Goal: Task Accomplishment & Management: Use online tool/utility

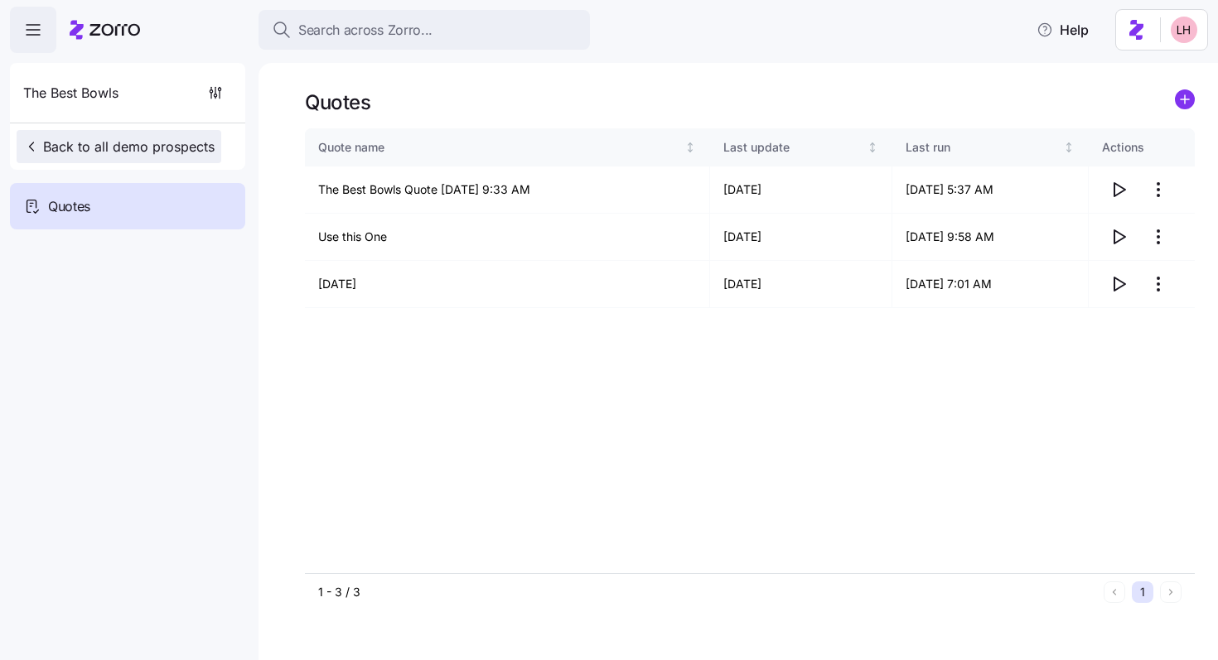
click at [177, 141] on span "Back to all demo prospects" at bounding box center [118, 147] width 191 height 20
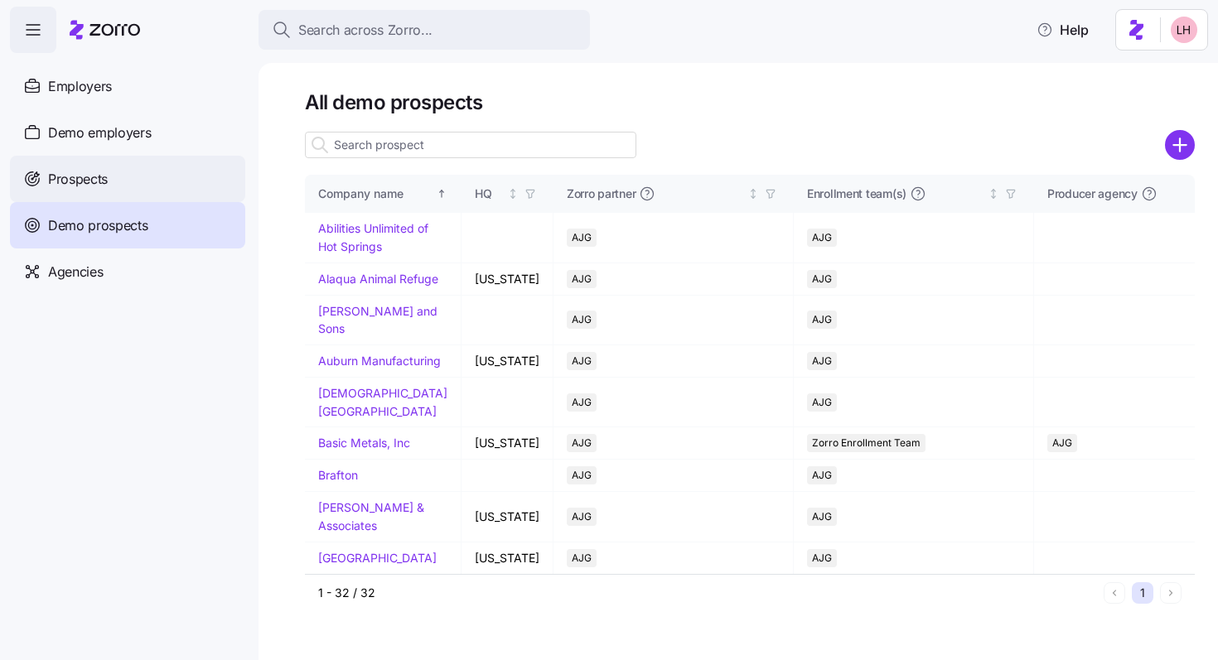
click at [186, 169] on div "Prospects" at bounding box center [127, 179] width 235 height 46
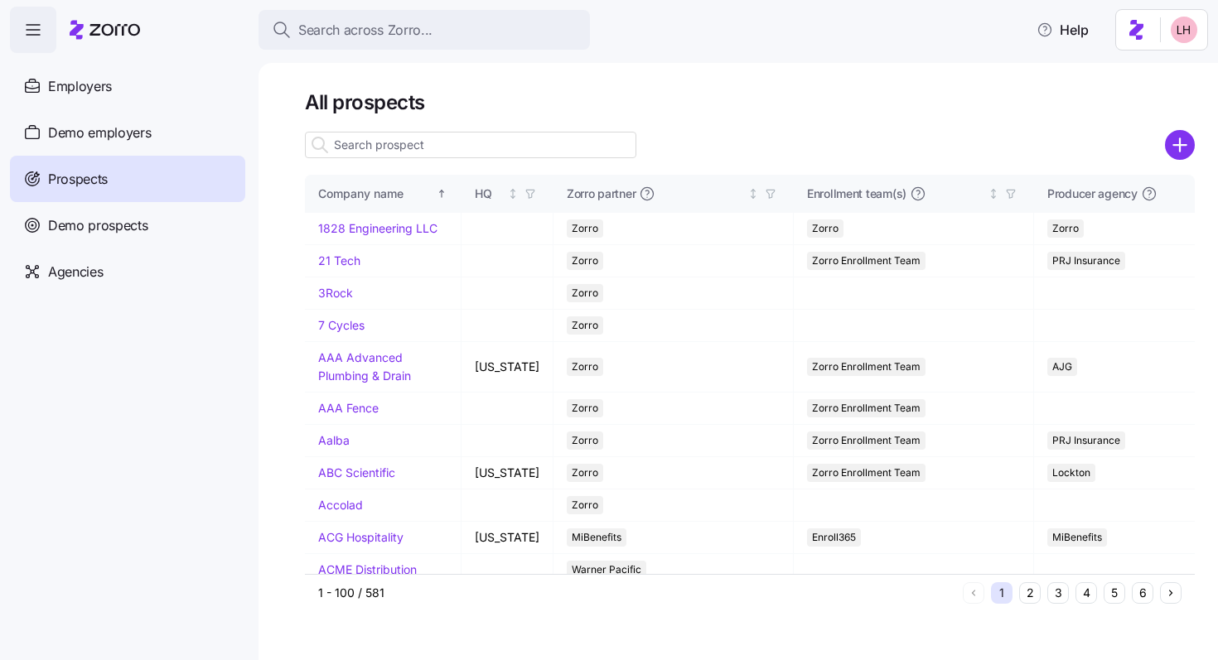
click at [426, 143] on input at bounding box center [470, 145] width 331 height 27
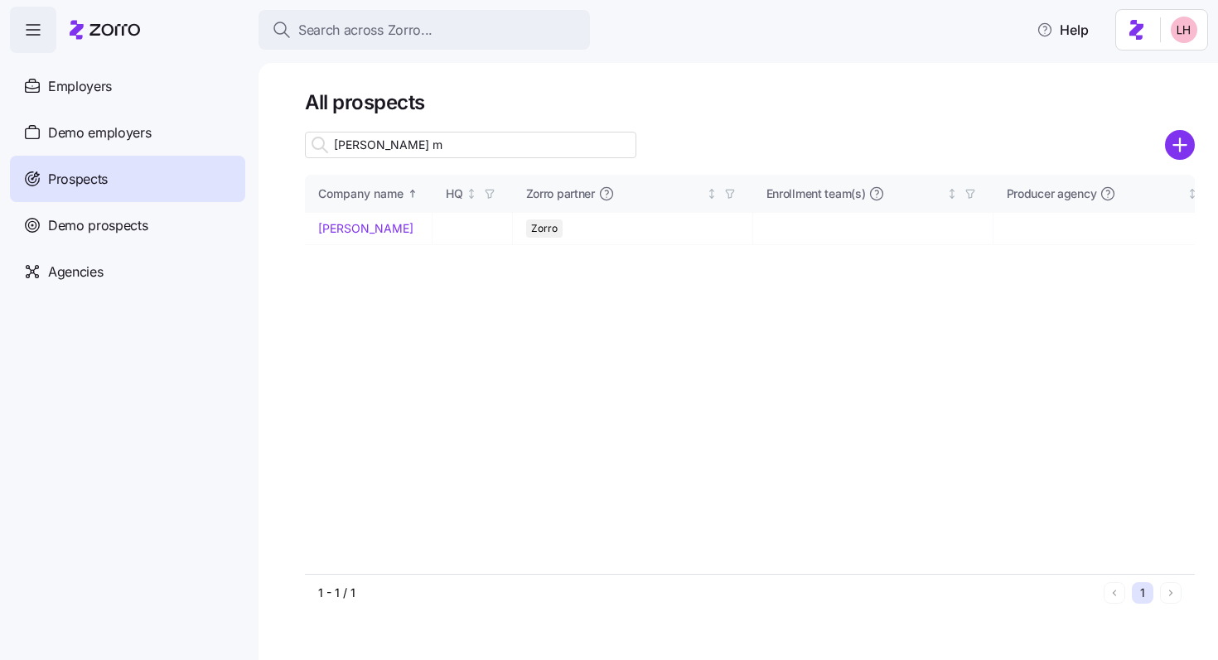
click at [426, 143] on input "davis ma" at bounding box center [470, 145] width 331 height 27
type input "davis ma"
click at [360, 225] on link "Davis Malm" at bounding box center [365, 228] width 95 height 14
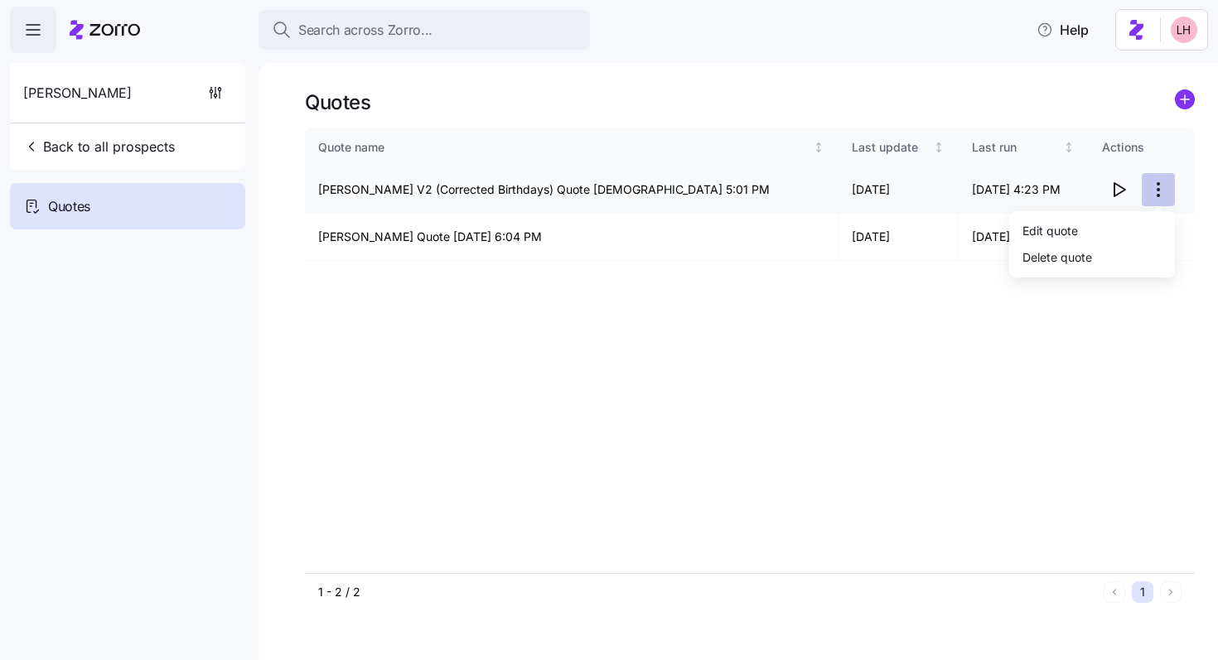
click at [1165, 186] on html "Search across Zorro... Help Davis Malm Back to all prospects Quotes - new Quote…" at bounding box center [609, 325] width 1218 height 650
click at [1106, 224] on div "Edit quote" at bounding box center [1092, 230] width 152 height 27
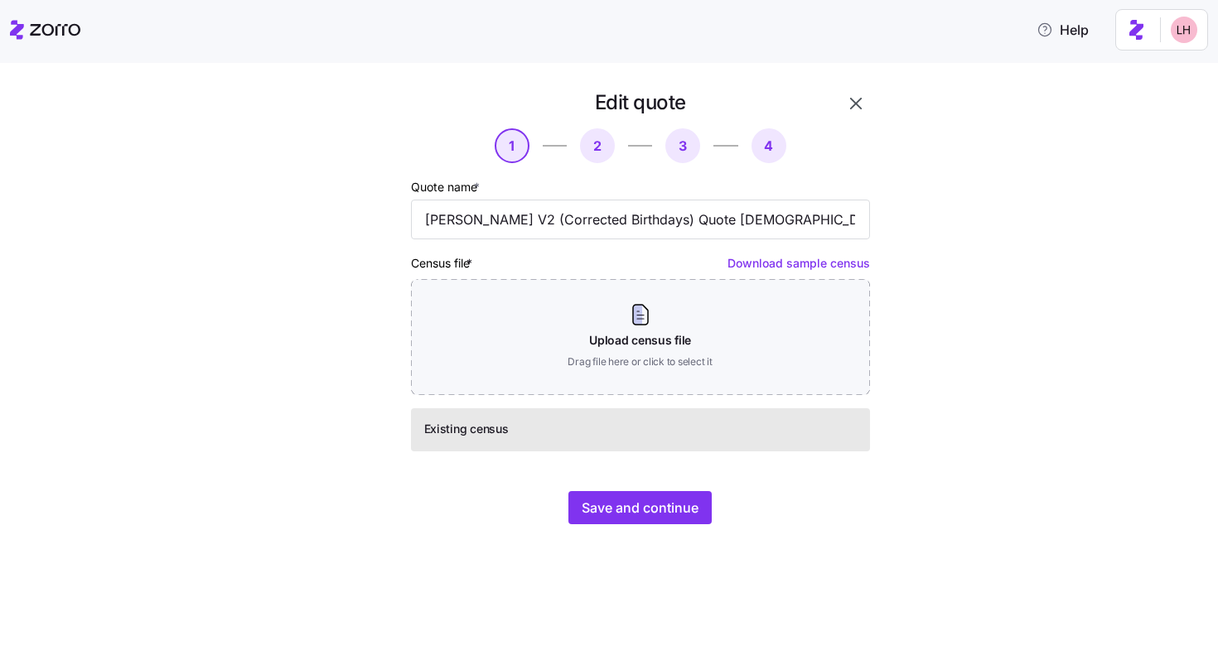
click at [636, 445] on div "Existing census" at bounding box center [640, 430] width 459 height 43
click at [369, 99] on div at bounding box center [357, 307] width 94 height 448
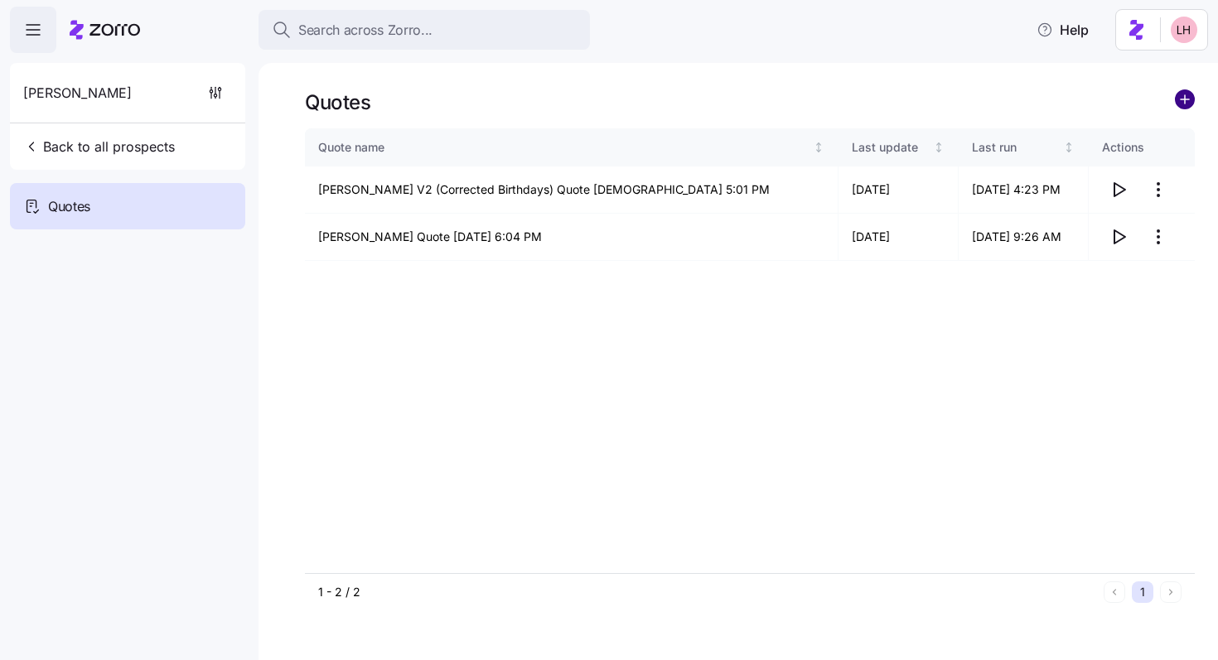
click at [1183, 104] on circle "add icon" at bounding box center [1185, 99] width 18 height 18
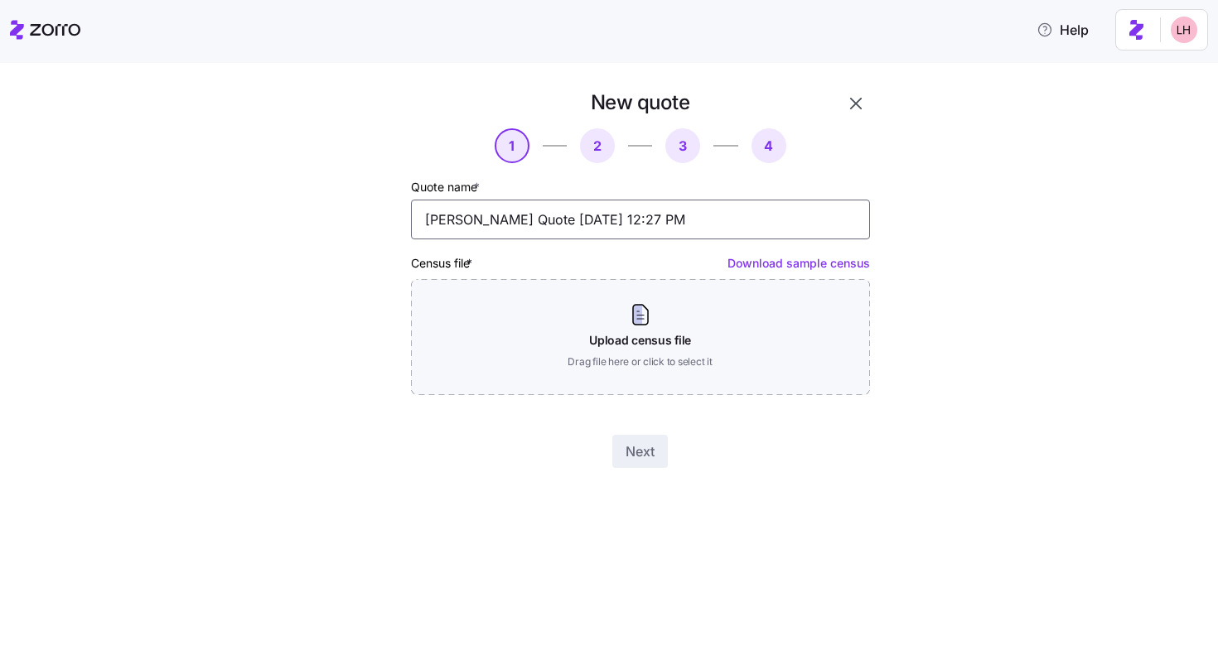
drag, startPoint x: 686, startPoint y: 215, endPoint x: 499, endPoint y: 202, distance: 187.7
click at [499, 202] on input "Davis Malm Quote 08/27/2025 12:27 PM" at bounding box center [640, 220] width 459 height 40
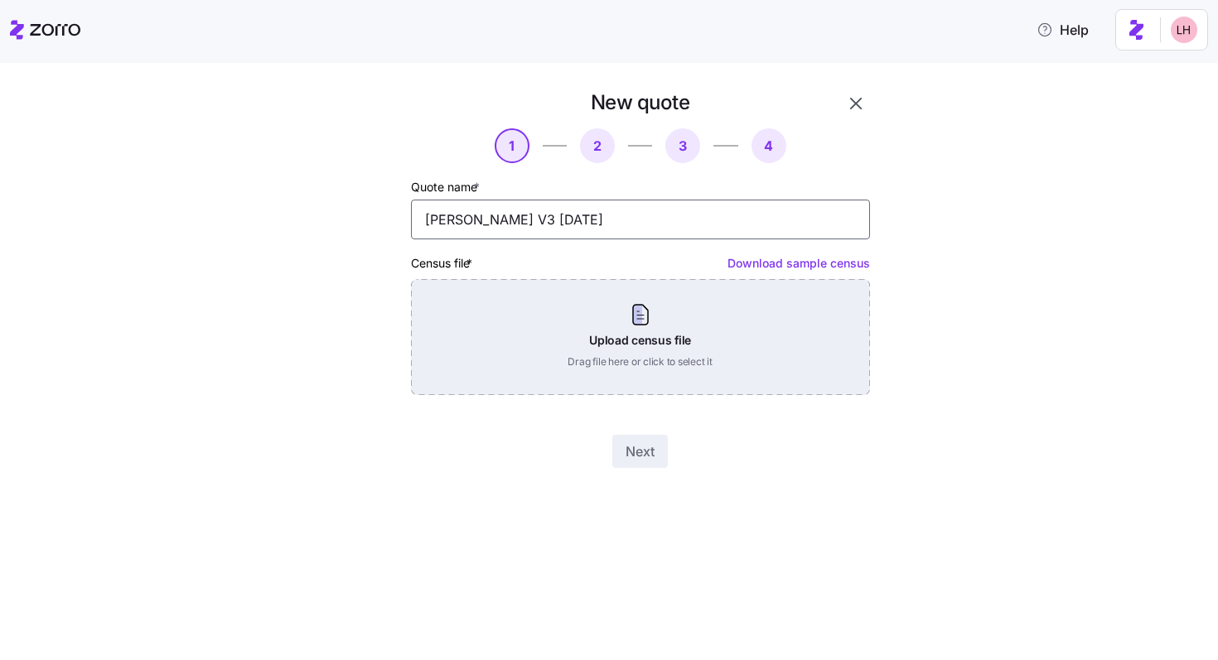
type input "Davis Malm V3 8.27.25"
click at [636, 313] on div "Upload census file Drag file here or click to select it" at bounding box center [640, 337] width 459 height 116
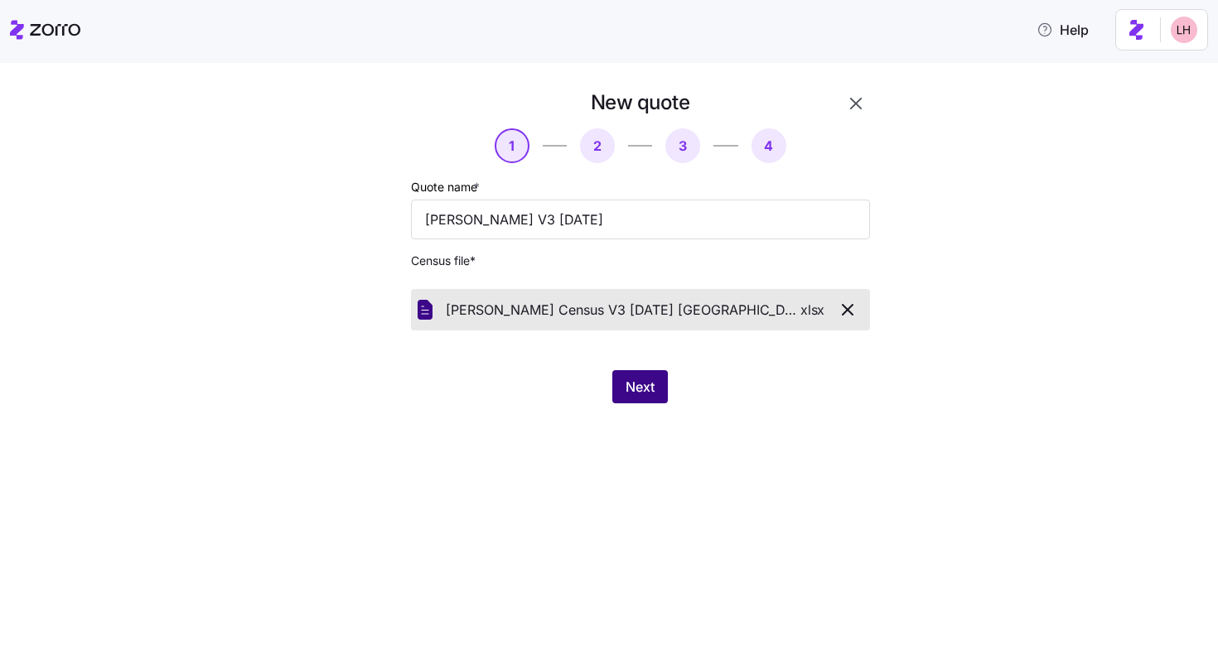
click at [650, 389] on span "Next" at bounding box center [640, 387] width 29 height 20
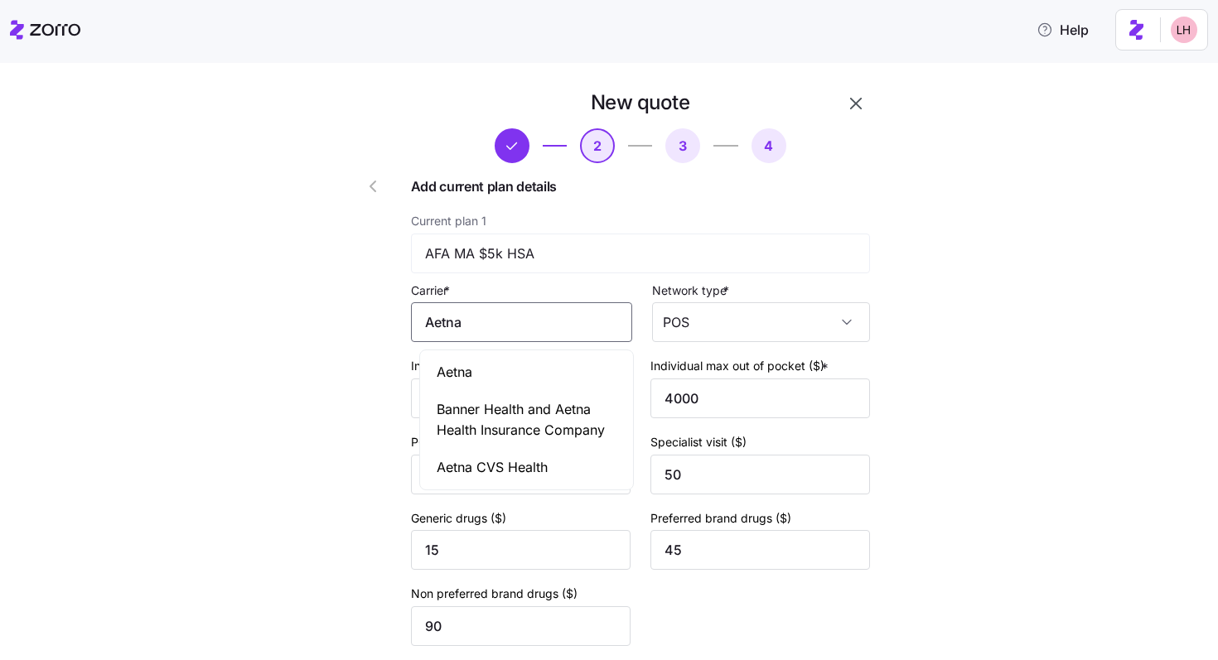
click at [616, 326] on input "Aetna" at bounding box center [521, 322] width 221 height 40
click at [558, 370] on div "Aetna" at bounding box center [526, 372] width 206 height 37
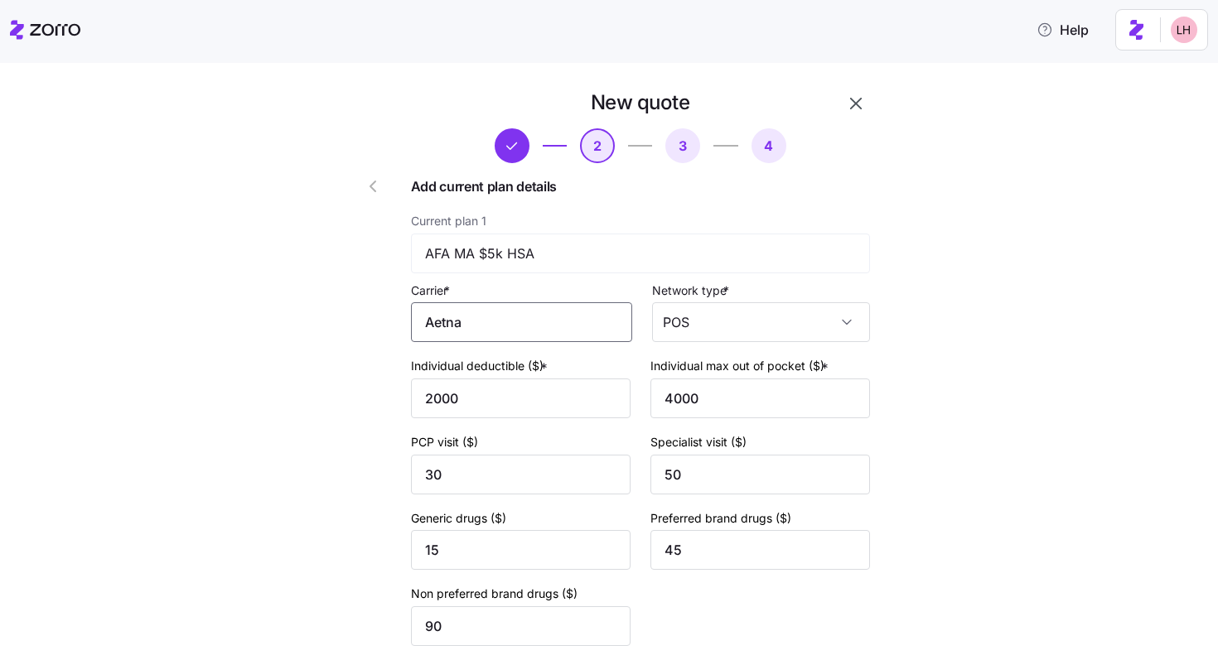
scroll to position [152, 0]
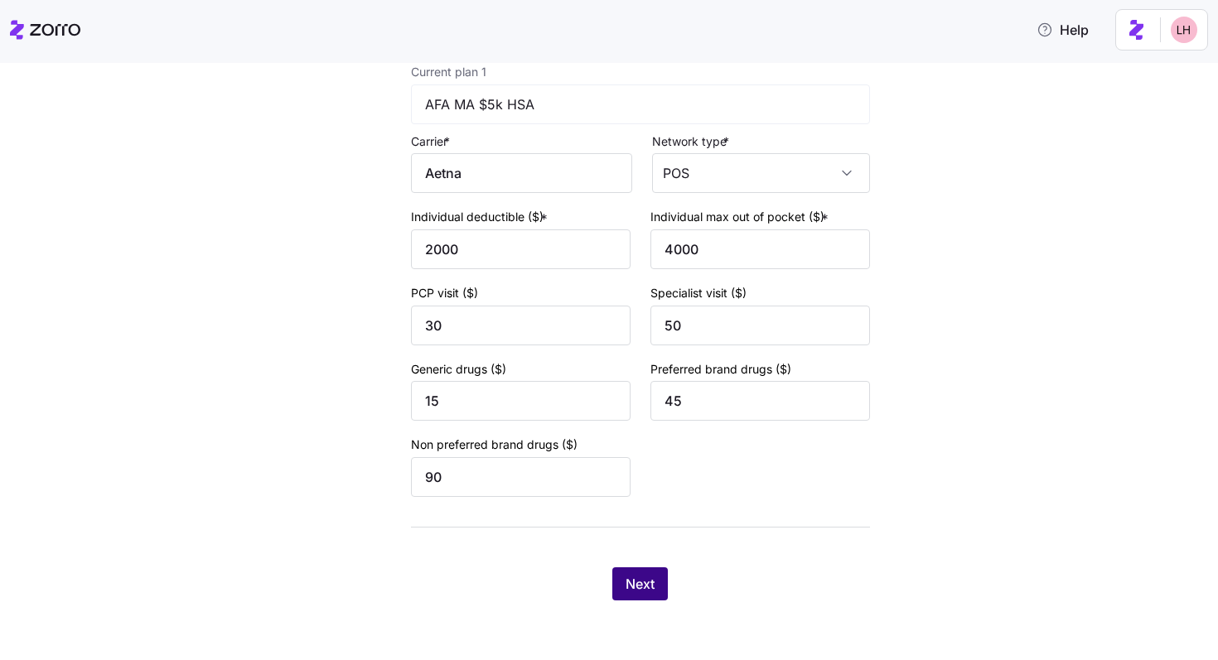
click at [639, 583] on span "Next" at bounding box center [640, 584] width 29 height 20
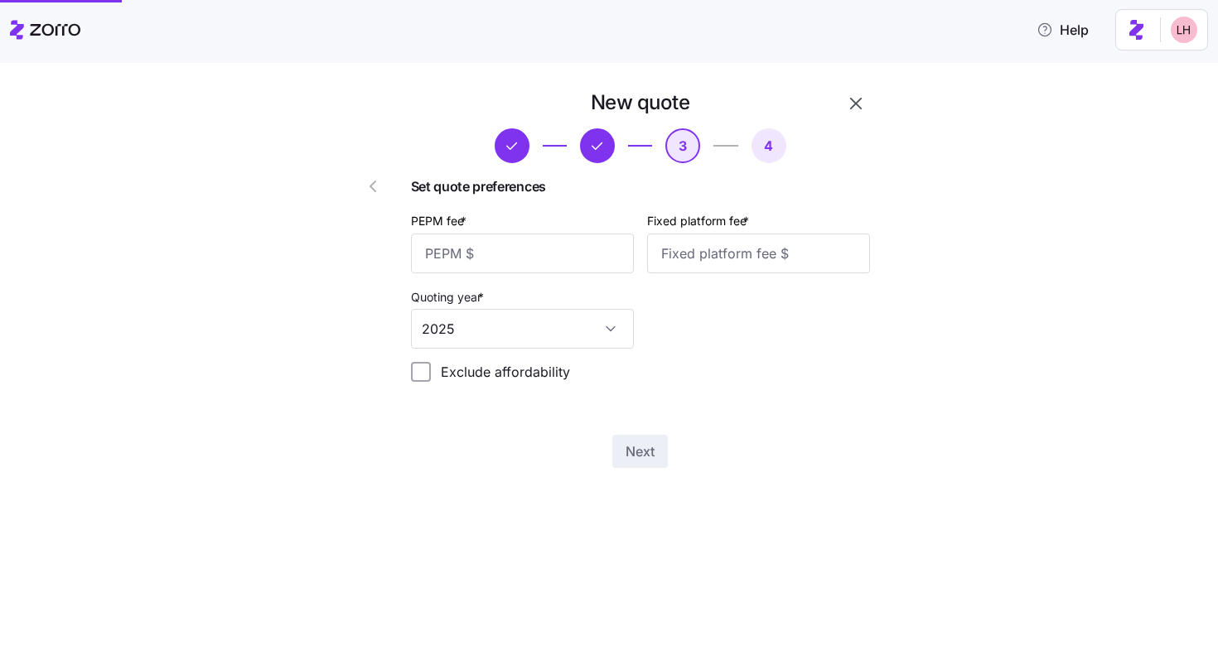
scroll to position [0, 0]
click at [539, 259] on input "PEPM fee *" at bounding box center [522, 254] width 223 height 40
type input "50"
type input "100"
click at [655, 457] on button "Next" at bounding box center [640, 451] width 56 height 33
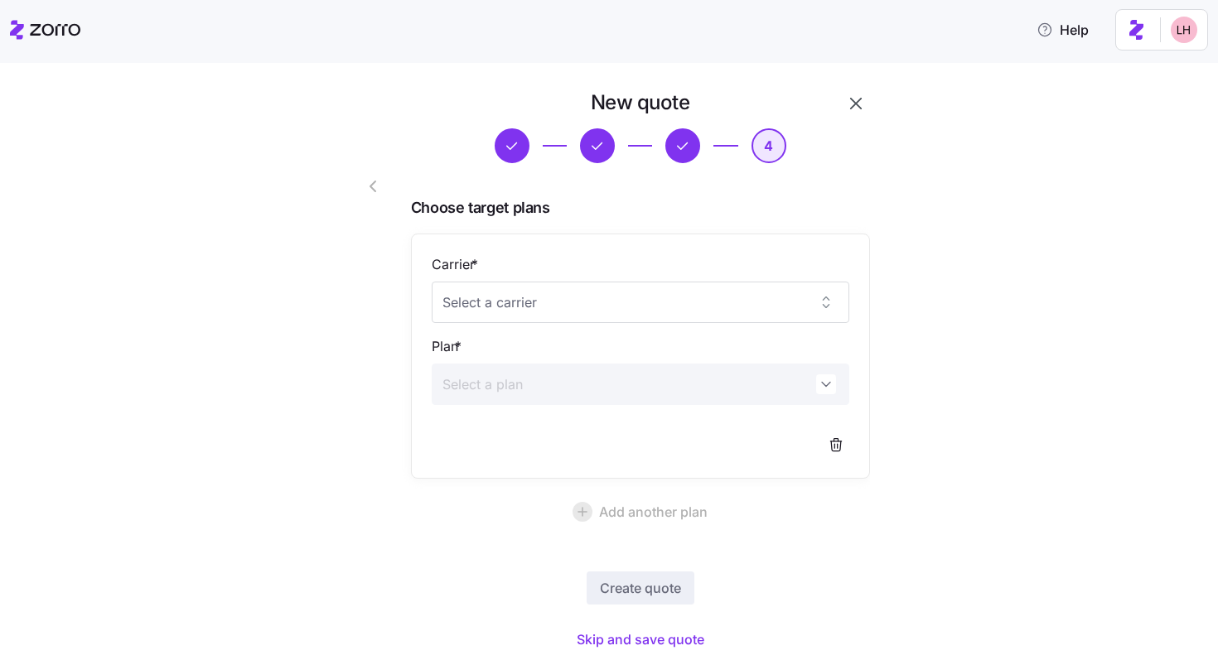
scroll to position [53, 0]
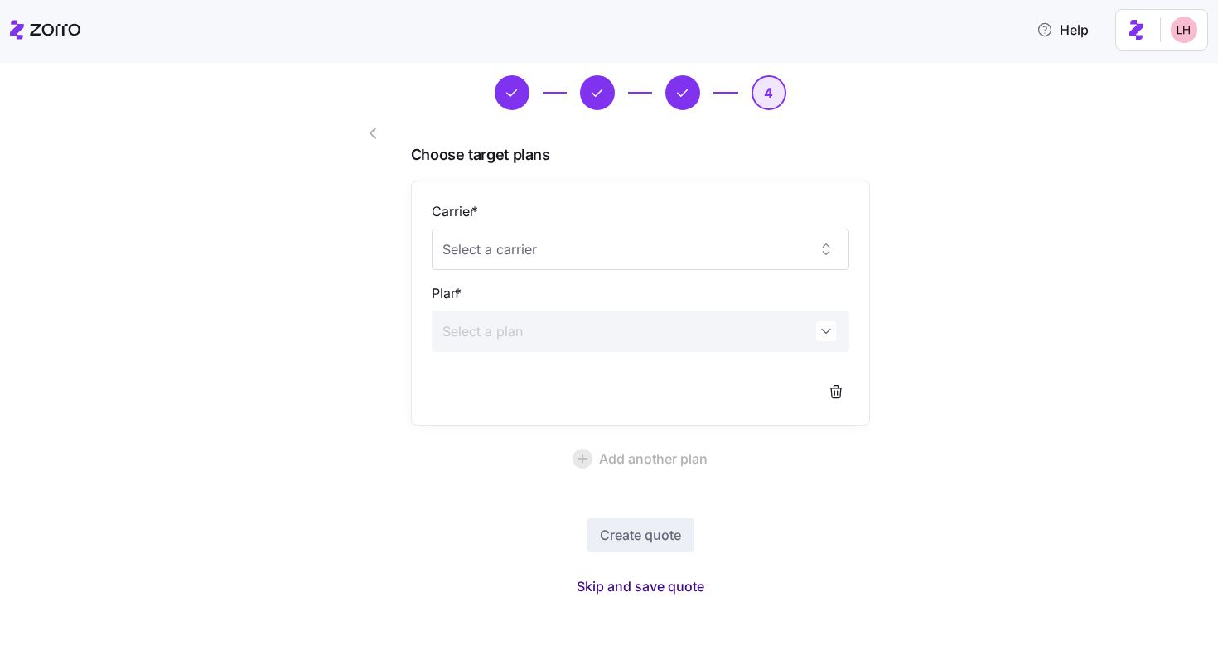
click at [665, 583] on span "Skip and save quote" at bounding box center [641, 587] width 128 height 20
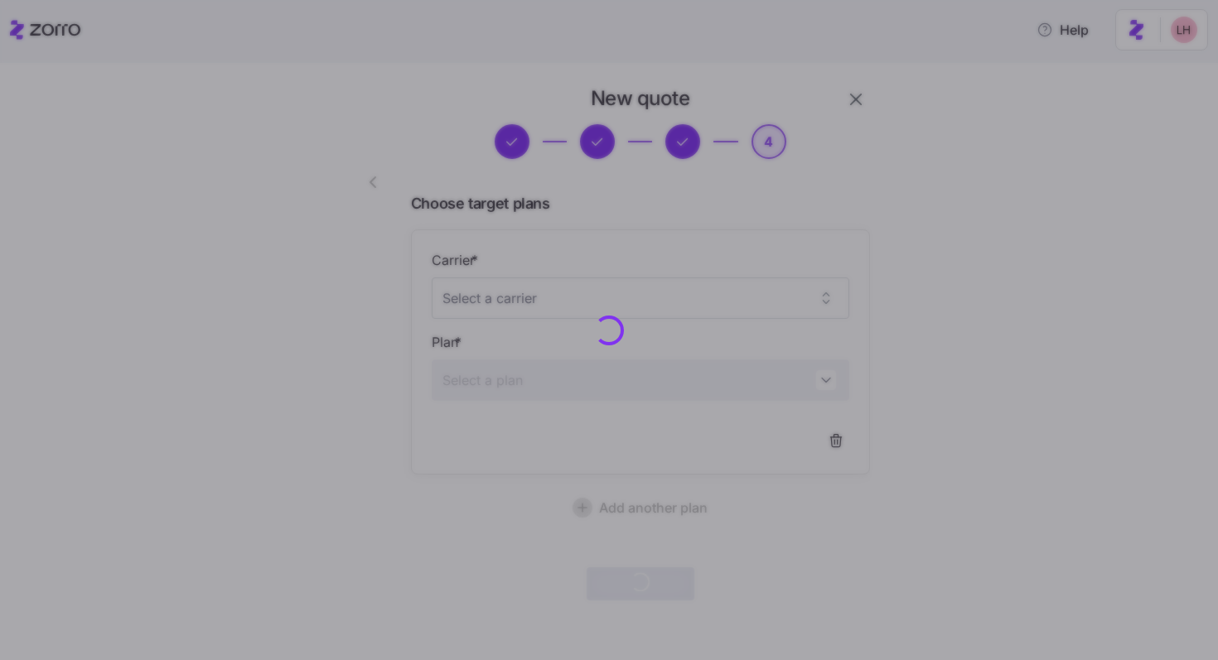
scroll to position [3, 0]
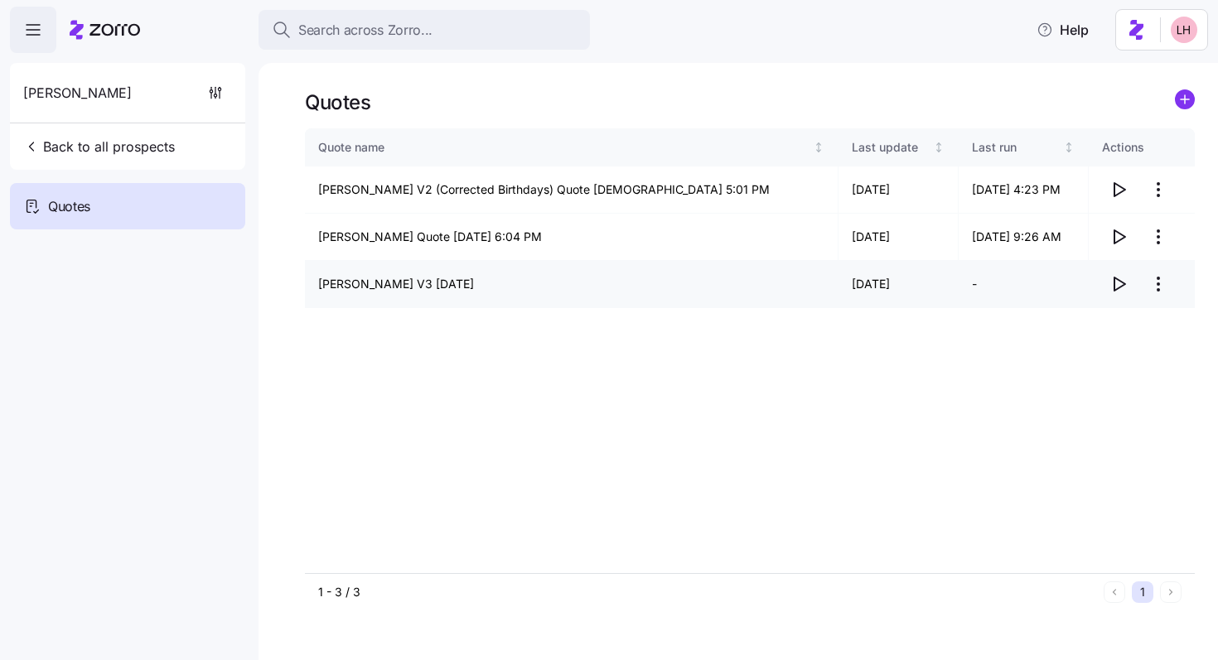
click at [1119, 284] on icon "button" at bounding box center [1119, 284] width 20 height 20
click at [1116, 190] on icon "button" at bounding box center [1119, 190] width 20 height 20
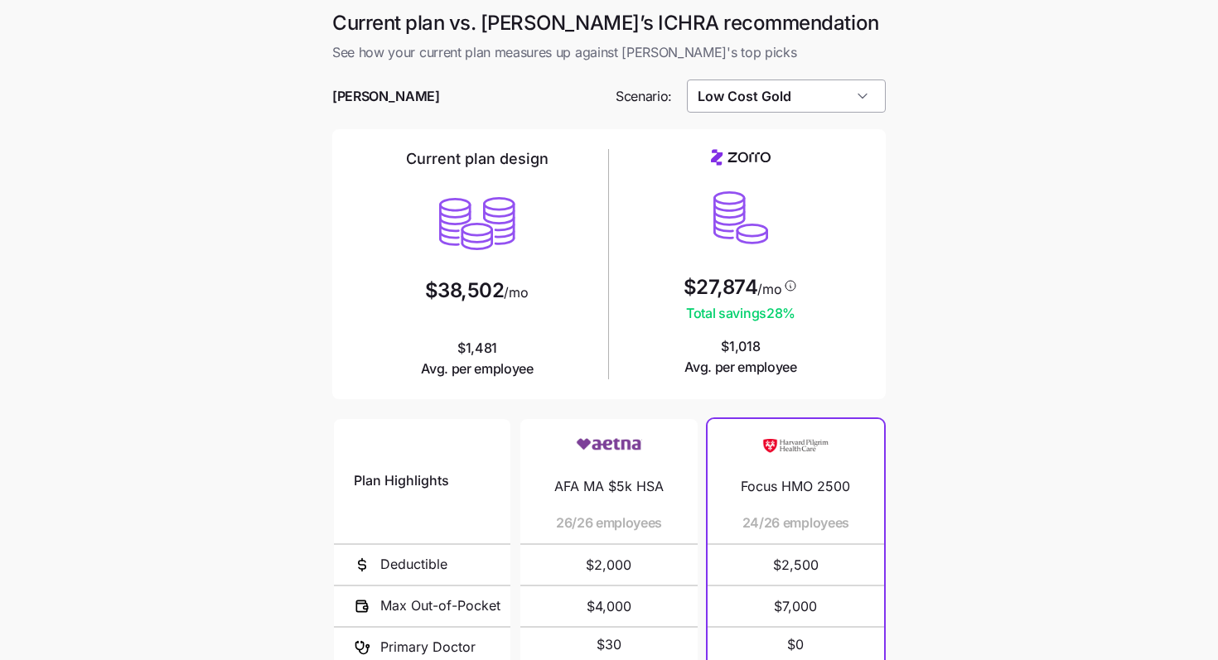
click at [812, 94] on input "Low Cost Gold" at bounding box center [787, 96] width 200 height 33
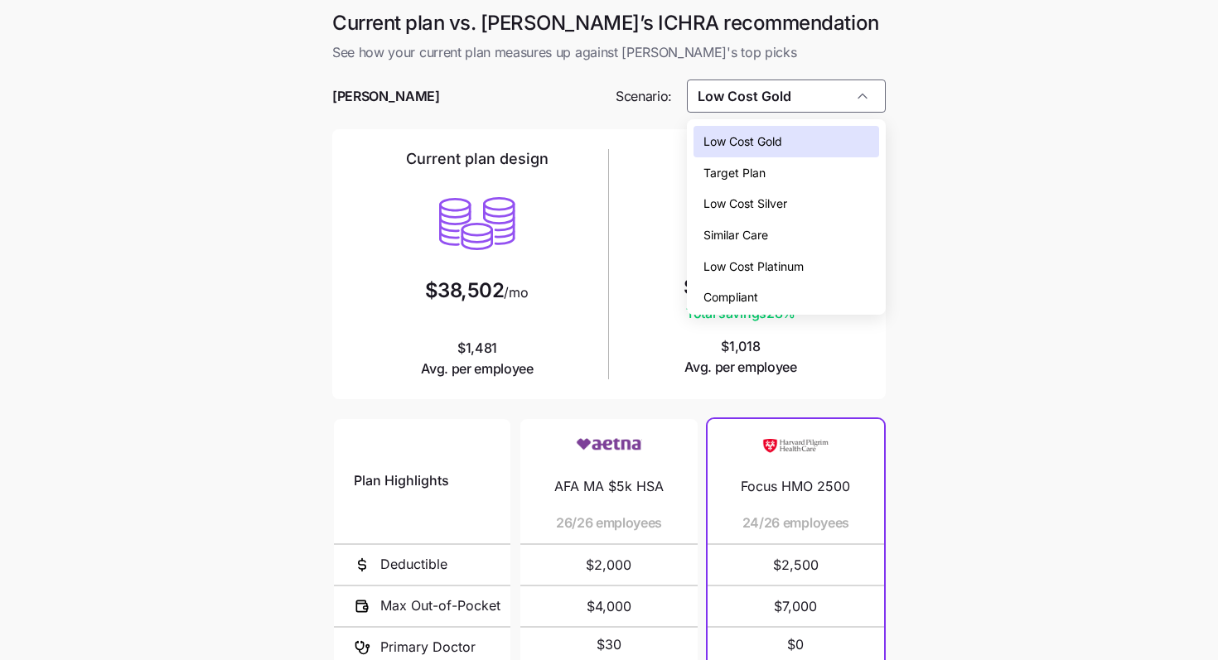
click at [787, 167] on div "Target Plan" at bounding box center [787, 172] width 186 height 31
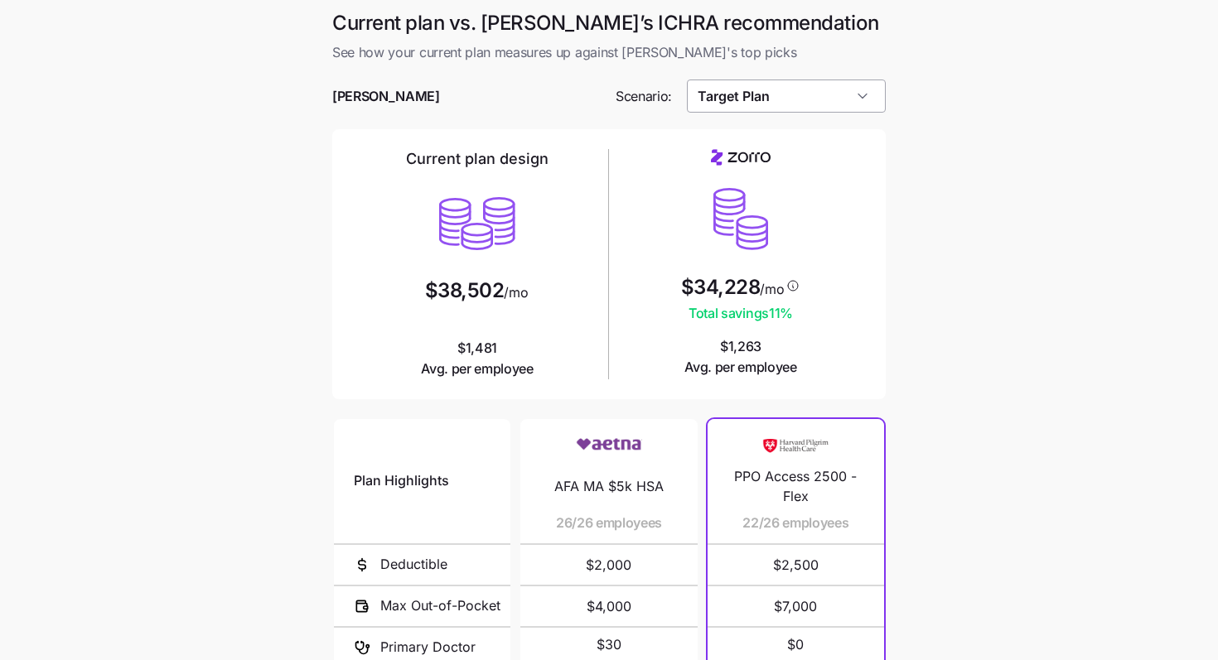
click at [835, 105] on input "Target Plan" at bounding box center [787, 96] width 200 height 33
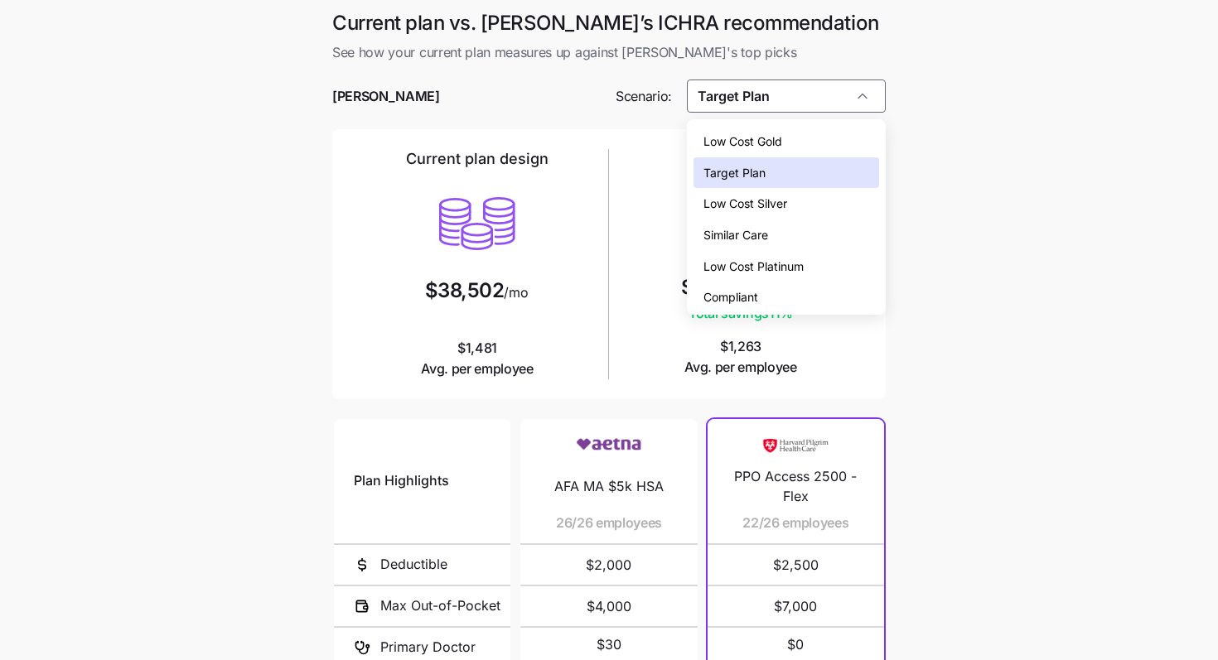
click at [752, 227] on span "Similar Care" at bounding box center [736, 235] width 65 height 18
type input "Similar Care"
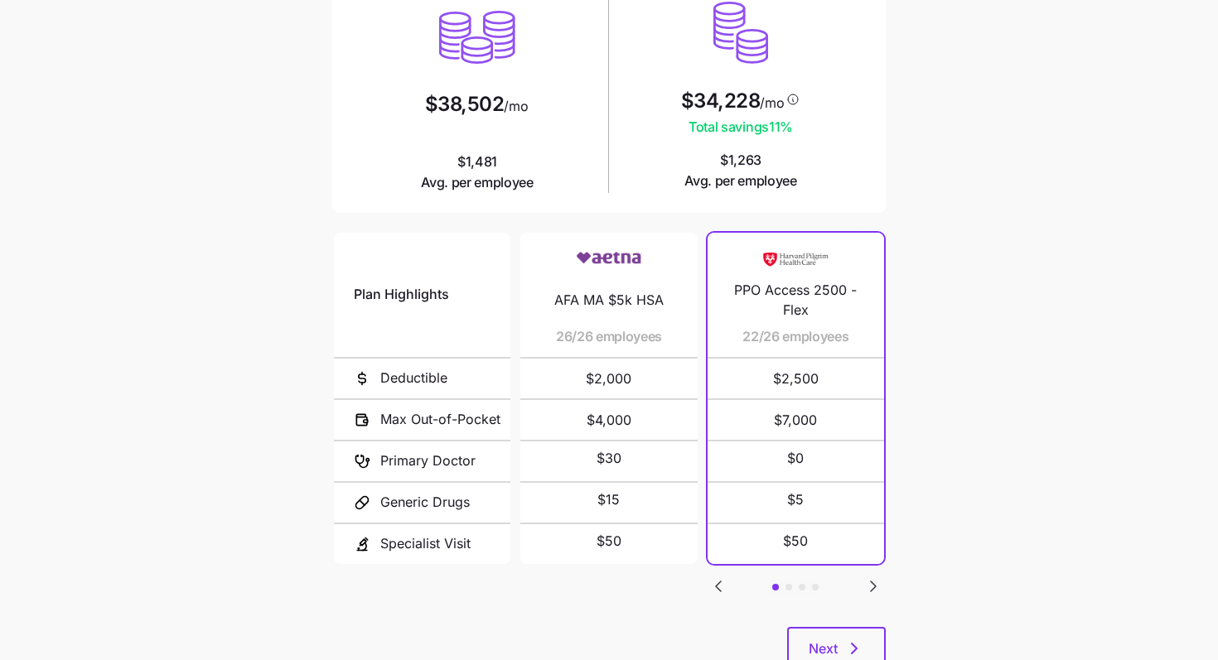
scroll to position [244, 0]
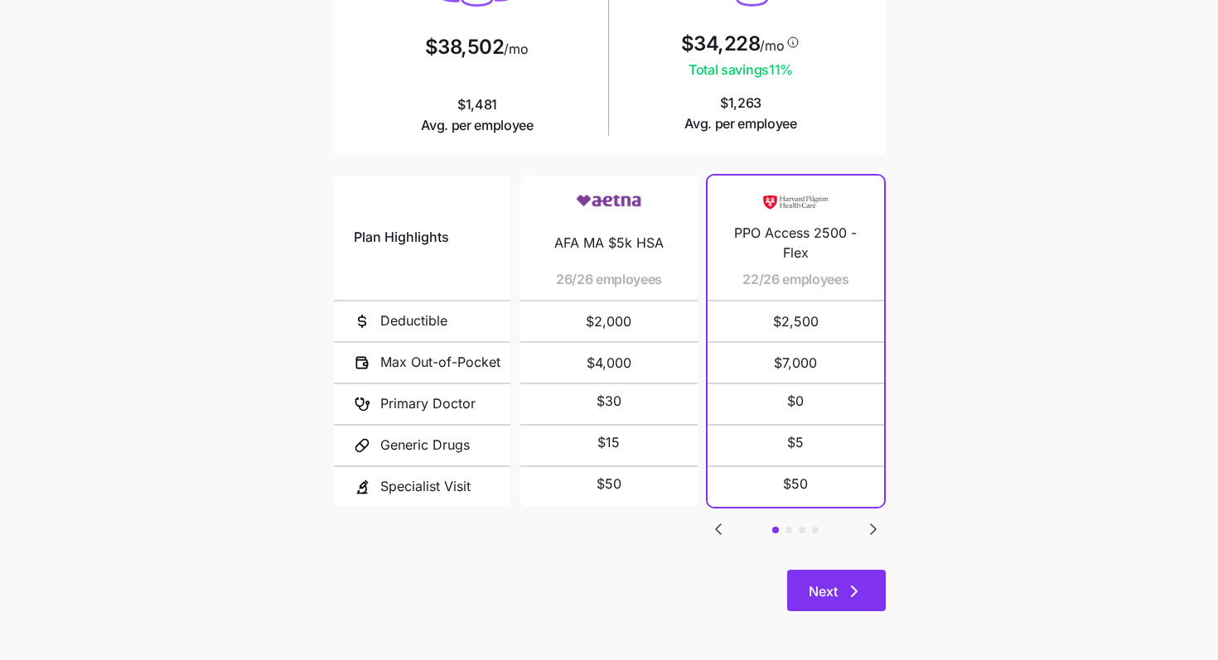
click at [856, 602] on button "Next" at bounding box center [836, 590] width 99 height 41
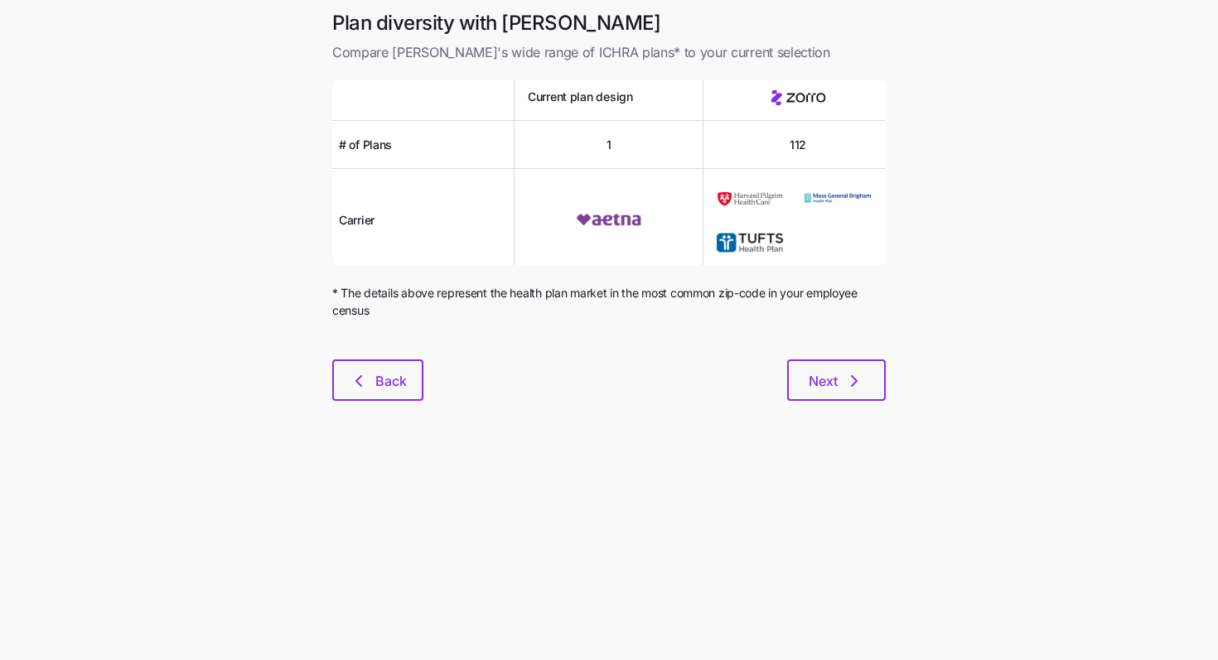
click at [863, 403] on div "Plan diversity with Zorro Compare Zorro's wide range of ICHRA plans* to your cu…" at bounding box center [609, 215] width 580 height 411
click at [818, 375] on span "Next" at bounding box center [823, 381] width 29 height 20
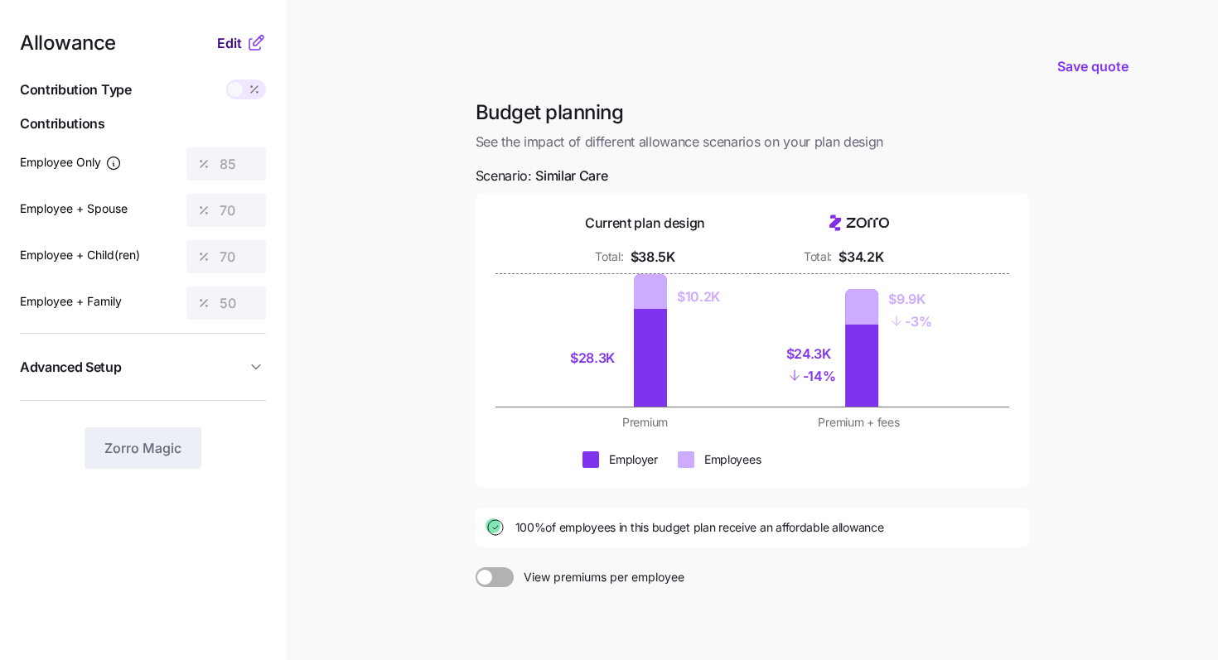
click at [228, 51] on span "Edit" at bounding box center [229, 43] width 25 height 20
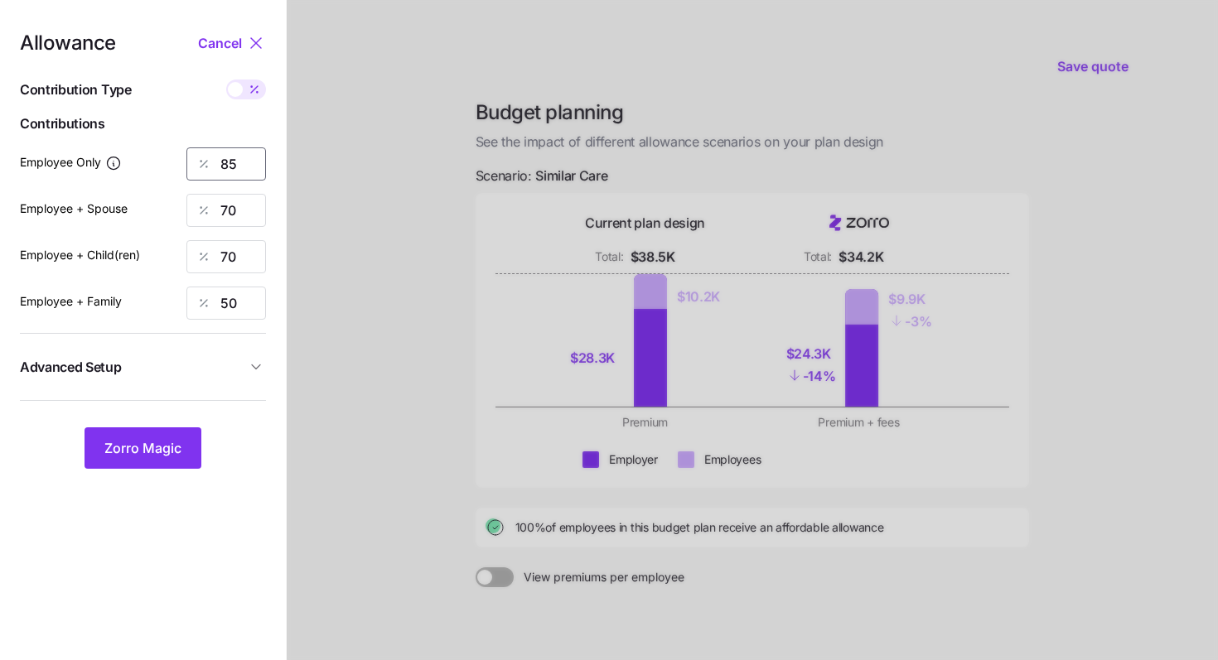
drag, startPoint x: 241, startPoint y: 157, endPoint x: 175, endPoint y: 143, distance: 67.8
click at [175, 143] on div "Allowance Cancel Contribution Type Use classes Contributions Employee Only 85 E…" at bounding box center [143, 251] width 246 height 436
type input "75"
drag, startPoint x: 247, startPoint y: 206, endPoint x: 172, endPoint y: 185, distance: 77.6
click at [172, 185] on div "Allowance Cancel Contribution Type Use classes Contributions Employee Only 75 E…" at bounding box center [143, 251] width 246 height 436
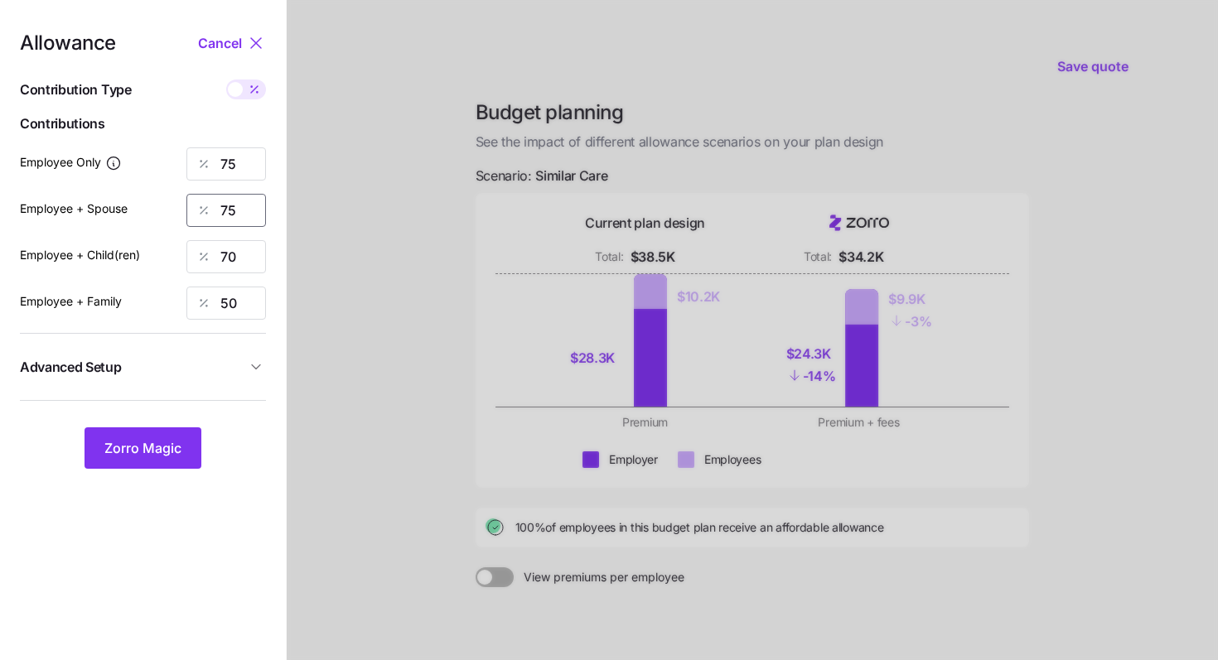
type input "75"
click at [292, 327] on div at bounding box center [752, 407] width 931 height 815
drag, startPoint x: 235, startPoint y: 258, endPoint x: 206, endPoint y: 254, distance: 28.5
click at [206, 254] on div "70" at bounding box center [226, 256] width 80 height 33
type input "75"
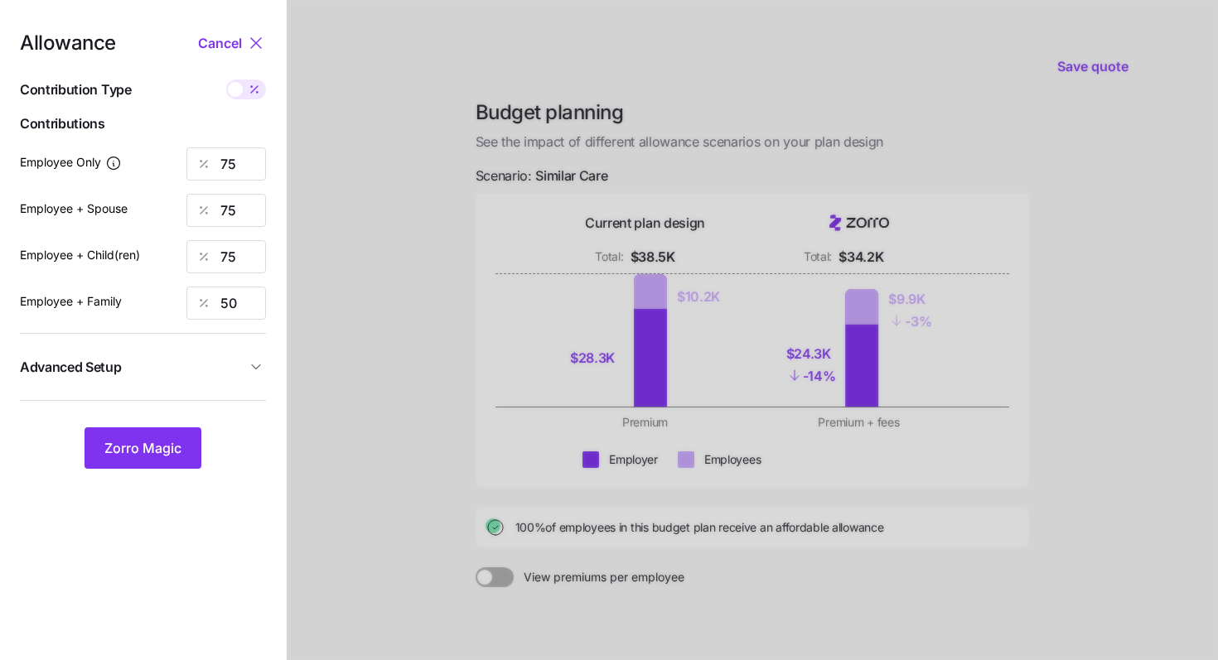
click at [362, 232] on div at bounding box center [752, 407] width 931 height 815
drag, startPoint x: 252, startPoint y: 297, endPoint x: 168, endPoint y: 284, distance: 84.6
click at [168, 284] on div "Allowance Cancel Contribution Type Use classes Contributions Employee Only 75 E…" at bounding box center [143, 251] width 246 height 436
type input "75"
click at [154, 427] on div "Allowance Cancel Contribution Type Use classes Contributions Employee Only 75 E…" at bounding box center [143, 251] width 246 height 436
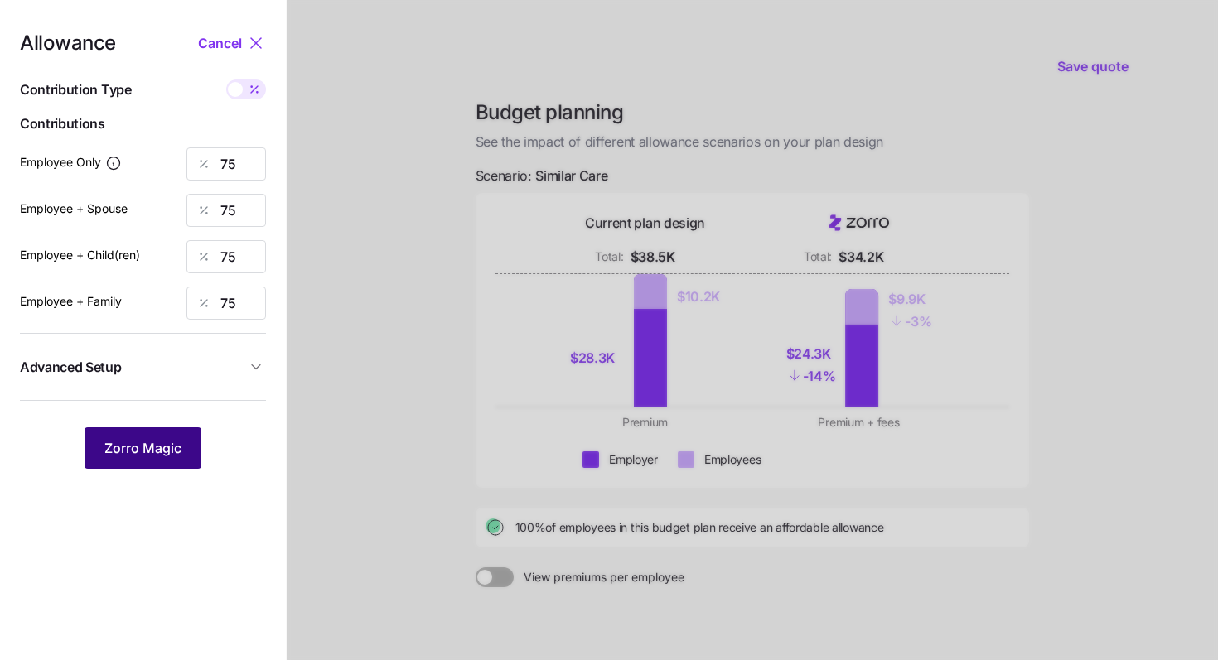
click at [153, 446] on span "Zorro Magic" at bounding box center [142, 448] width 77 height 20
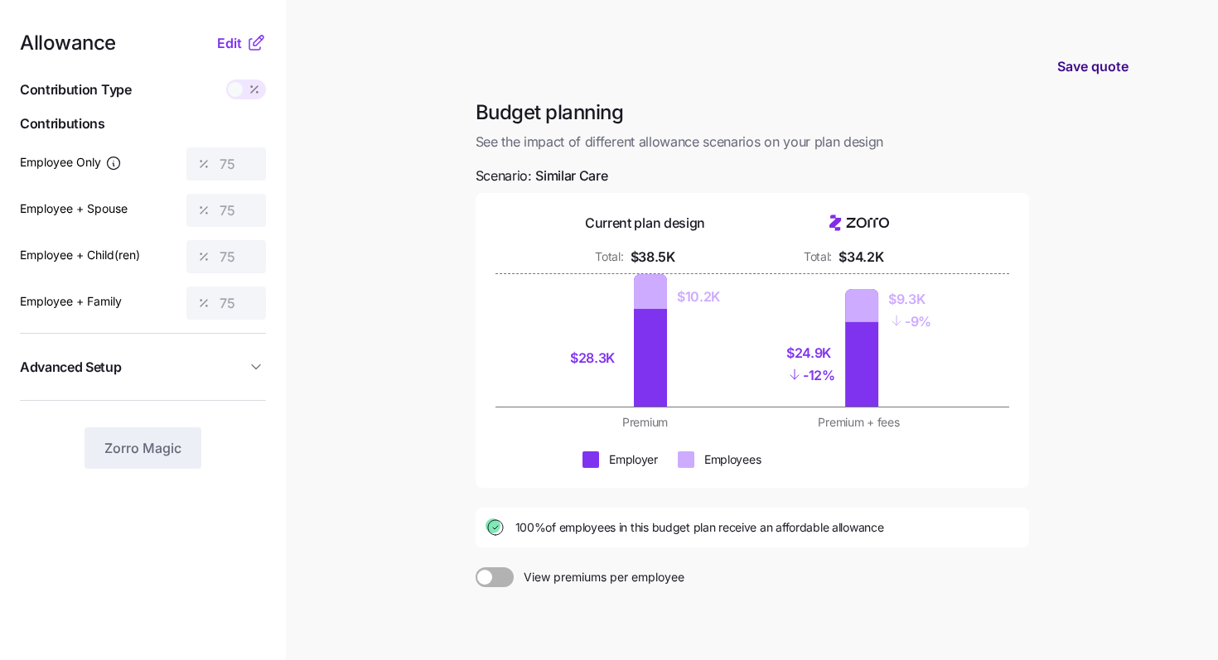
click at [1110, 62] on span "Save quote" at bounding box center [1092, 66] width 71 height 20
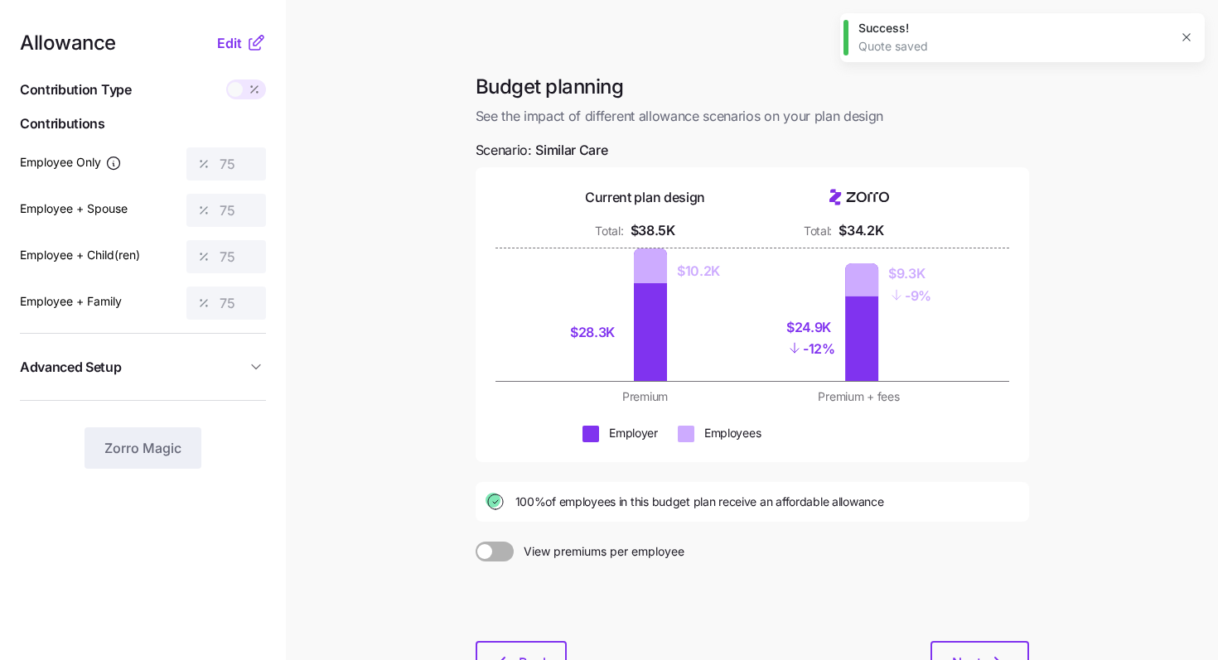
scroll to position [128, 0]
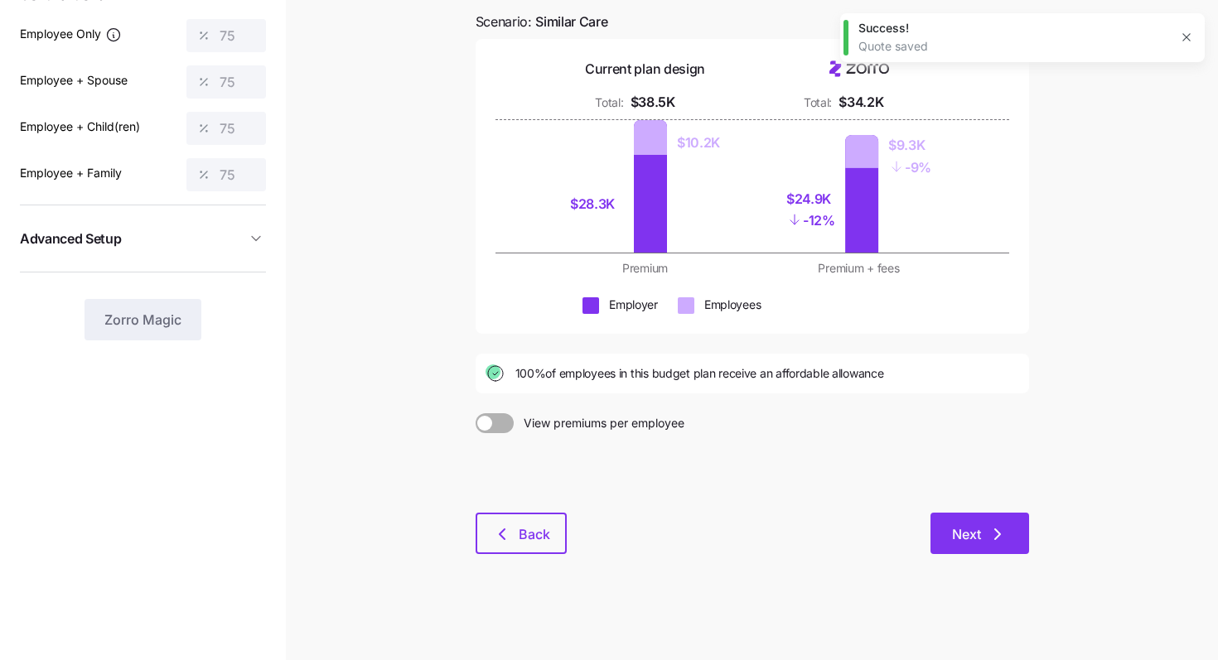
click at [983, 529] on span "Next" at bounding box center [980, 535] width 56 height 20
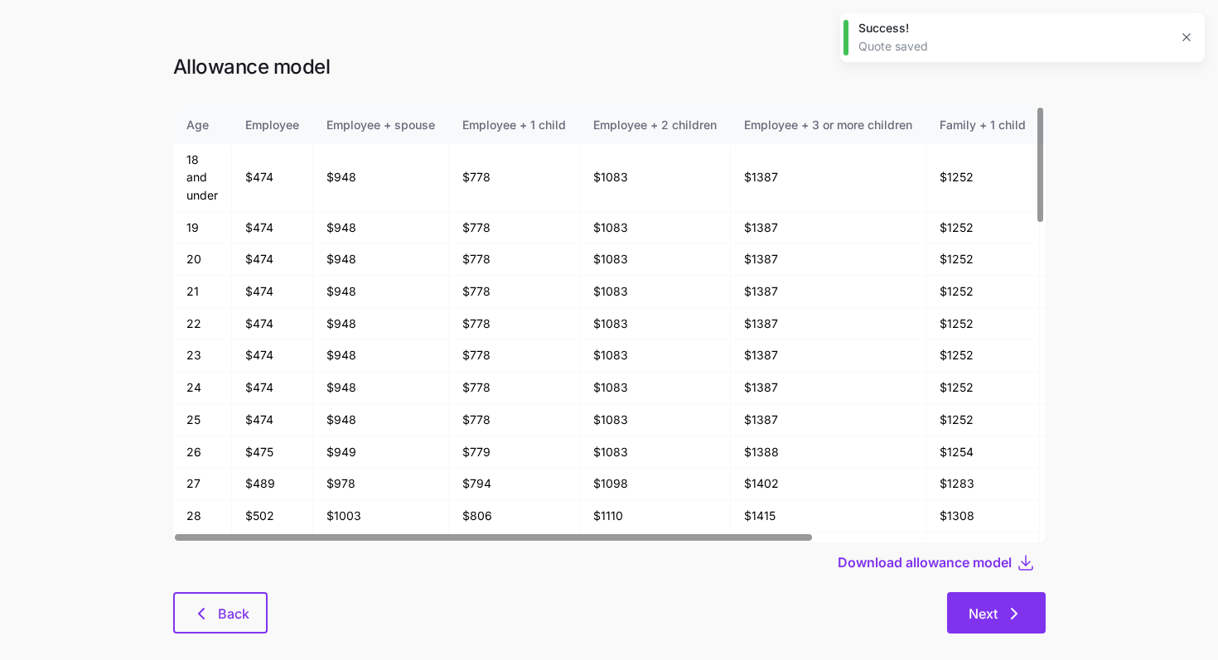
click at [1033, 597] on button "Next" at bounding box center [996, 612] width 99 height 41
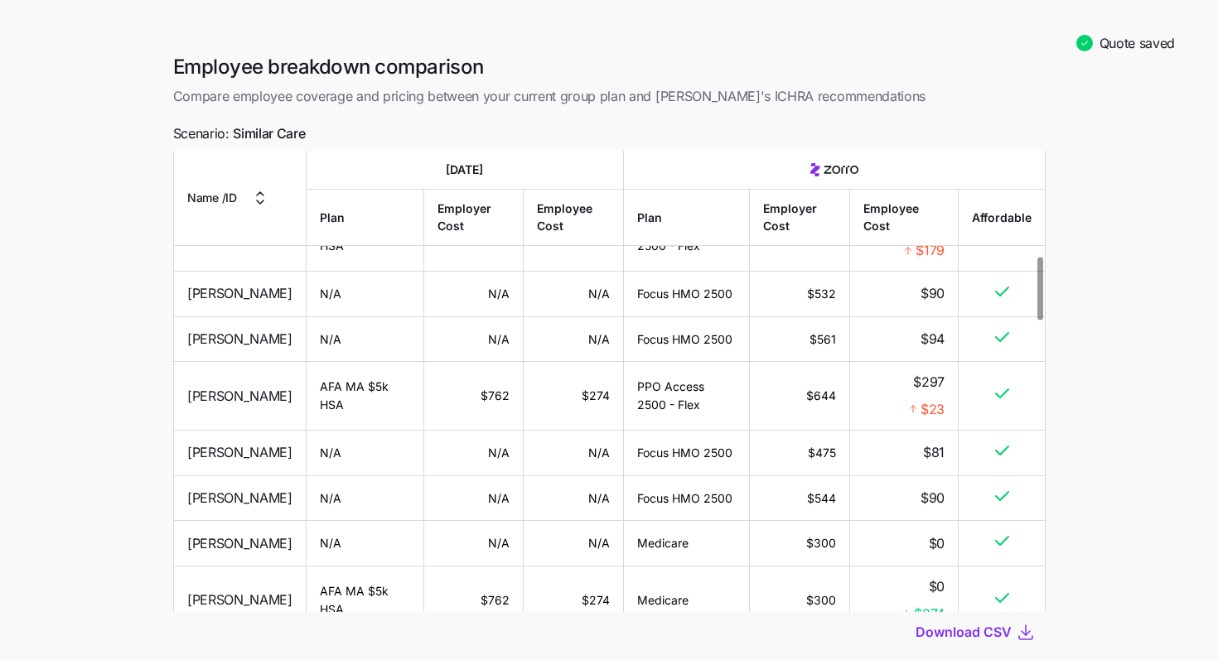
scroll to position [103, 0]
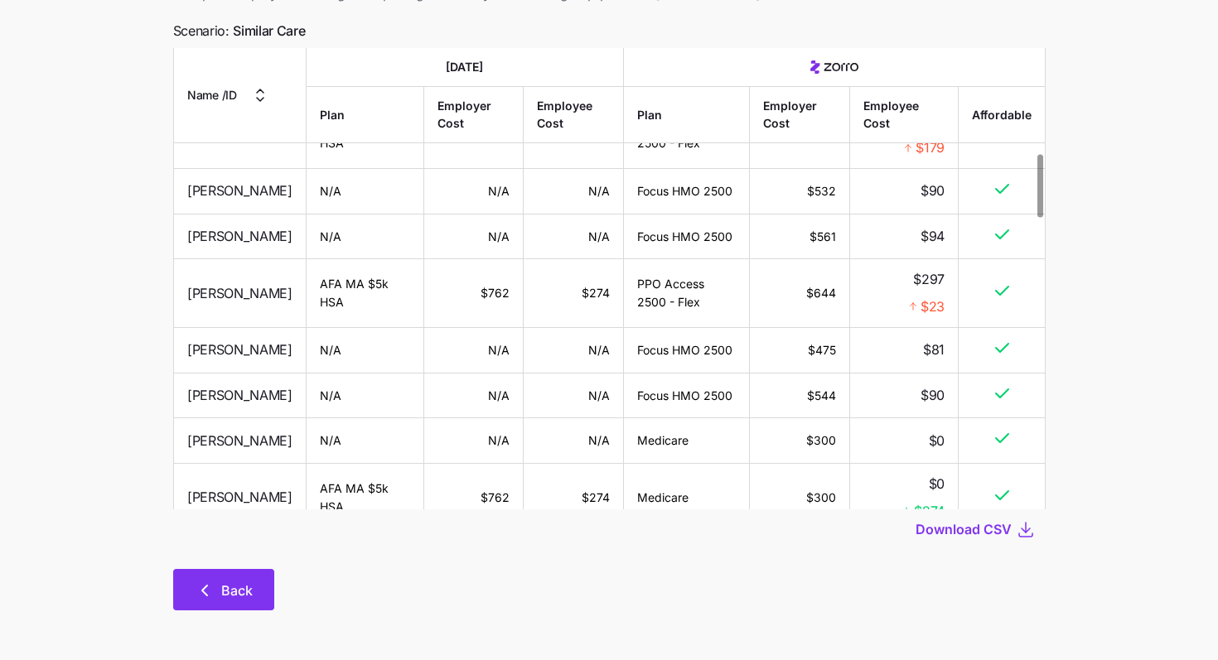
click at [251, 583] on span "Back" at bounding box center [236, 591] width 31 height 20
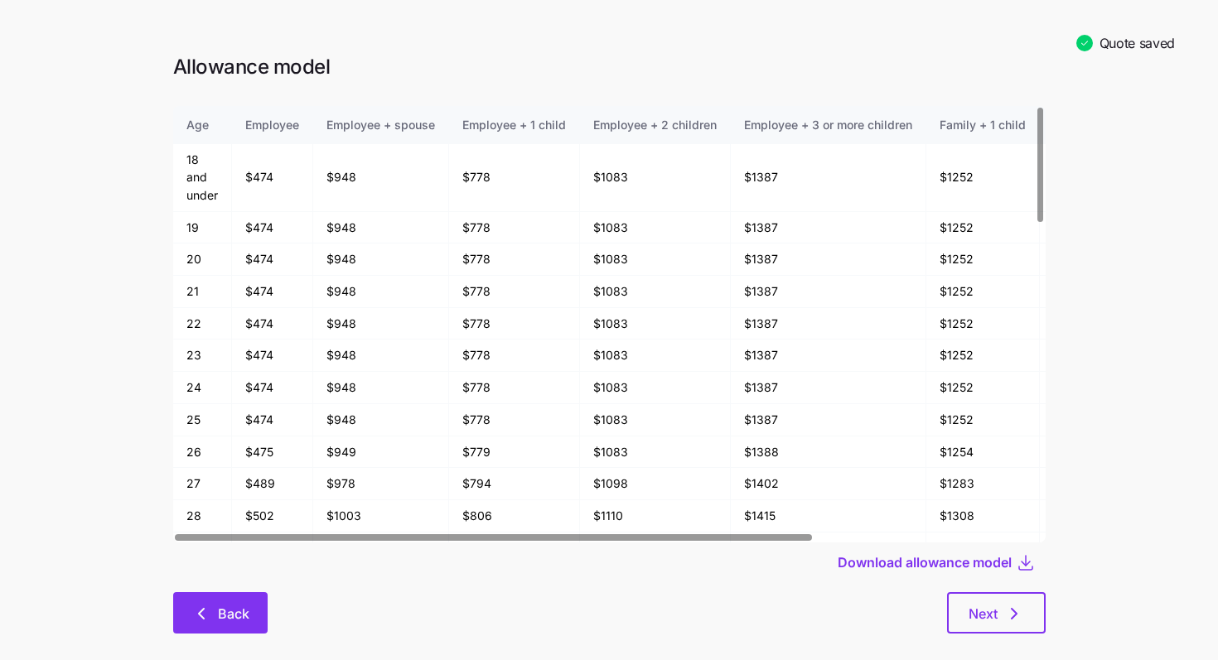
click at [239, 602] on button "Back" at bounding box center [220, 612] width 94 height 41
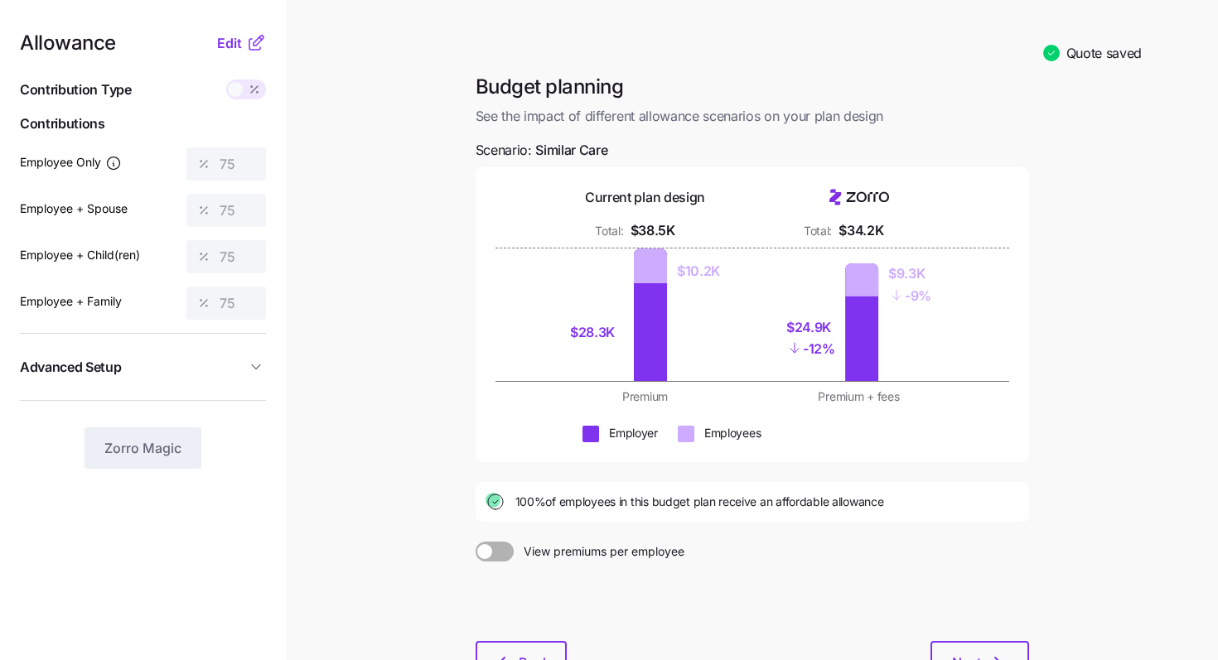
click at [242, 379] on button "Advanced Setup" at bounding box center [143, 367] width 246 height 41
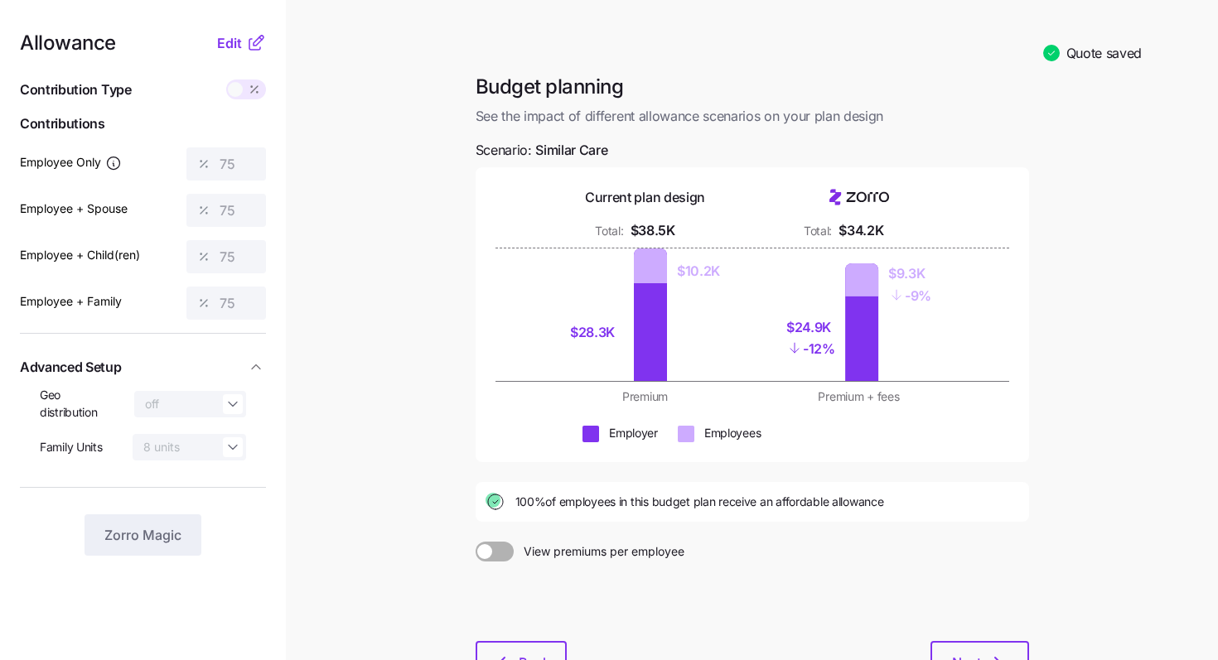
click at [230, 54] on div "Allowance Edit Contribution Type Use classes Contributions Employee Only 75 Emp…" at bounding box center [143, 294] width 246 height 523
click at [226, 36] on span "Edit" at bounding box center [229, 43] width 25 height 20
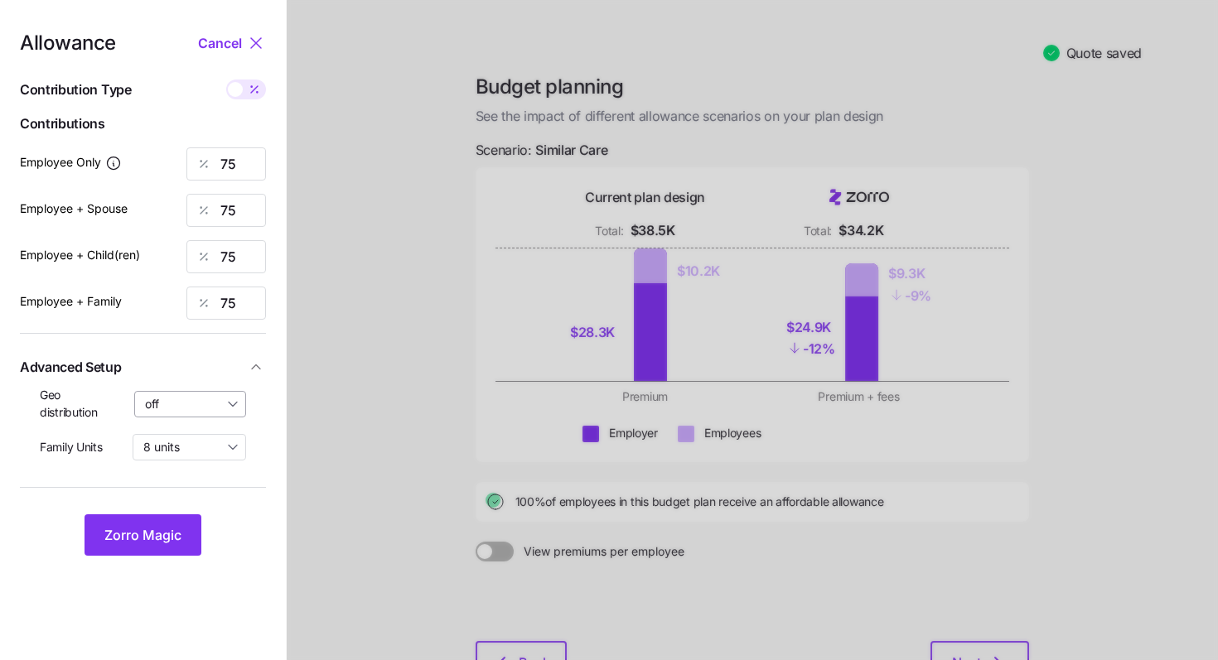
click at [231, 401] on input "off" at bounding box center [190, 404] width 113 height 27
click at [191, 503] on span "By state (3)" at bounding box center [182, 500] width 64 height 18
type input "By state (3)"
click at [181, 538] on span "Zorro Magic" at bounding box center [142, 535] width 77 height 20
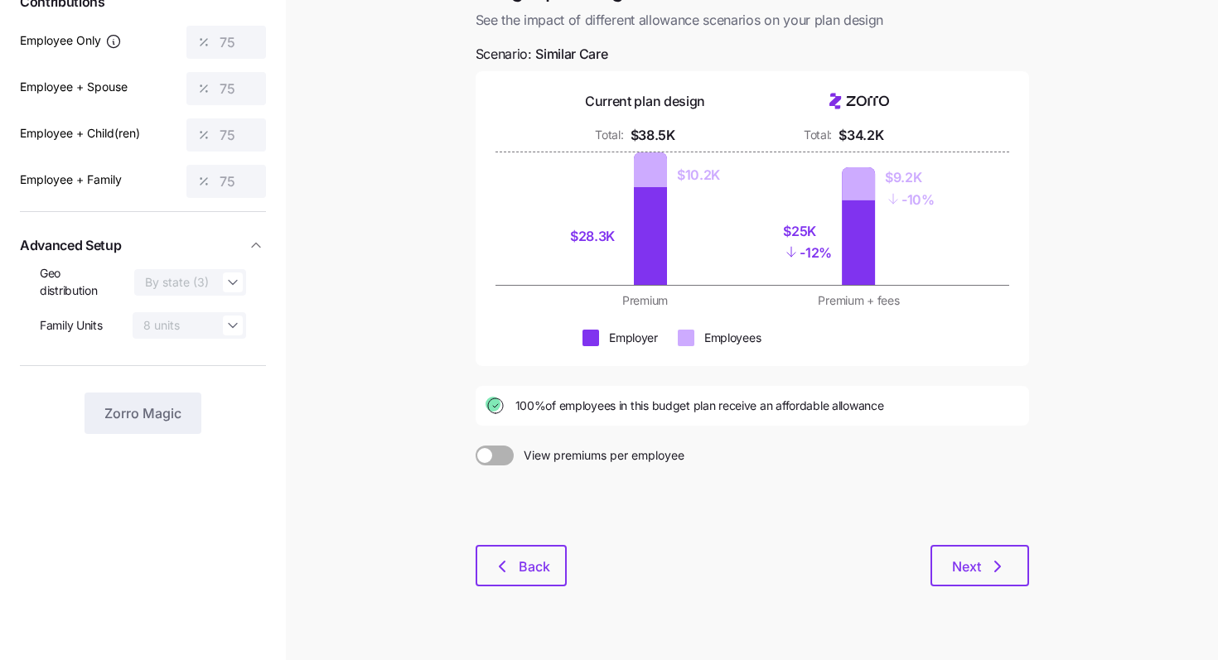
scroll to position [129, 0]
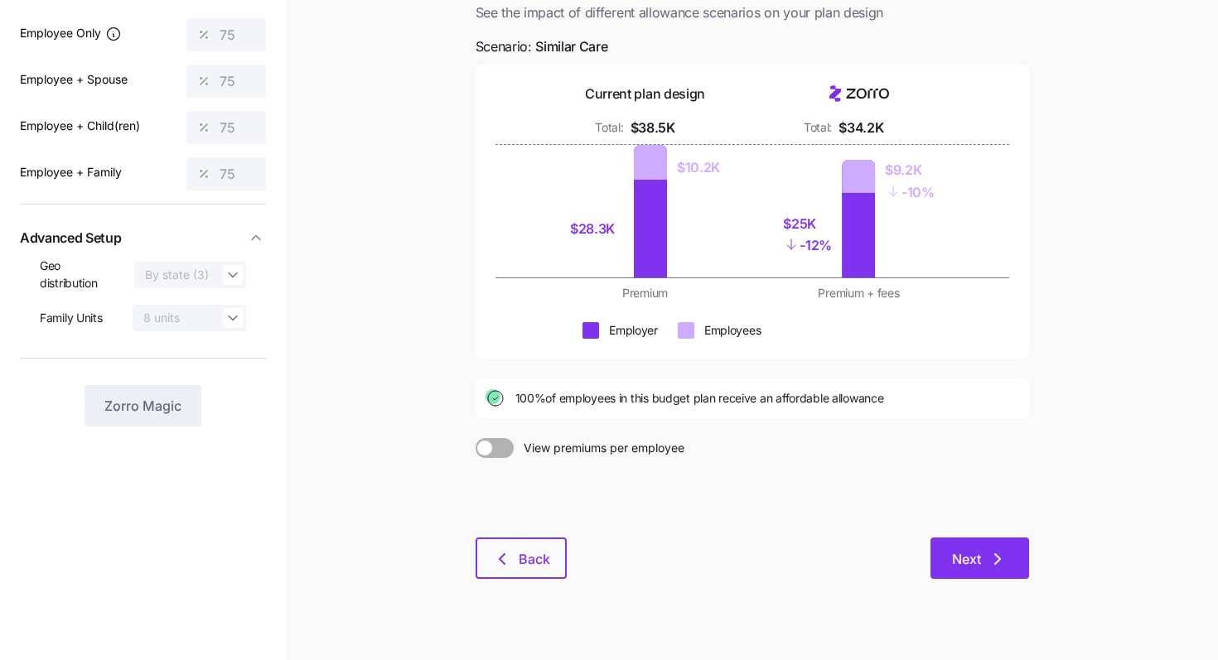
click at [1020, 577] on button "Next" at bounding box center [980, 558] width 99 height 41
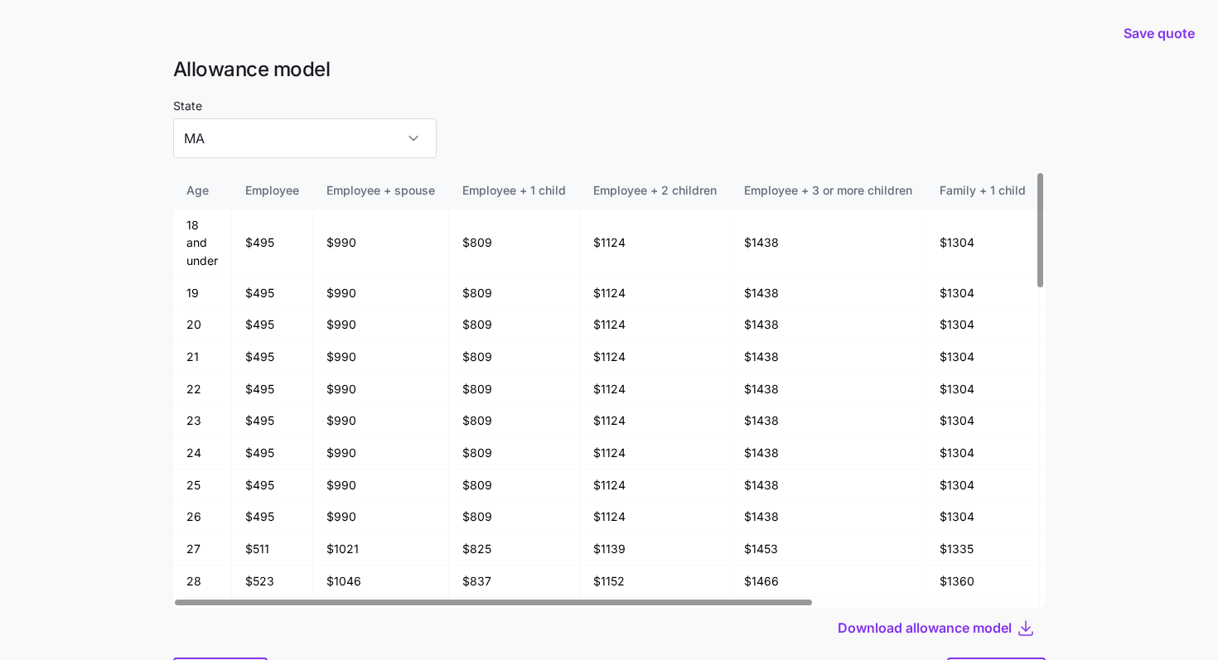
scroll to position [89, 0]
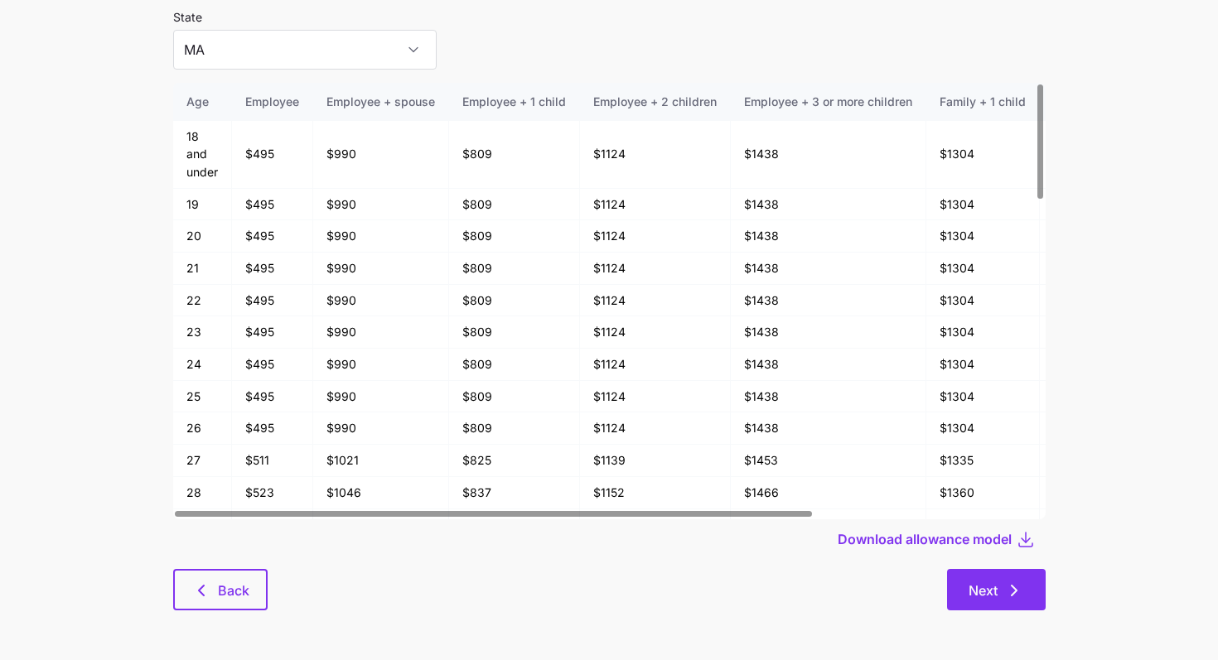
click at [1013, 571] on button "Next" at bounding box center [996, 589] width 99 height 41
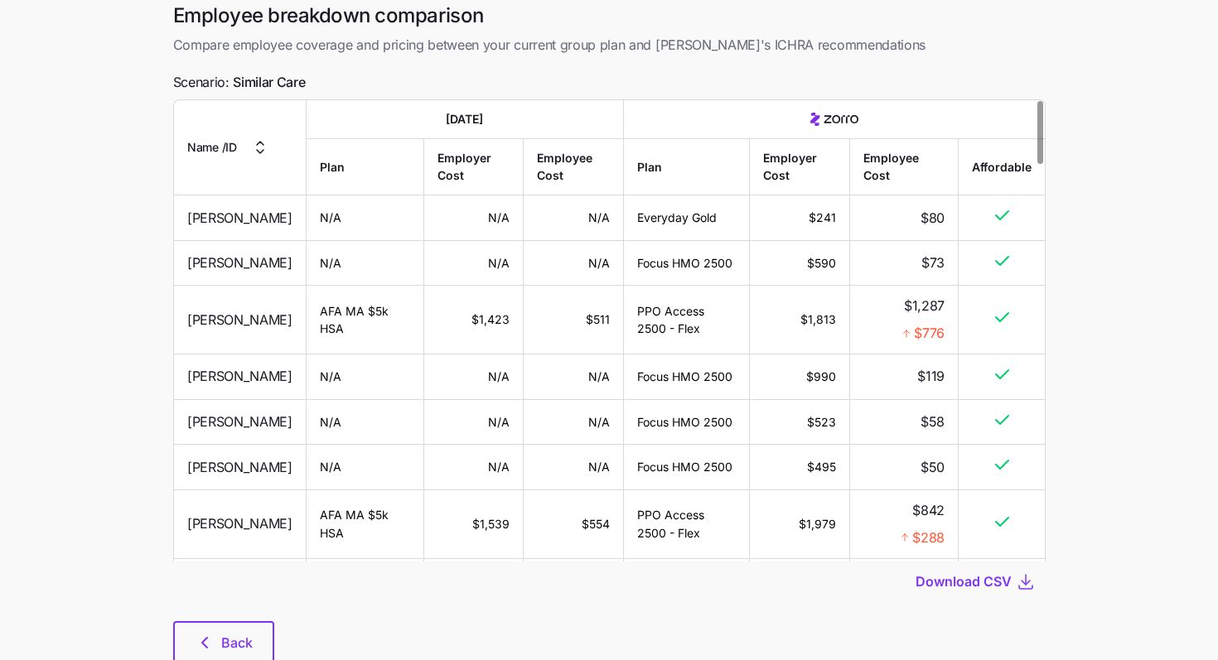
scroll to position [125, 0]
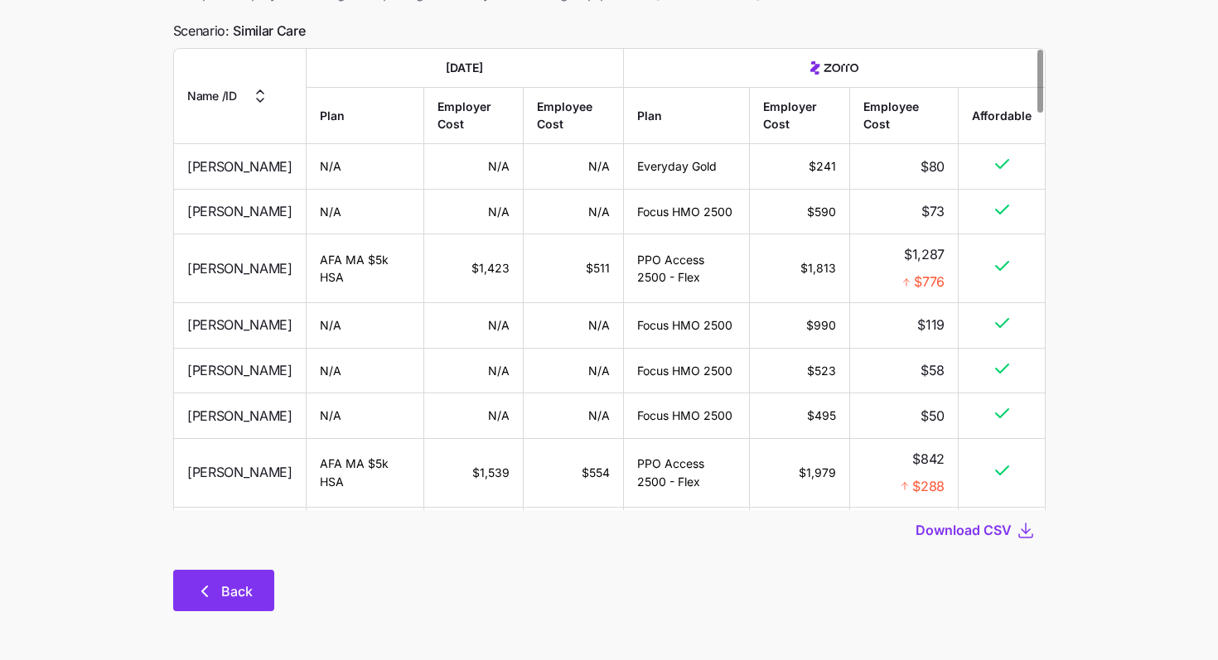
click at [262, 578] on button "Back" at bounding box center [223, 590] width 101 height 41
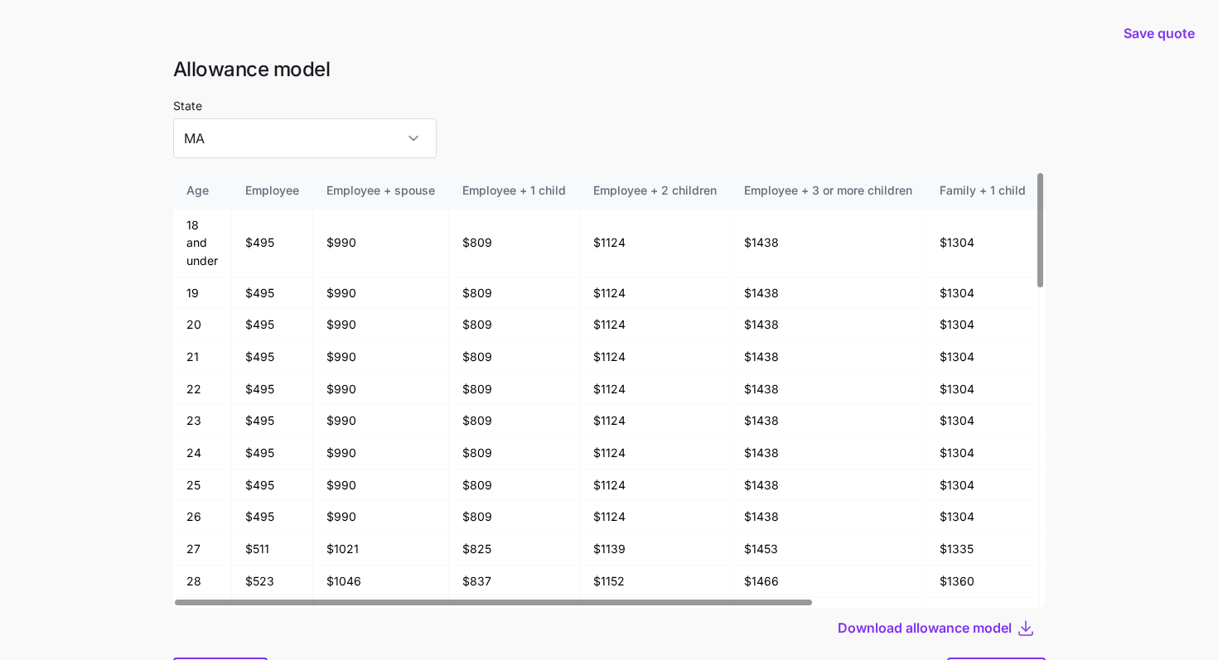
scroll to position [89, 0]
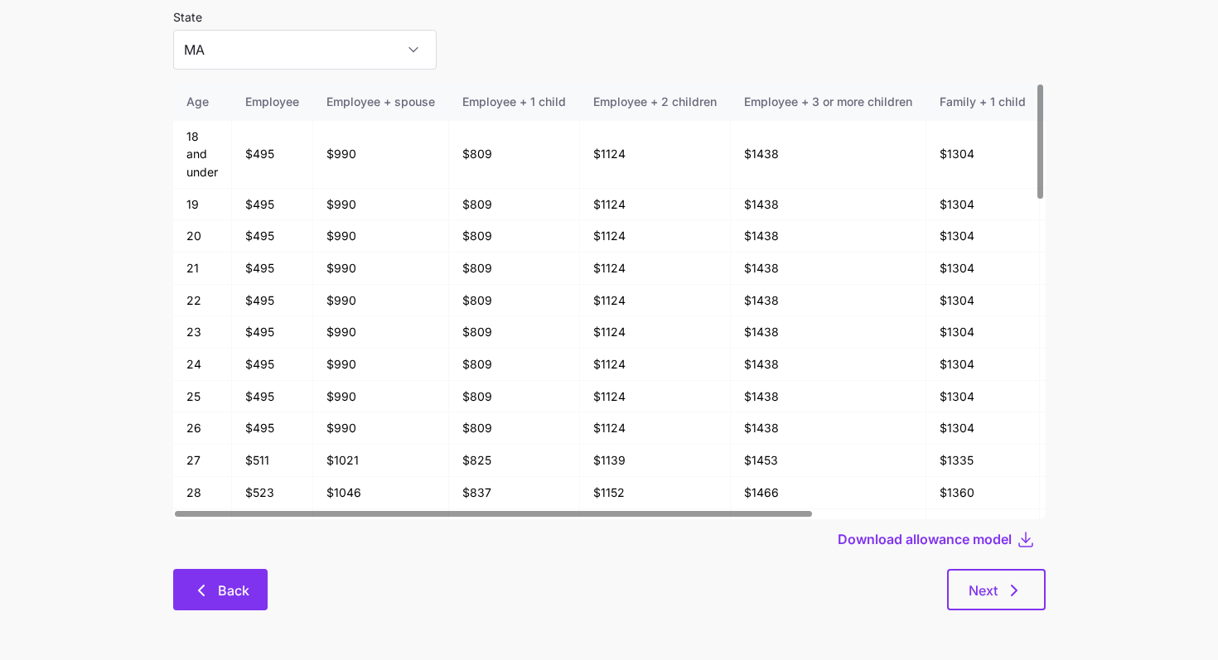
click at [257, 583] on button "Back" at bounding box center [220, 589] width 94 height 41
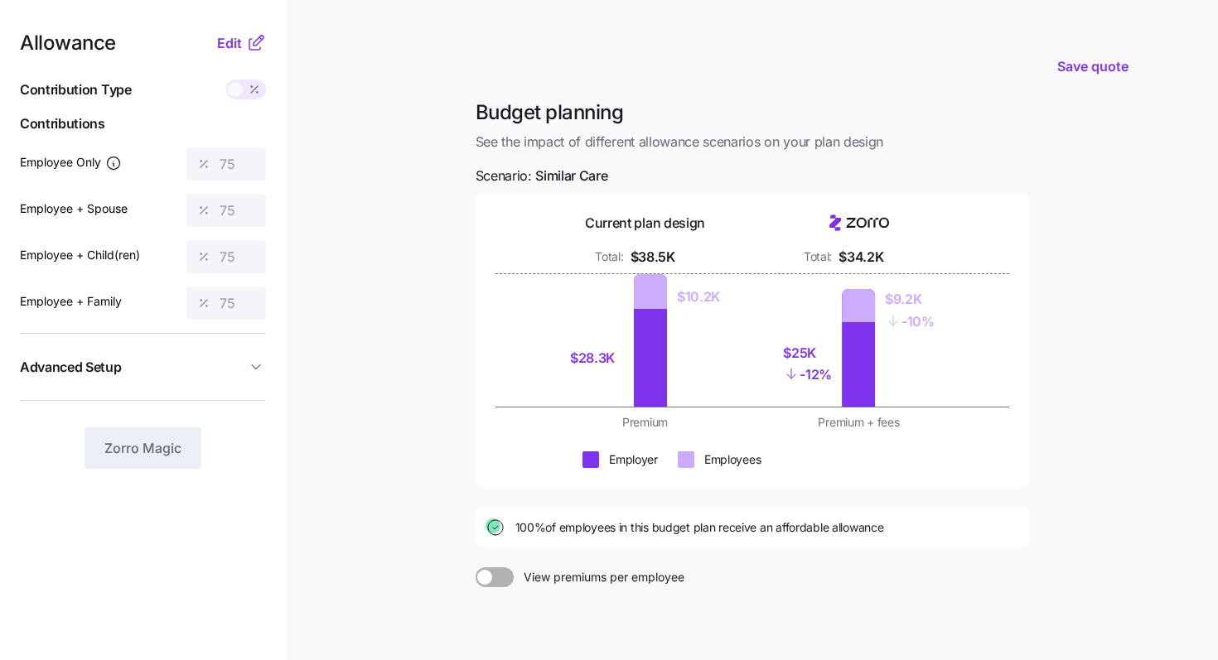
click at [244, 358] on span "Advanced Setup" at bounding box center [133, 367] width 226 height 21
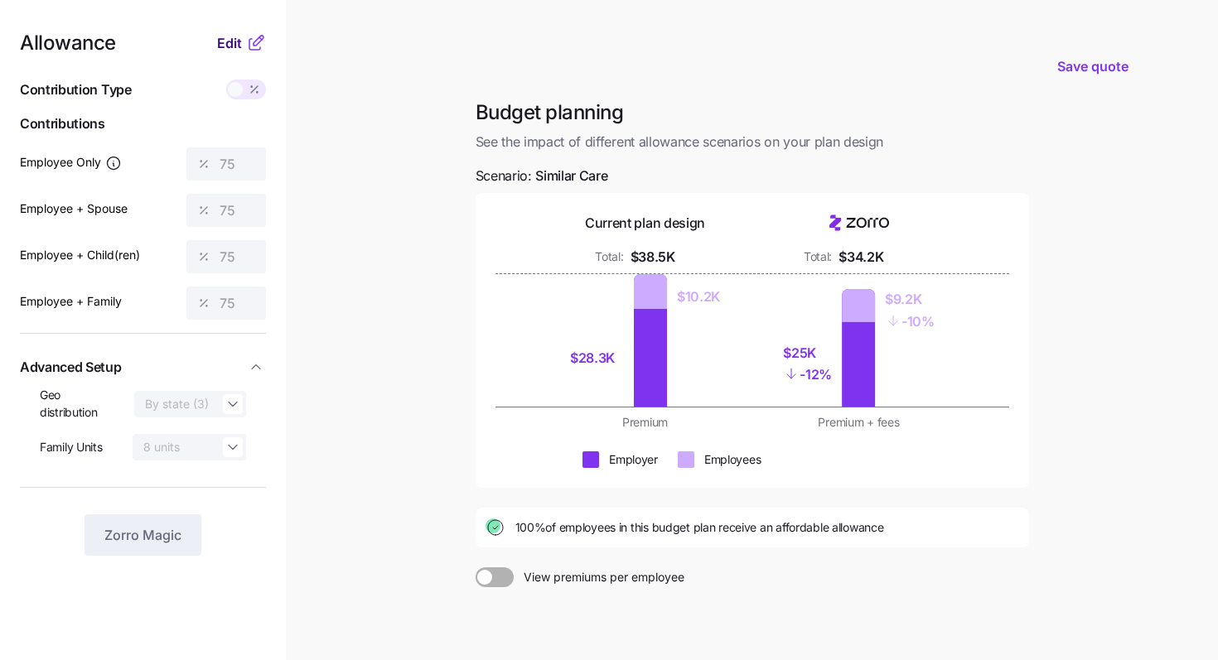
click at [233, 46] on span "Edit" at bounding box center [229, 43] width 25 height 20
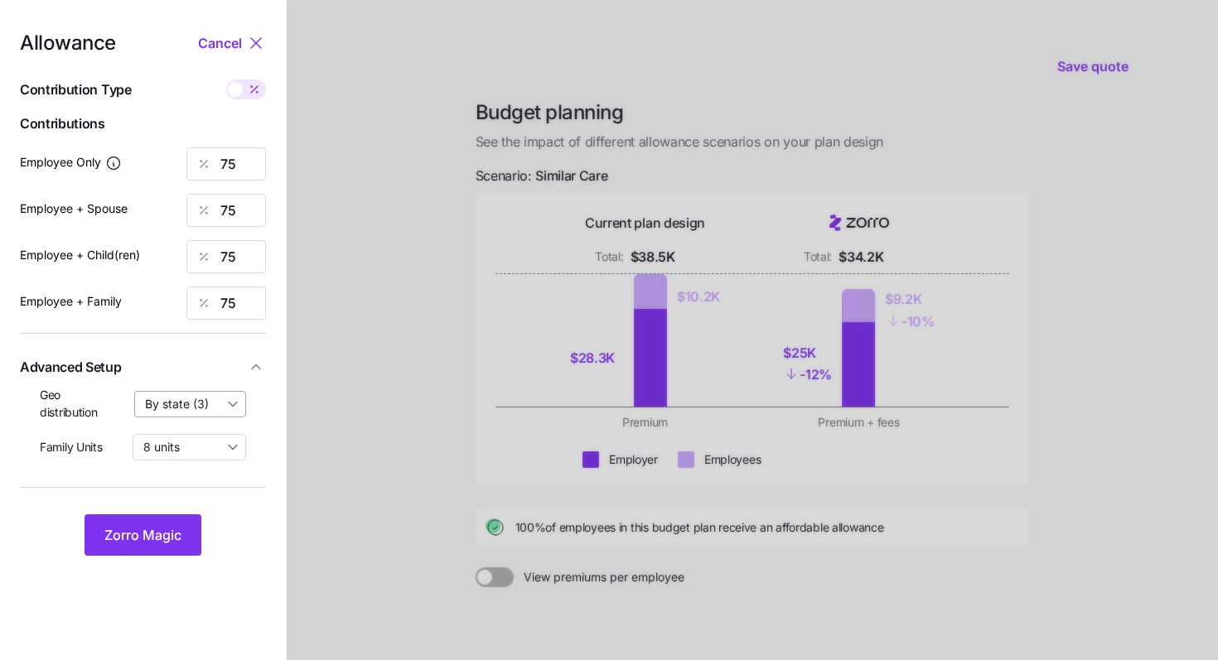
click at [229, 391] on input "By state (3)" at bounding box center [190, 404] width 113 height 27
click at [210, 437] on div "off" at bounding box center [191, 445] width 98 height 28
type input "off"
click at [181, 515] on button "Zorro Magic" at bounding box center [143, 535] width 117 height 41
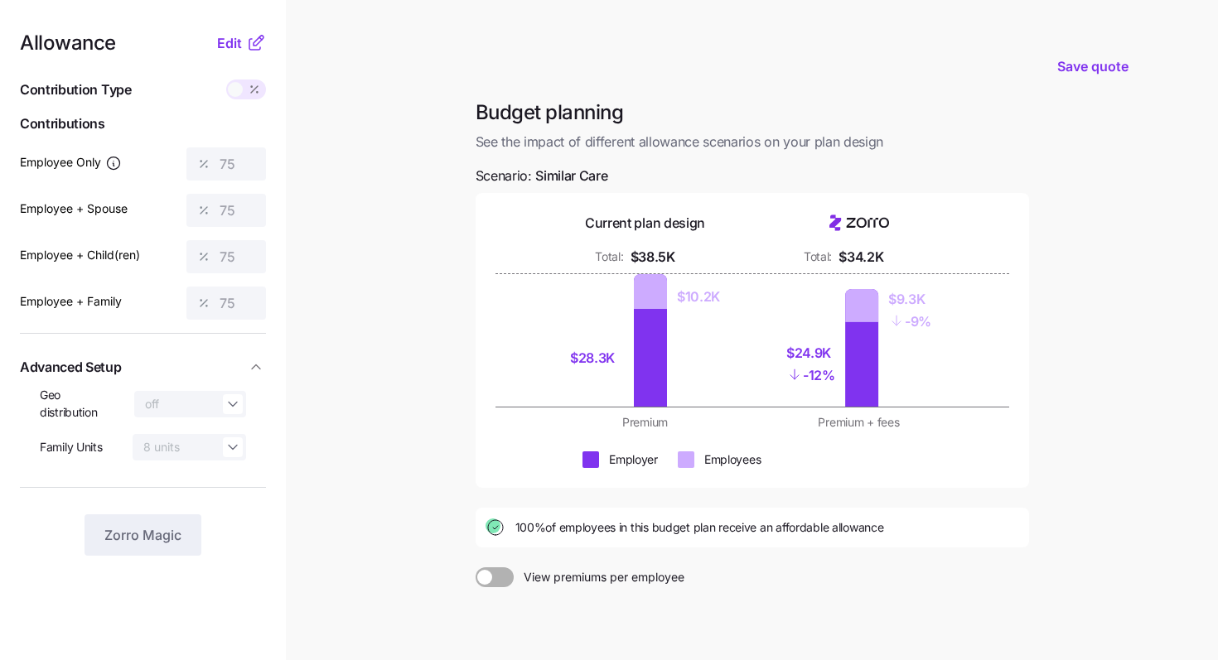
scroll to position [154, 0]
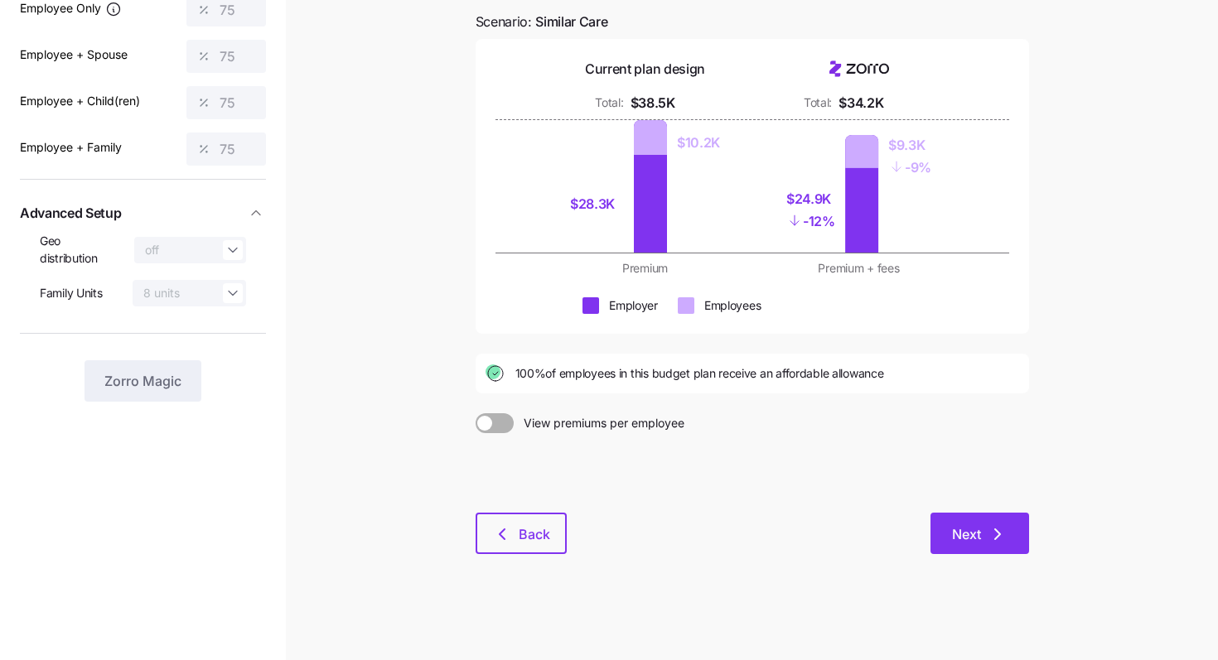
click at [1017, 523] on button "Next" at bounding box center [980, 533] width 99 height 41
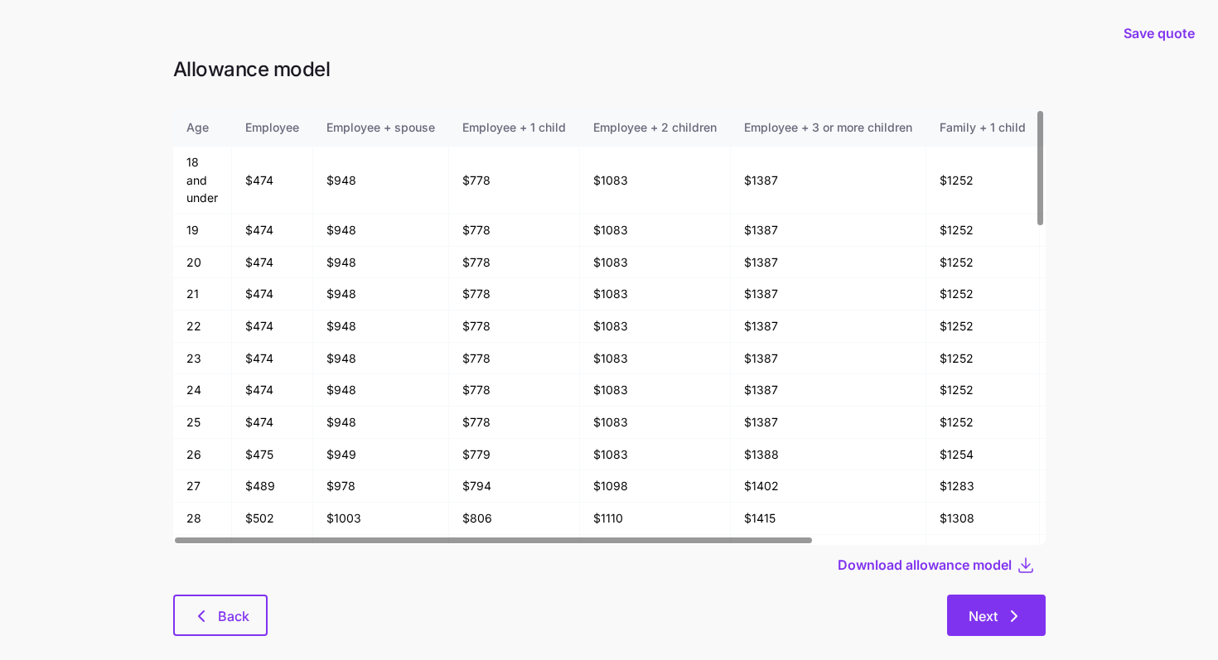
click at [1009, 617] on icon "button" at bounding box center [1014, 617] width 20 height 20
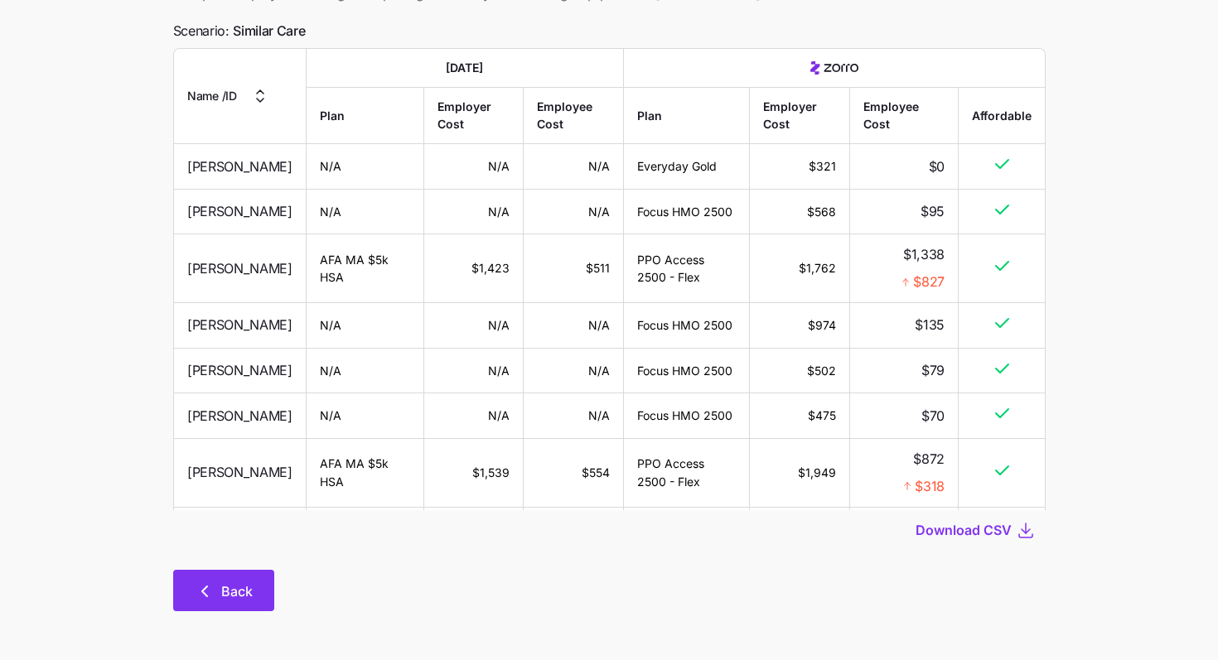
click at [249, 576] on button "Back" at bounding box center [223, 590] width 101 height 41
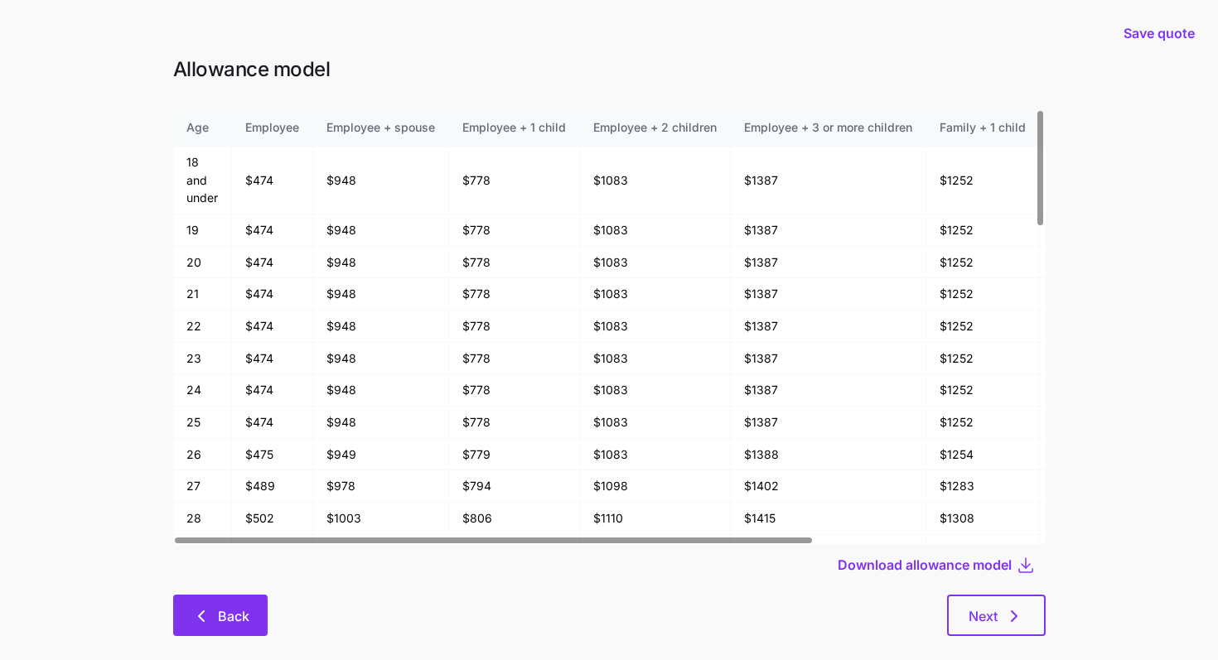
click at [233, 600] on button "Back" at bounding box center [220, 615] width 94 height 41
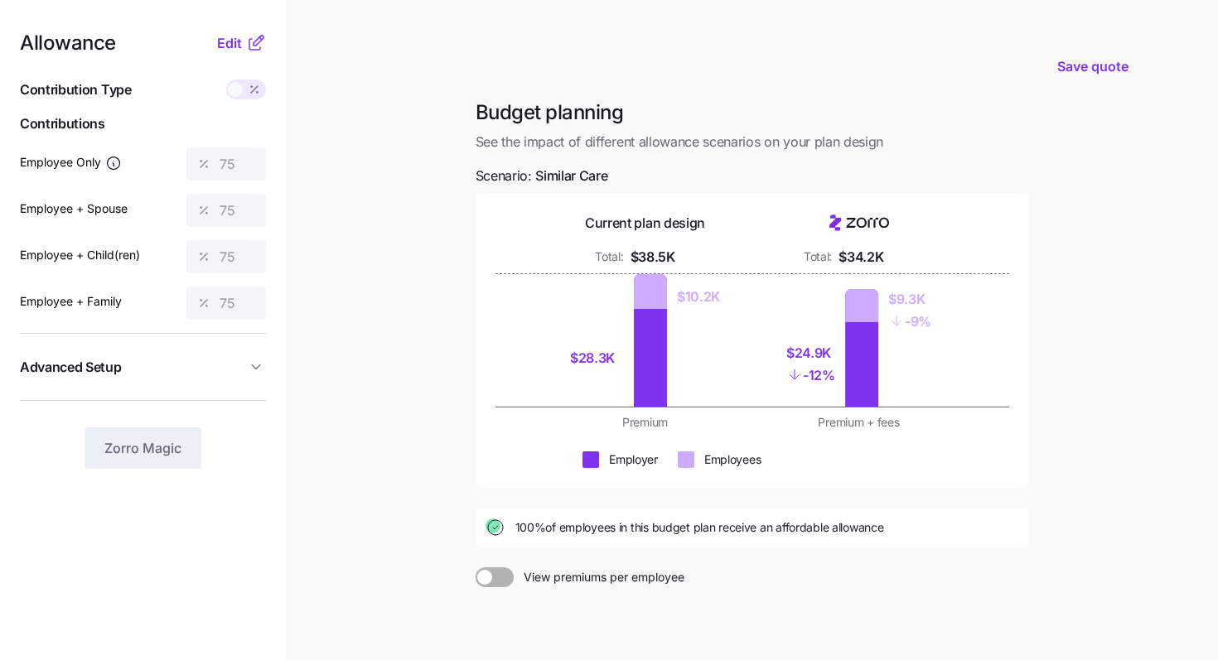
click at [235, 30] on nav "Allowance Edit Contribution Type Use classes Contributions Employee Only 75 Emp…" at bounding box center [143, 407] width 286 height 815
click at [230, 45] on span "Edit" at bounding box center [229, 43] width 25 height 20
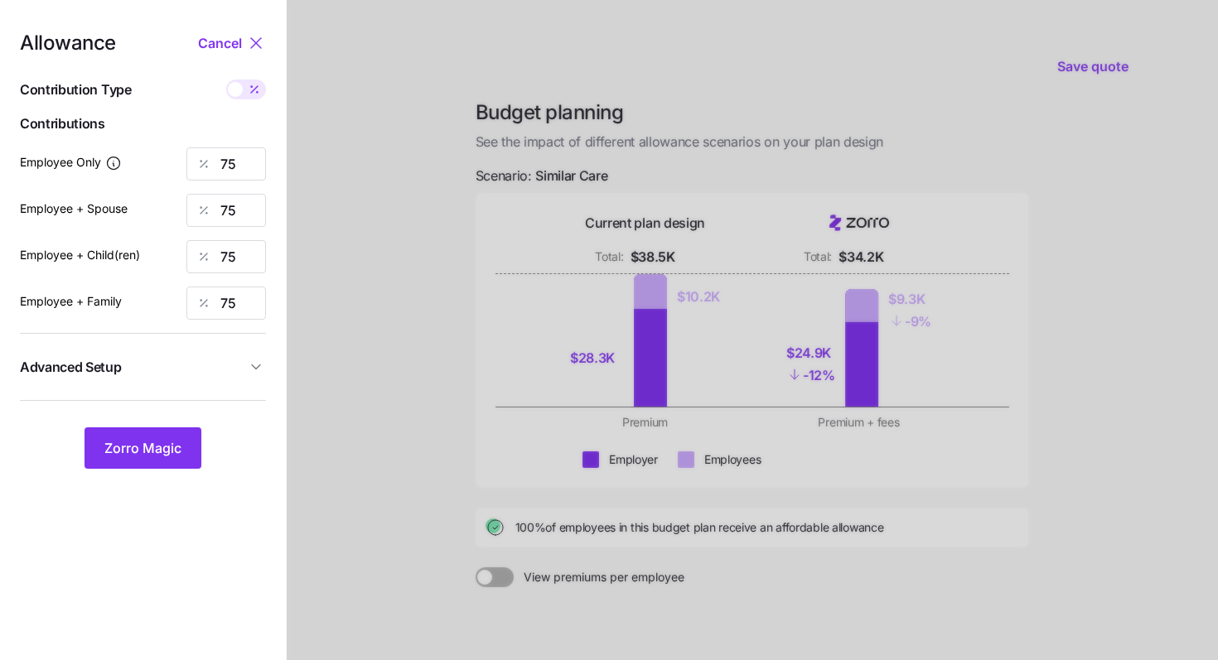
click at [242, 353] on button "Advanced Setup" at bounding box center [143, 367] width 246 height 41
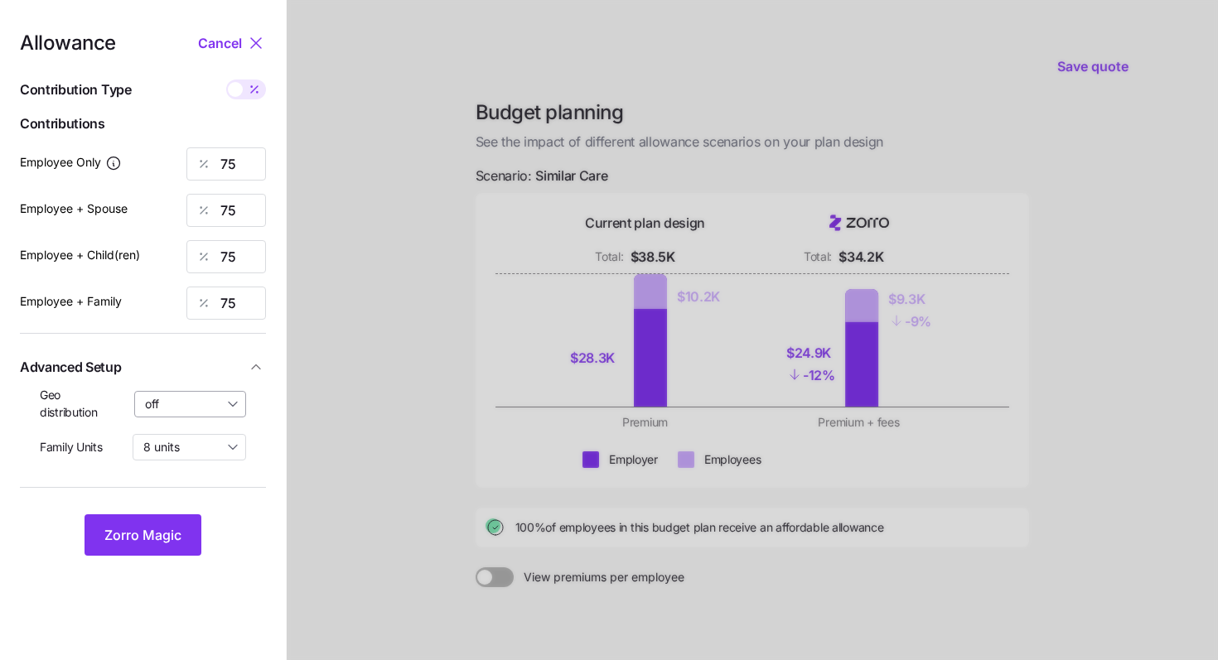
click at [205, 407] on input "off" at bounding box center [190, 404] width 113 height 27
click at [197, 500] on span "By state (3)" at bounding box center [182, 500] width 64 height 18
type input "By state (3)"
click at [177, 510] on div "Allowance Cancel Contribution Type Use classes Contributions Employee Only 75 E…" at bounding box center [143, 294] width 246 height 523
click at [176, 530] on span "Zorro Magic" at bounding box center [142, 535] width 77 height 20
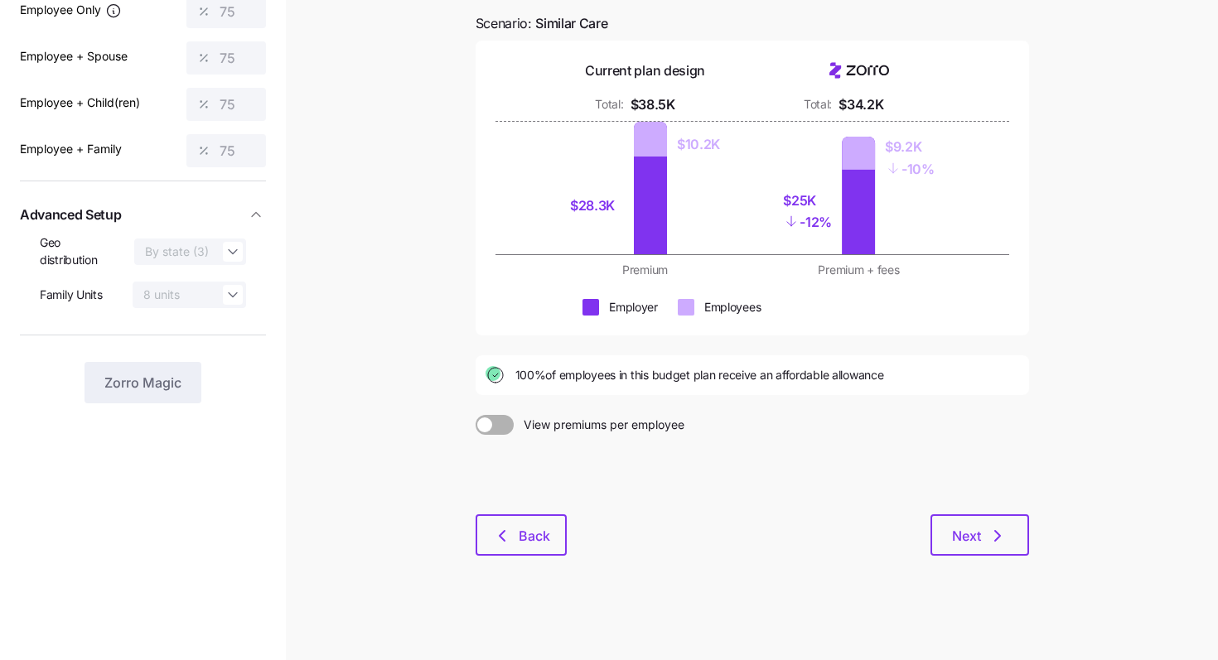
scroll to position [154, 0]
click at [982, 522] on button "Next" at bounding box center [980, 533] width 99 height 41
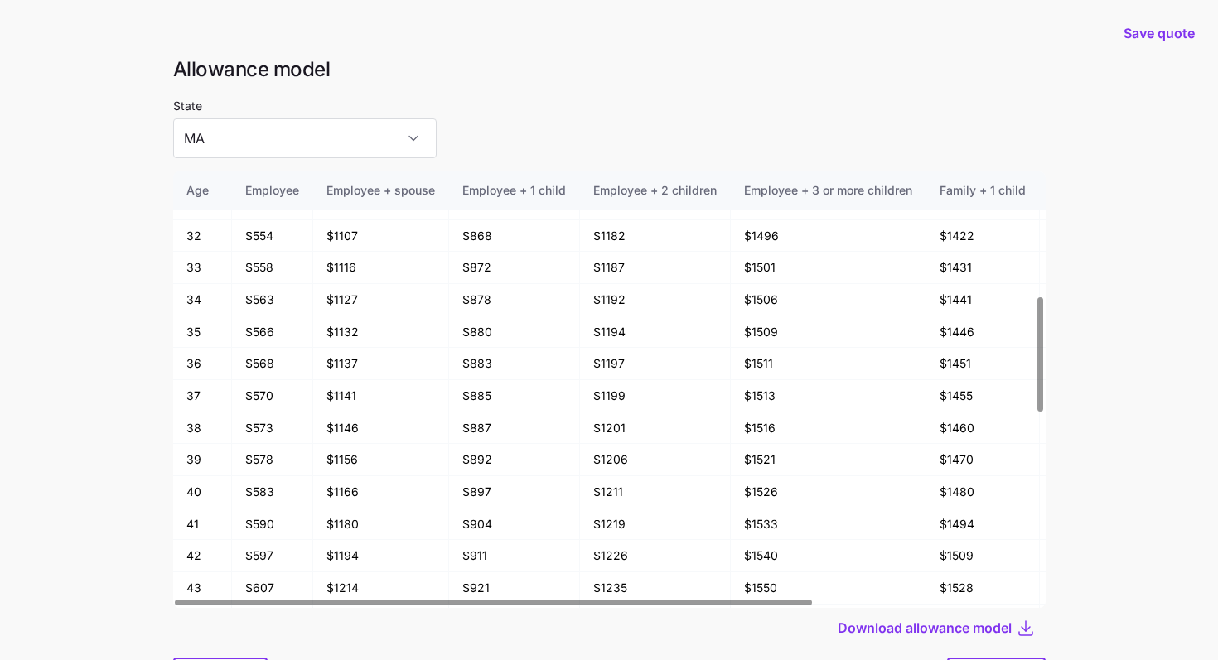
scroll to position [89, 0]
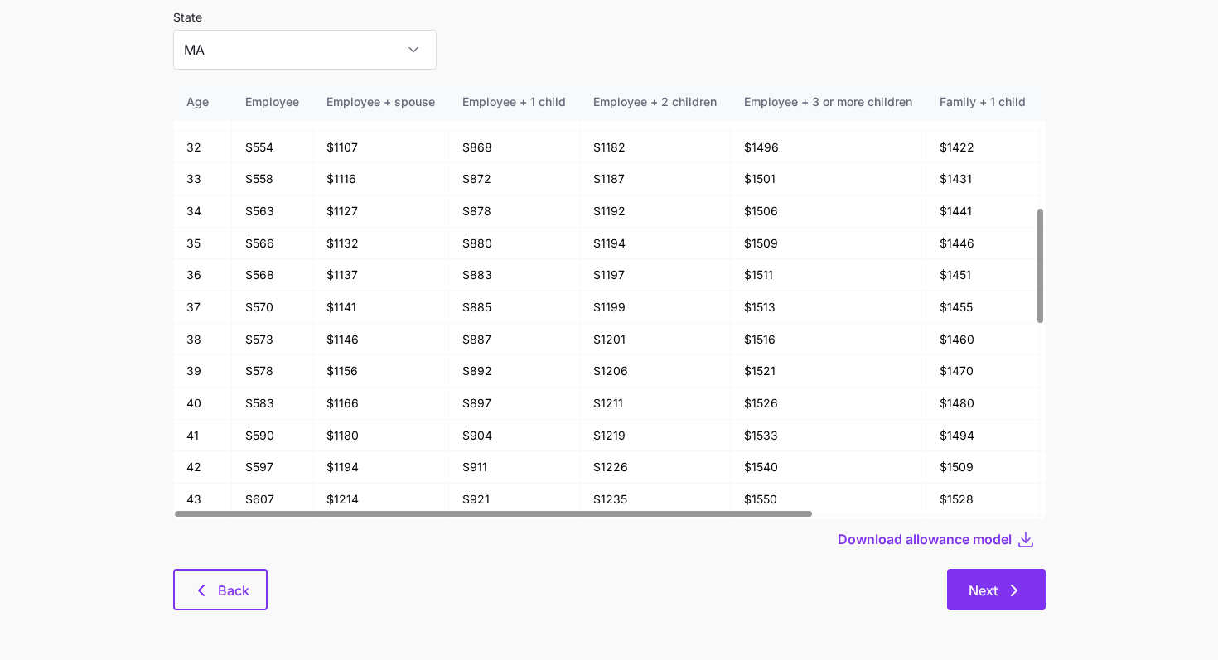
click at [1008, 587] on icon "button" at bounding box center [1014, 591] width 20 height 20
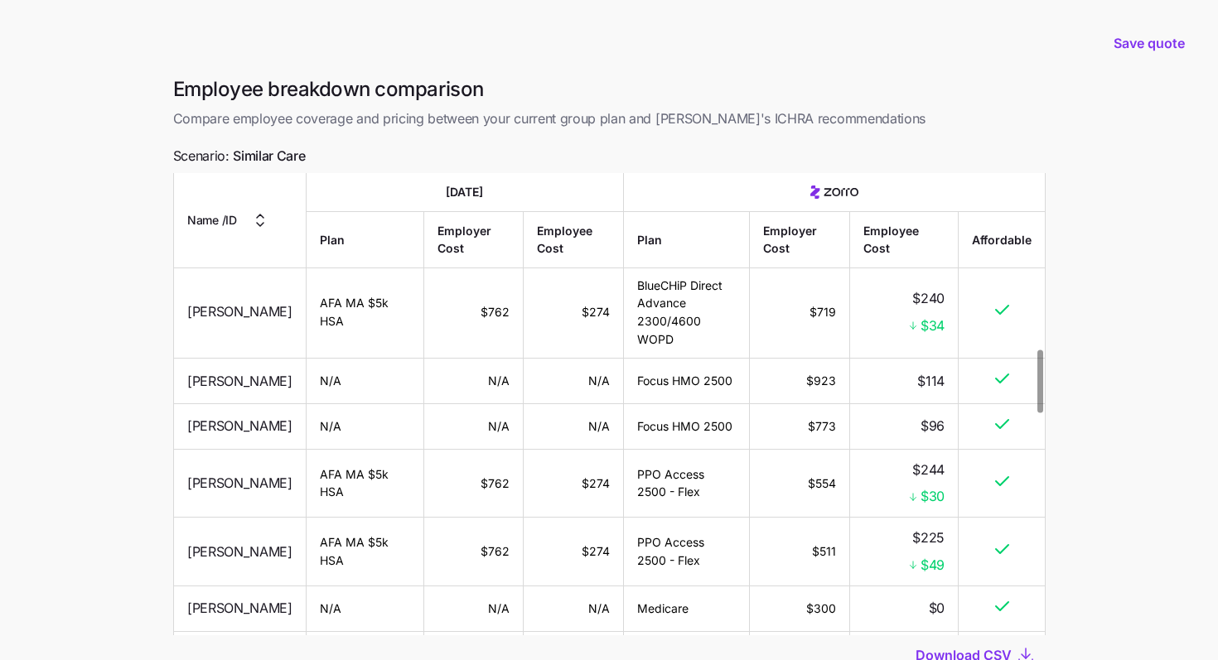
scroll to position [125, 0]
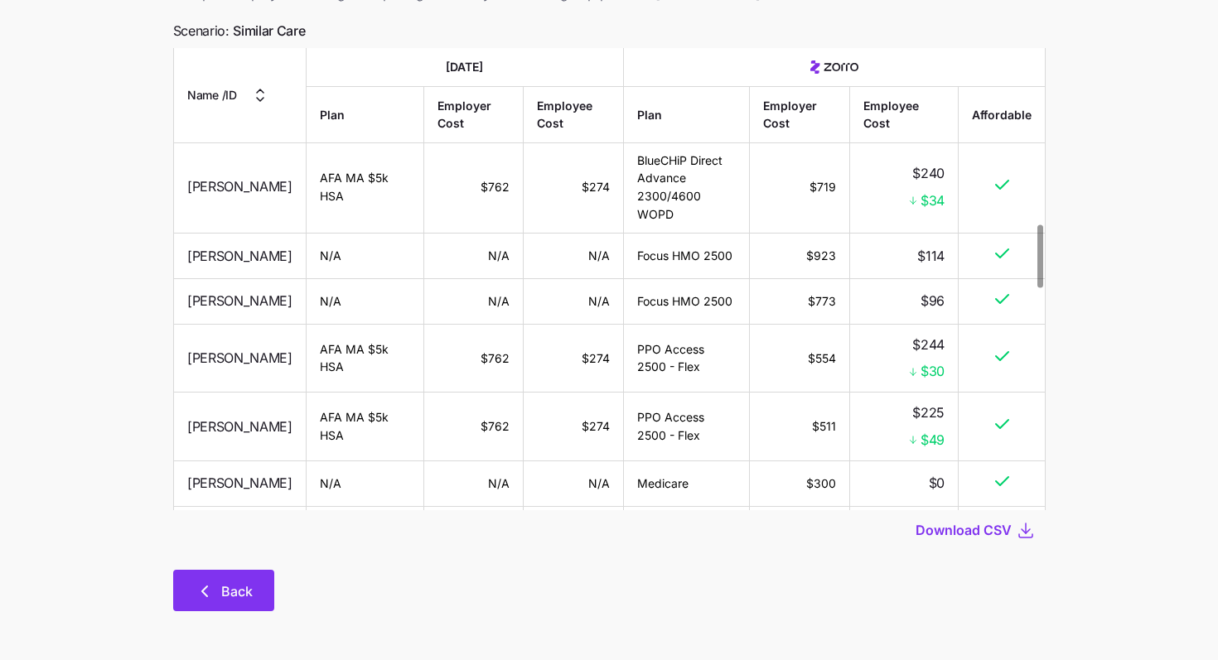
click at [239, 606] on button "Back" at bounding box center [223, 590] width 101 height 41
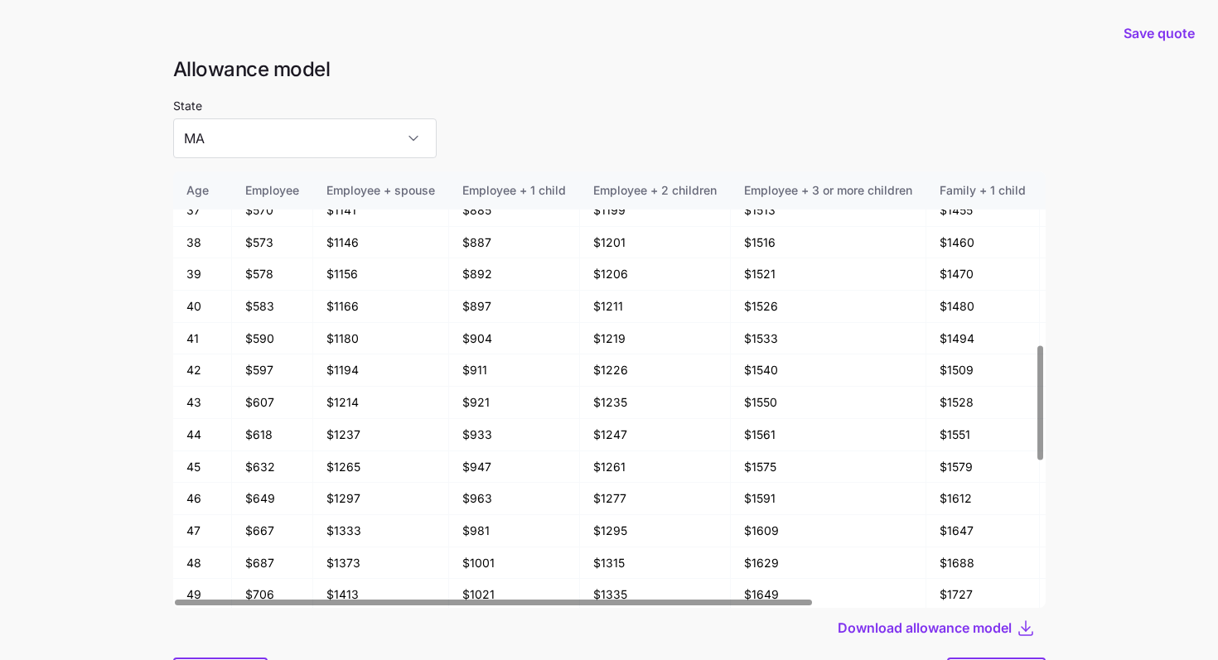
scroll to position [89, 0]
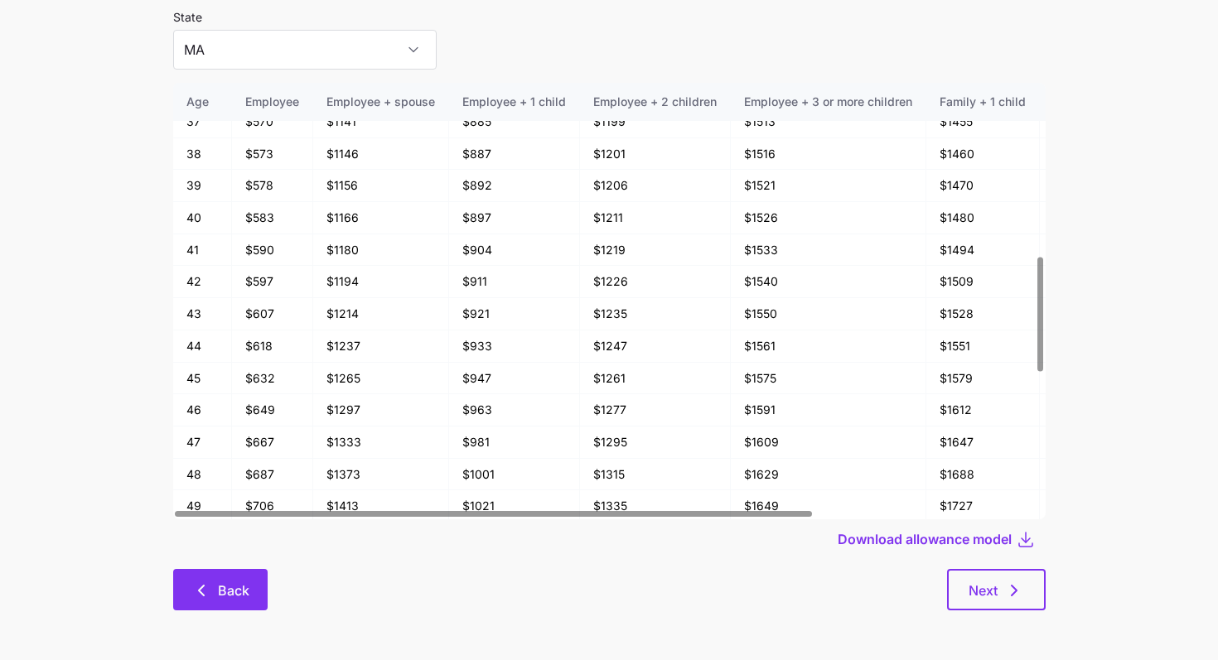
click at [239, 583] on span "Back" at bounding box center [233, 591] width 31 height 20
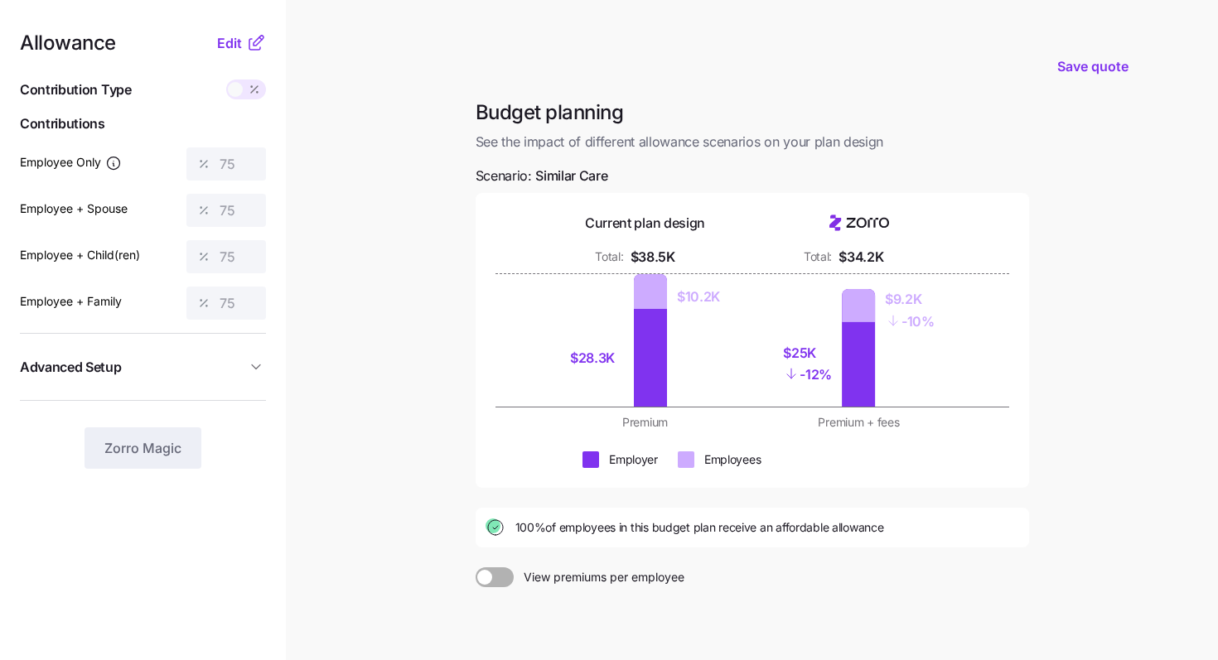
scroll to position [154, 0]
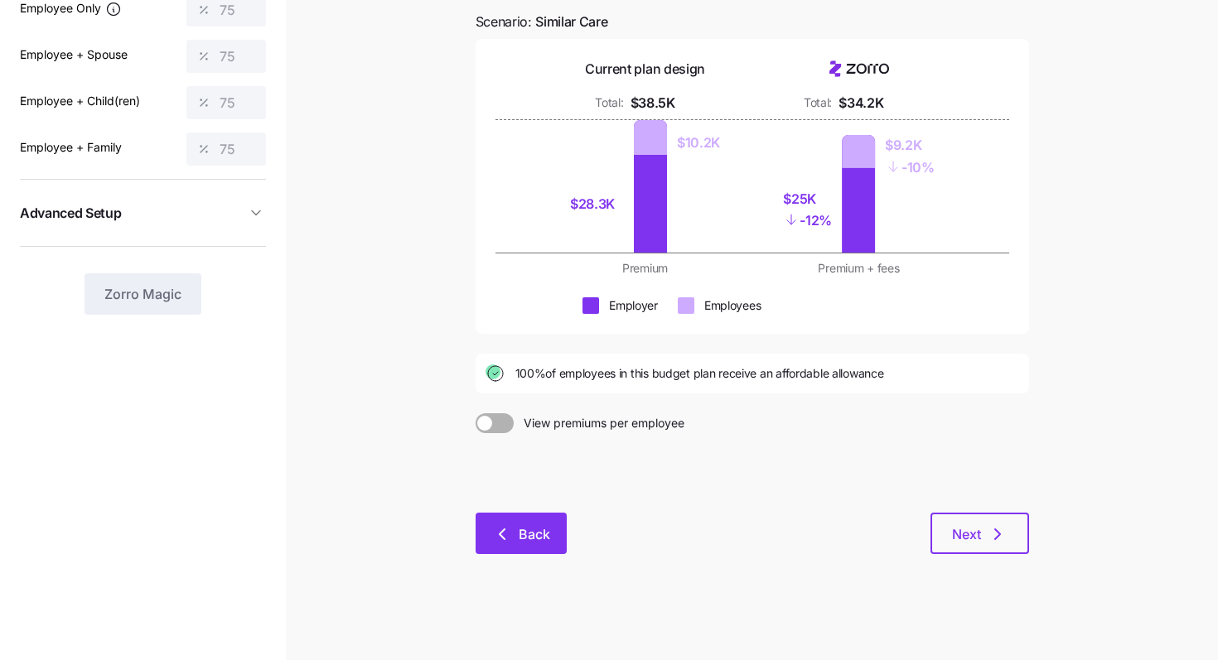
click at [530, 522] on button "Back" at bounding box center [521, 533] width 91 height 41
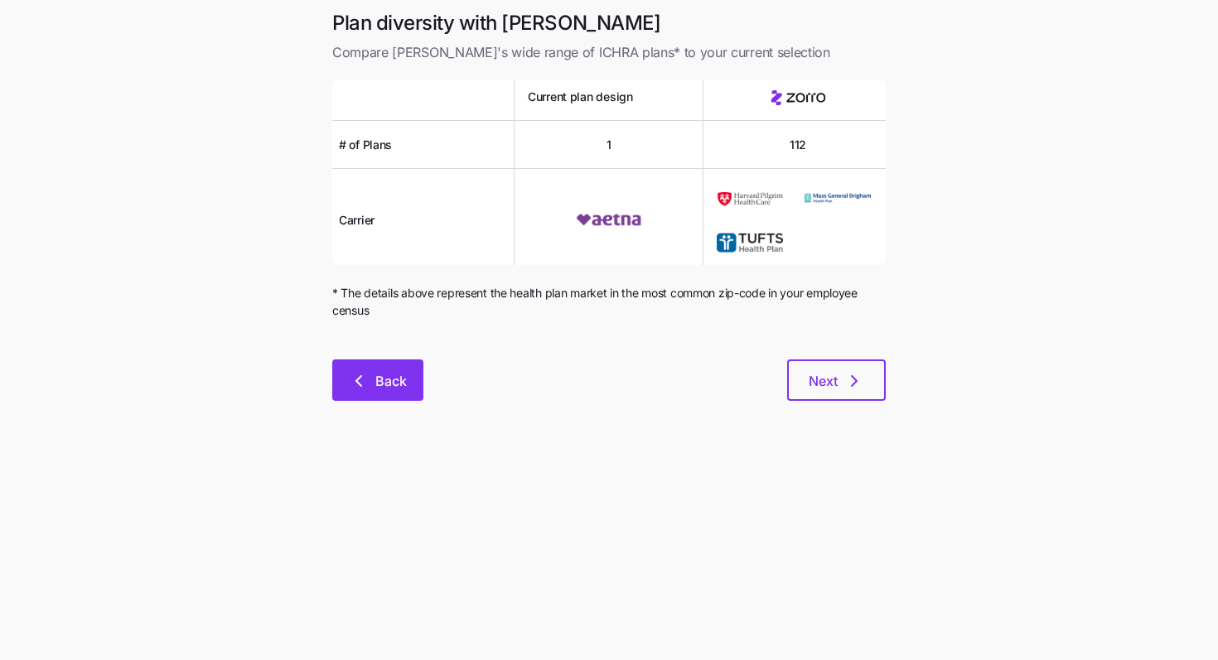
click at [383, 399] on button "Back" at bounding box center [377, 380] width 91 height 41
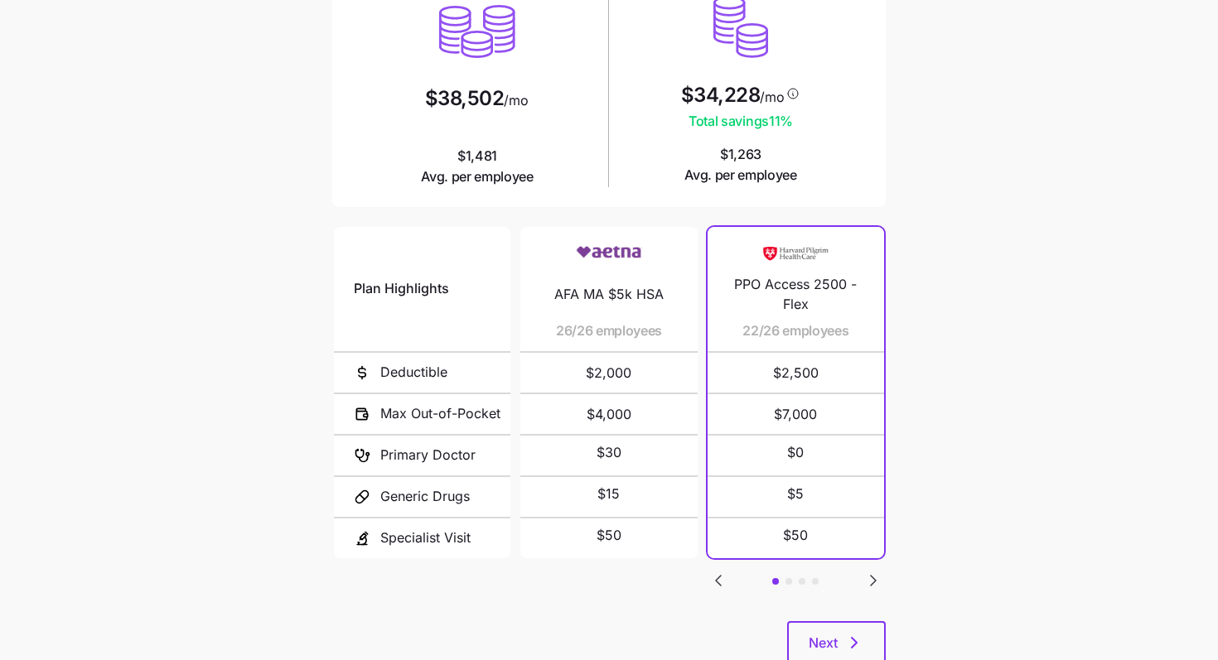
scroll to position [215, 0]
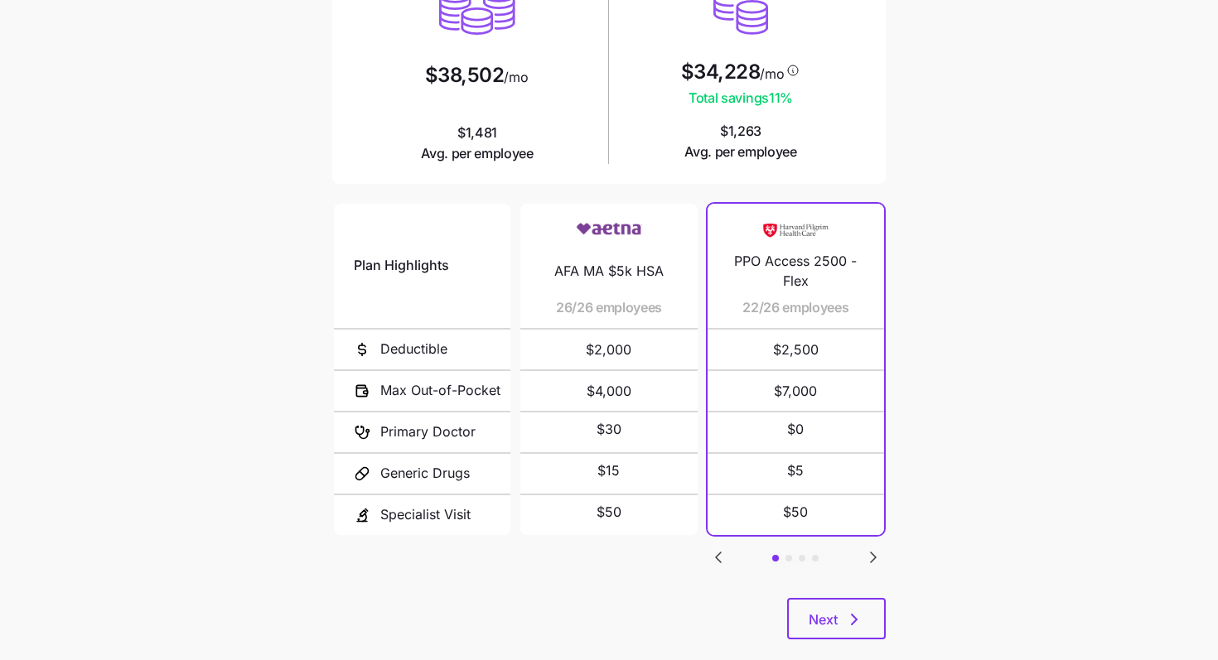
click at [880, 551] on icon "Go to next slide" at bounding box center [873, 558] width 20 height 20
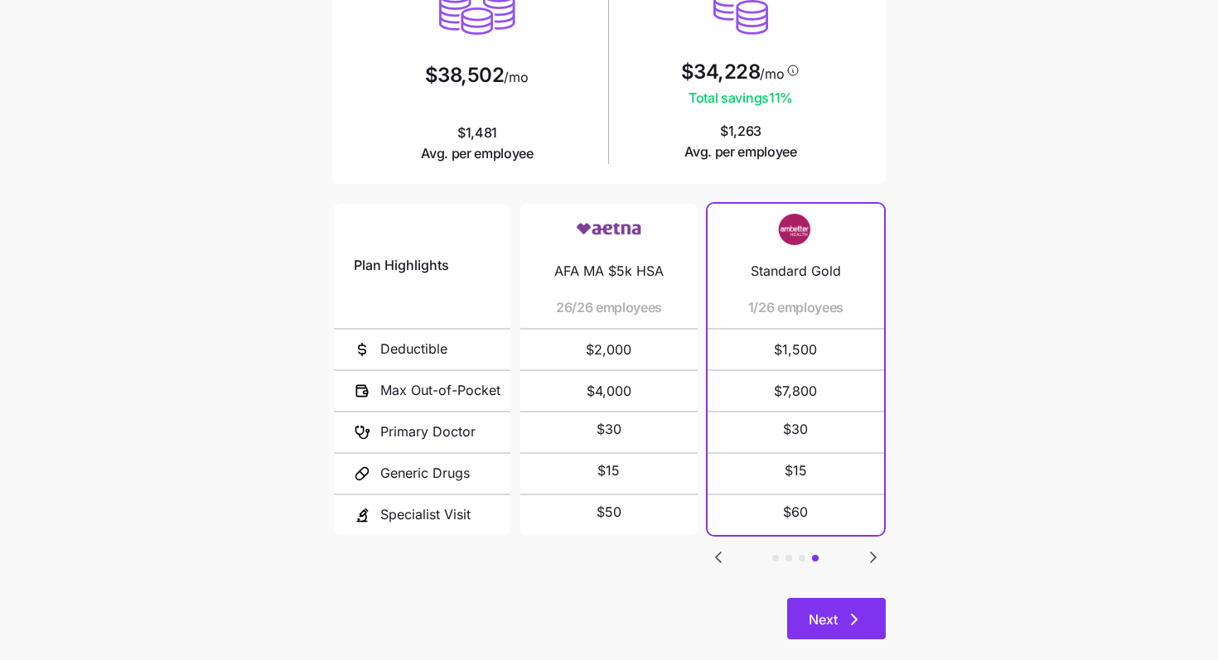
click at [850, 611] on icon "button" at bounding box center [854, 620] width 20 height 20
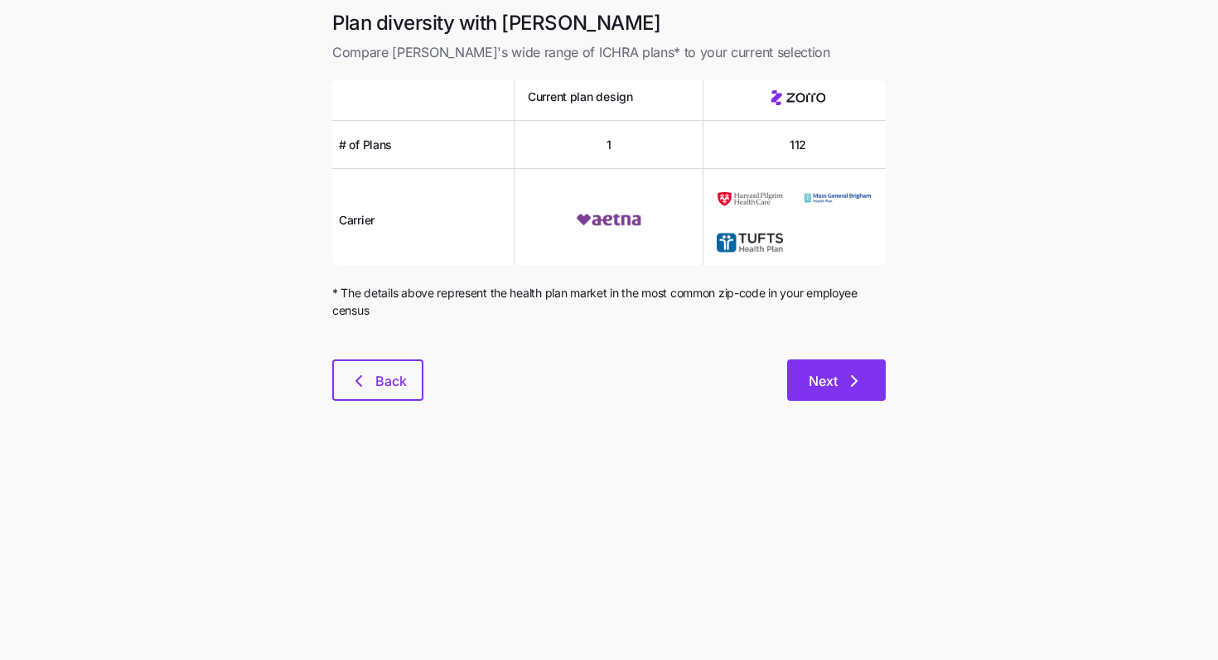
click at [865, 367] on button "Next" at bounding box center [836, 380] width 99 height 41
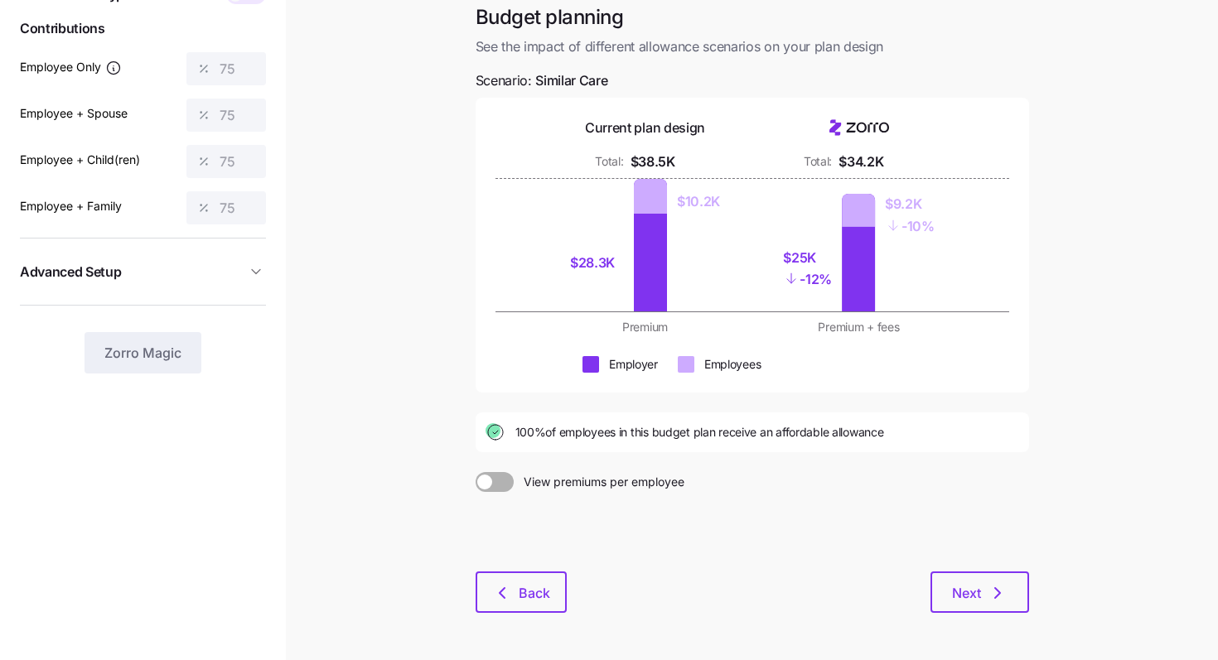
scroll to position [99, 0]
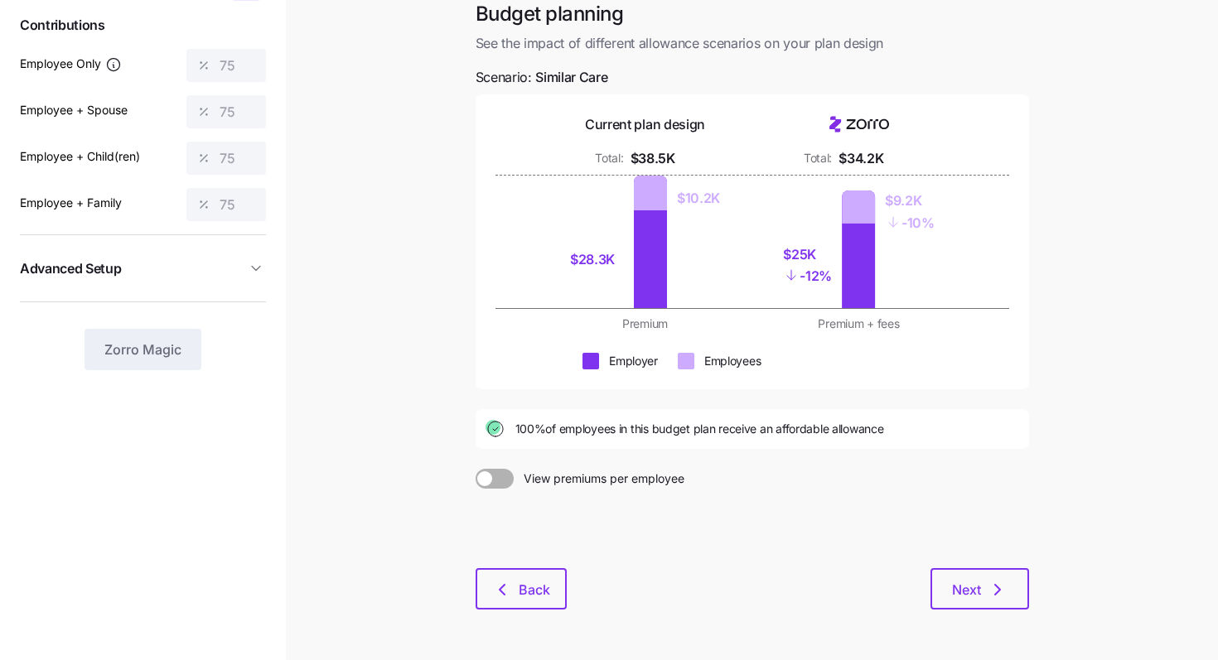
click at [256, 271] on icon "button" at bounding box center [256, 268] width 17 height 17
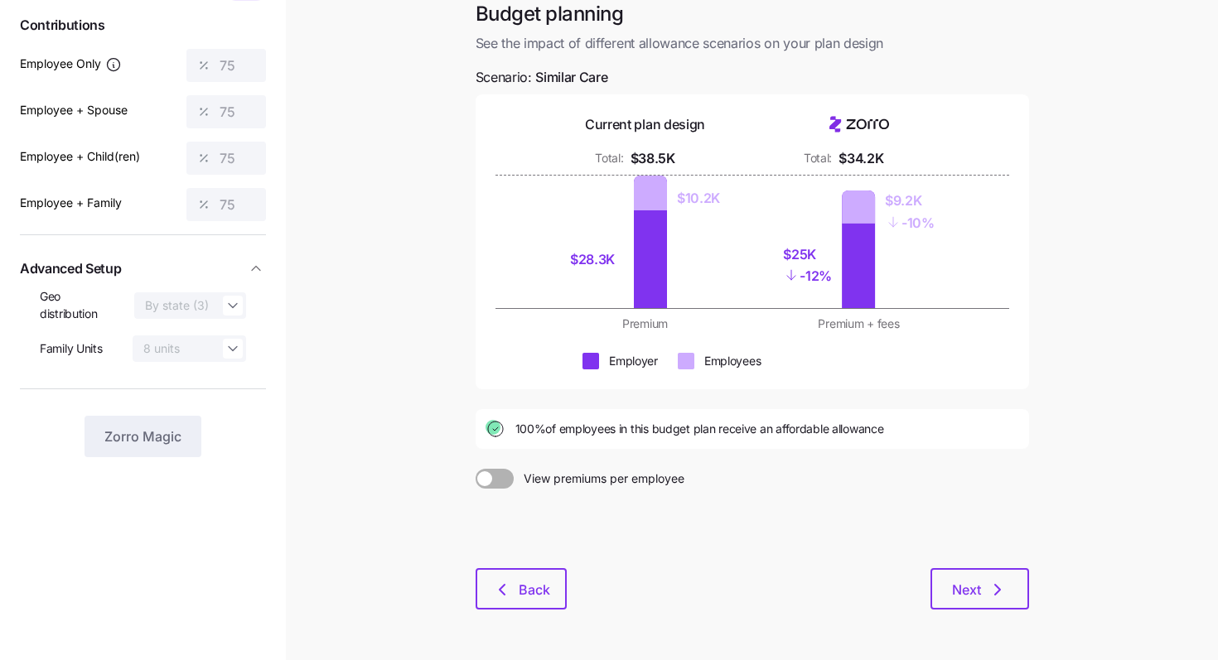
click at [377, 294] on main "Save quote Budget planning See the impact of different allowance scenarios on y…" at bounding box center [609, 308] width 1218 height 815
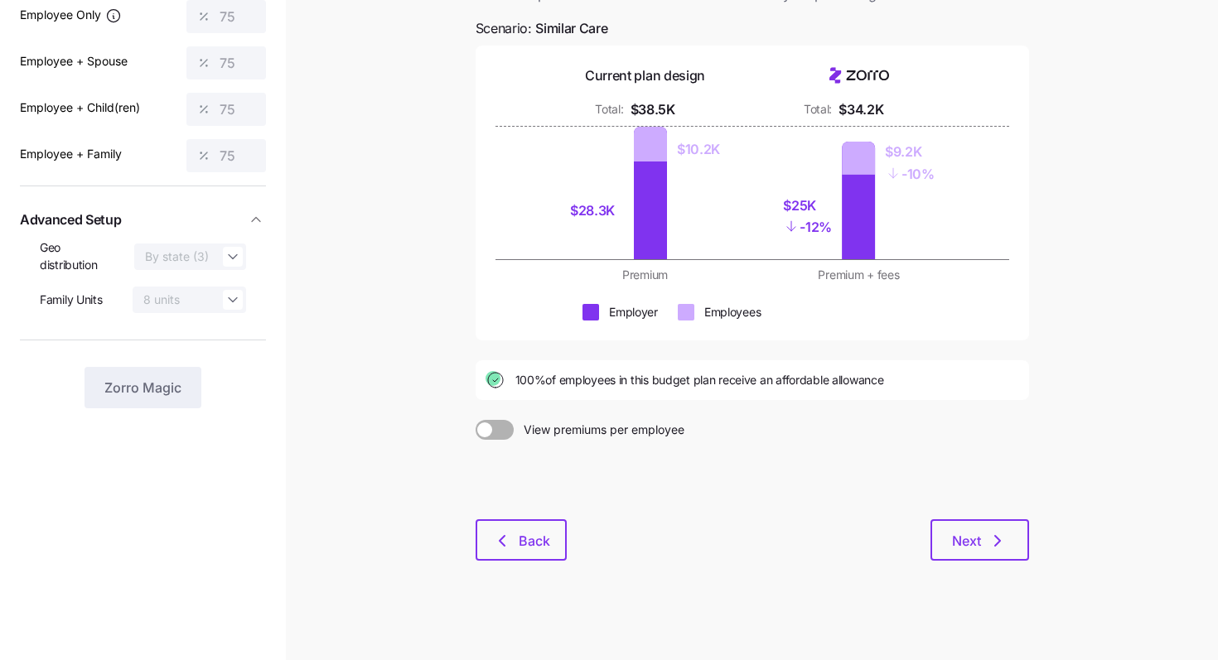
scroll to position [154, 0]
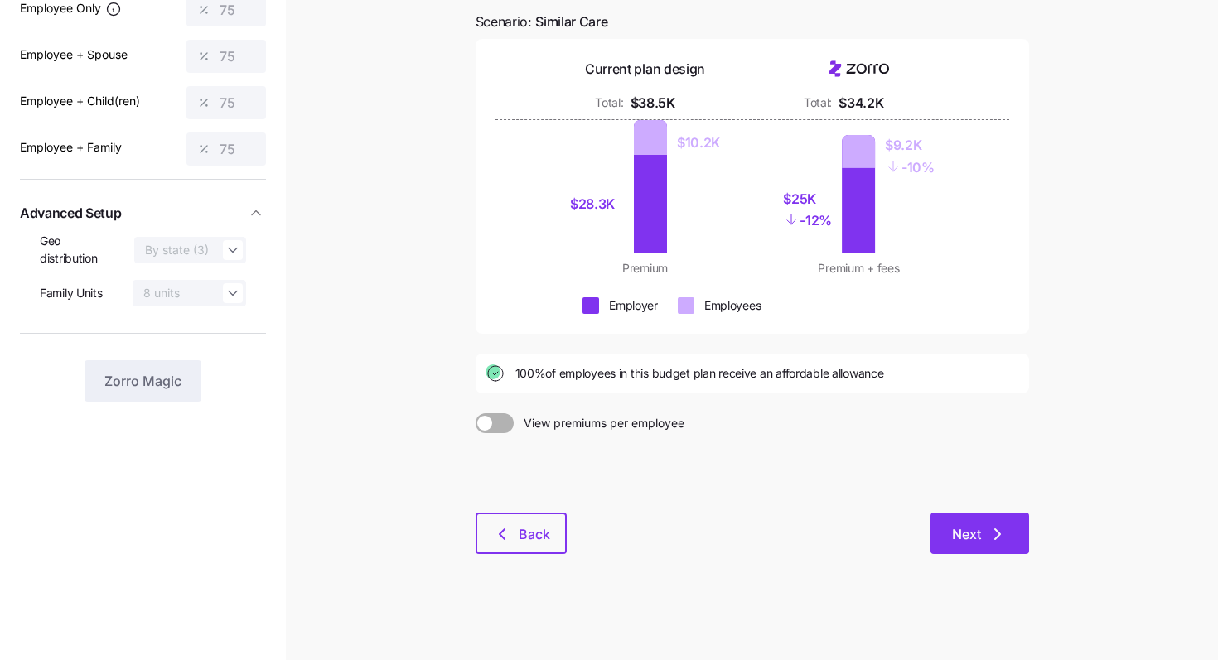
click at [968, 539] on span "Next" at bounding box center [966, 535] width 29 height 20
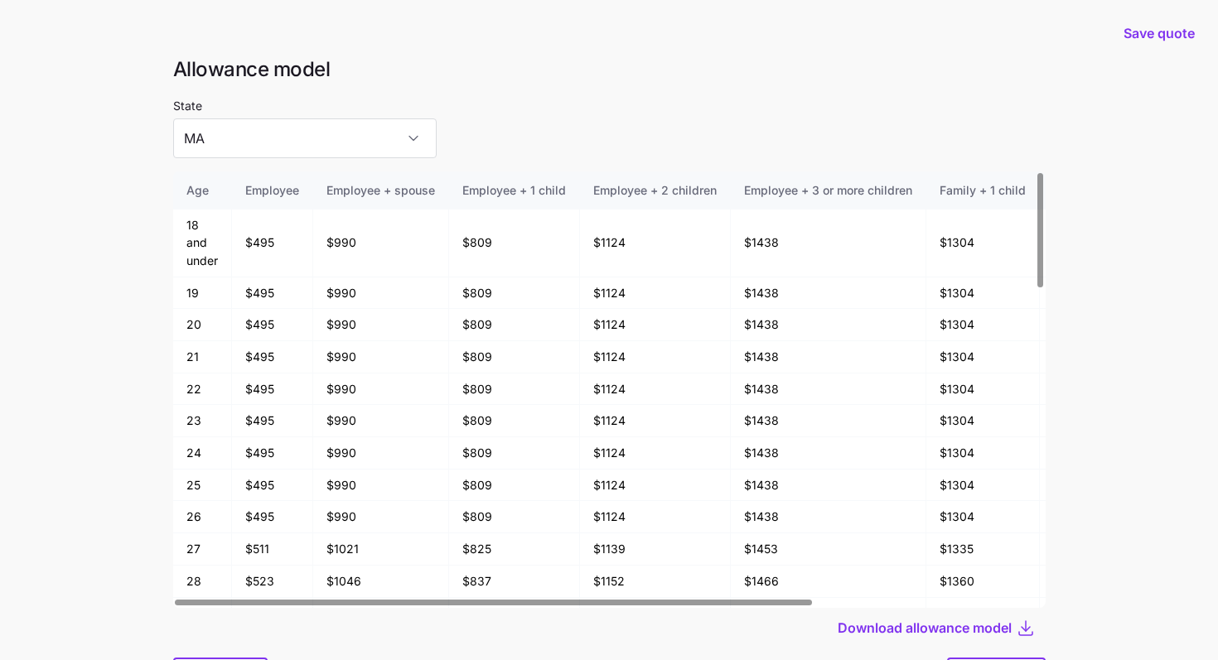
scroll to position [89, 0]
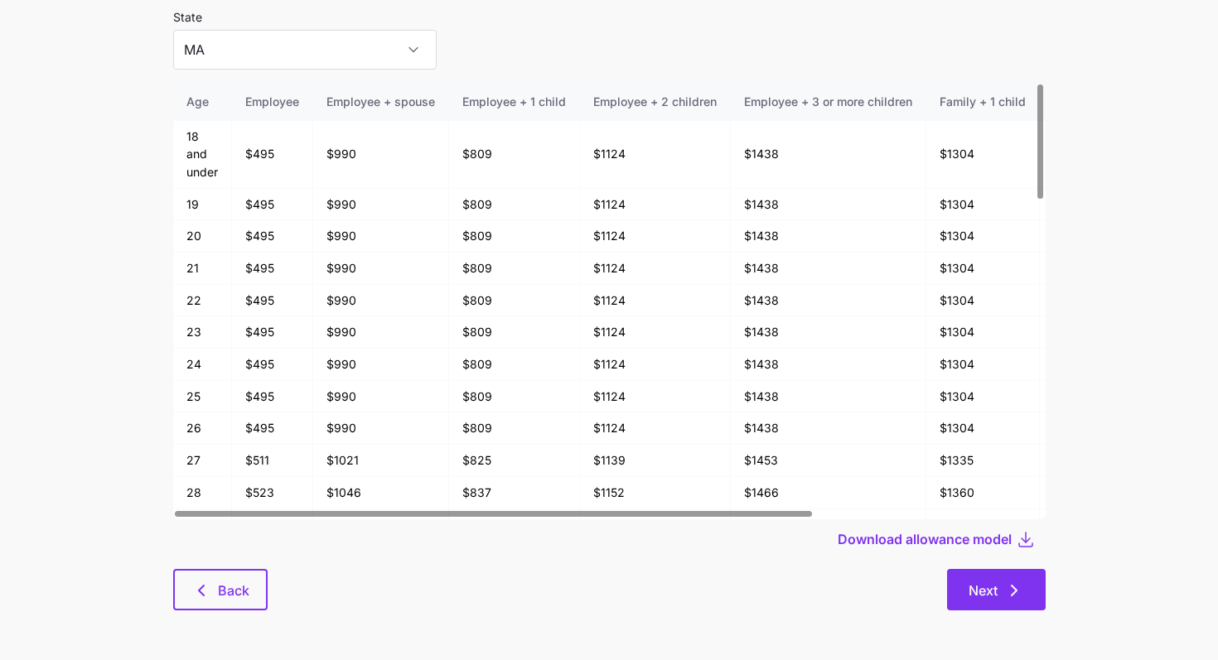
click at [1022, 578] on button "Next" at bounding box center [996, 589] width 99 height 41
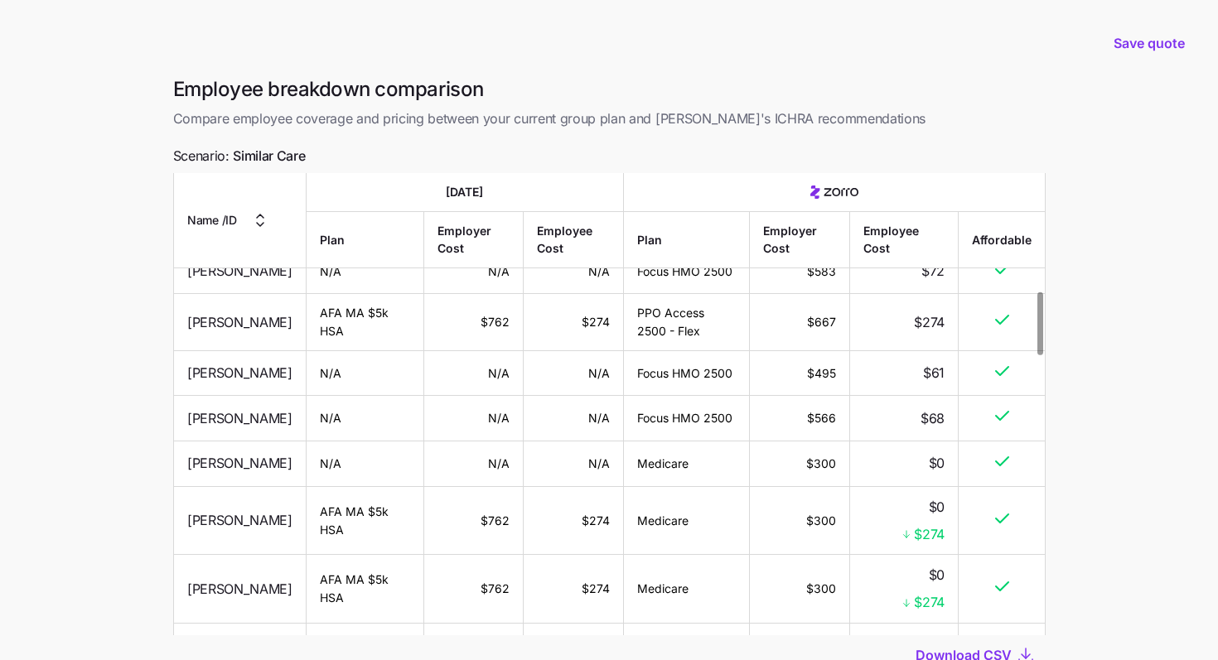
scroll to position [862, 0]
click at [870, 293] on td "$72" at bounding box center [903, 271] width 109 height 46
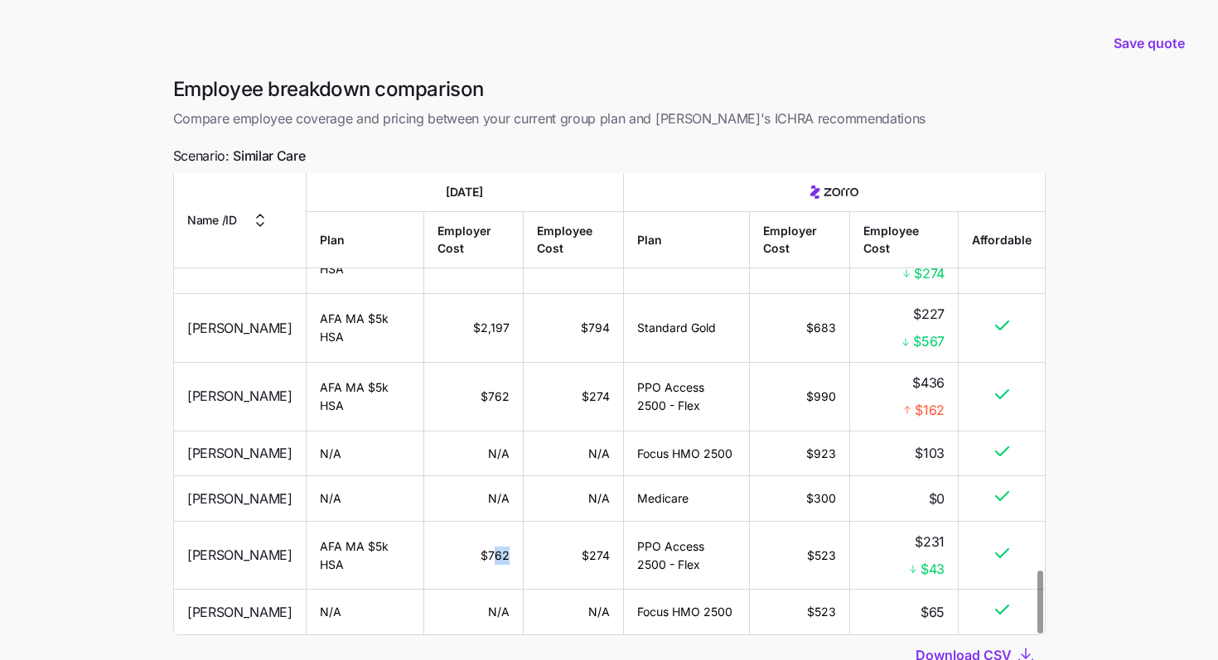
drag, startPoint x: 505, startPoint y: 554, endPoint x: 487, endPoint y: 554, distance: 18.2
click at [487, 554] on td "$762" at bounding box center [472, 556] width 99 height 69
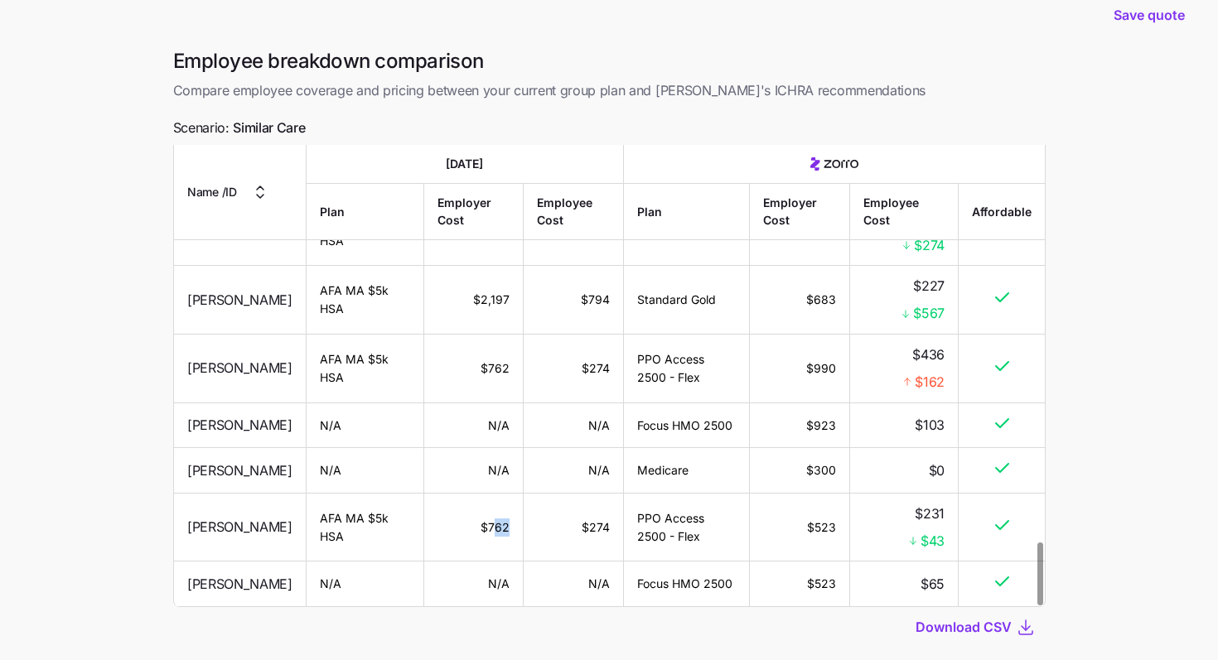
scroll to position [36, 0]
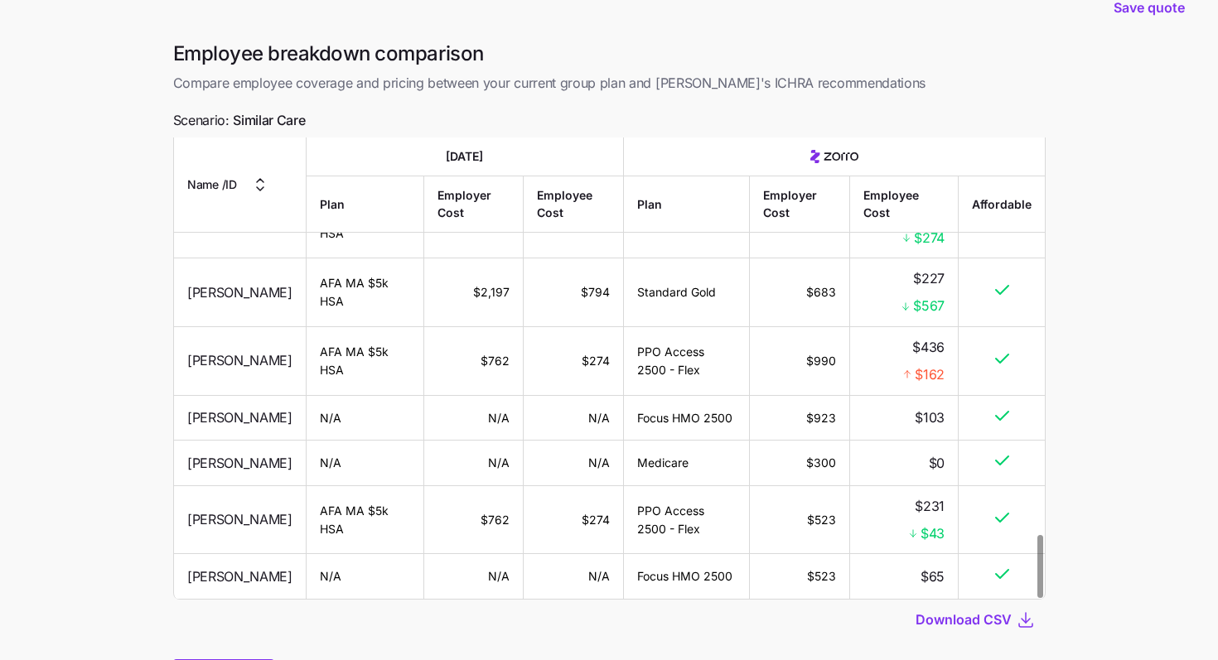
click at [473, 305] on td "$2,197" at bounding box center [472, 293] width 99 height 69
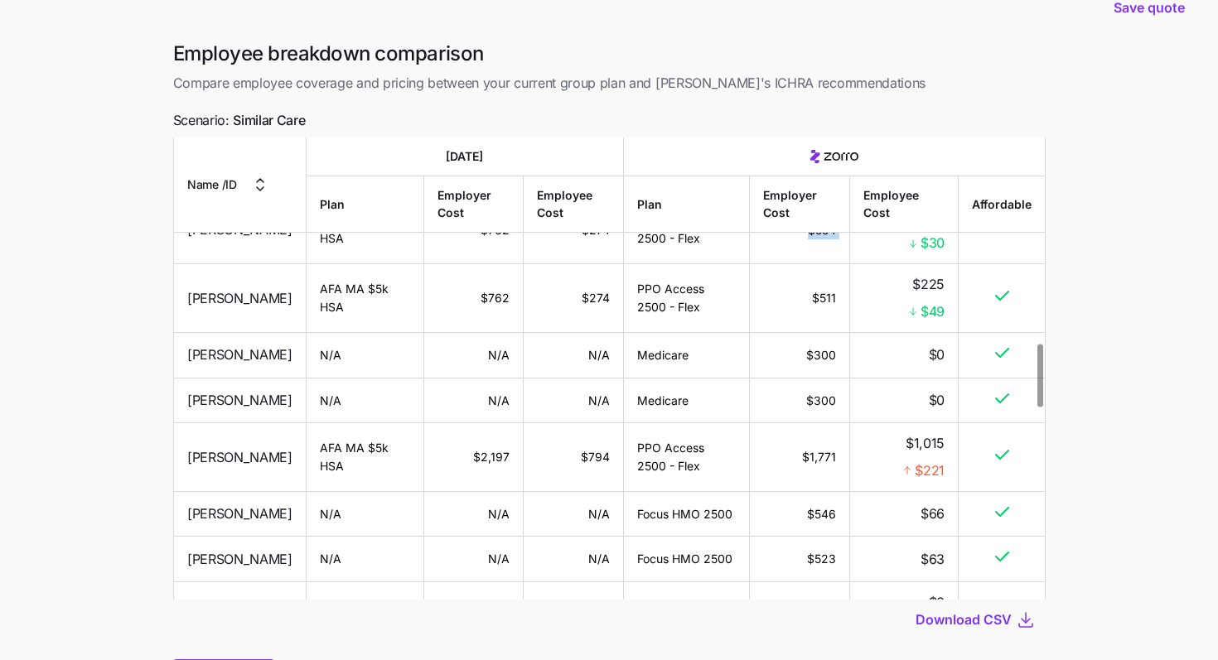
drag, startPoint x: 943, startPoint y: 353, endPoint x: 801, endPoint y: 340, distance: 142.3
click at [801, 264] on tr "Dillon Knight AFA MA $5k HSA $762 $274 PPO Access 2500 - Flex $554 $244 $30" at bounding box center [609, 230] width 871 height 69
copy tr "$554 $244"
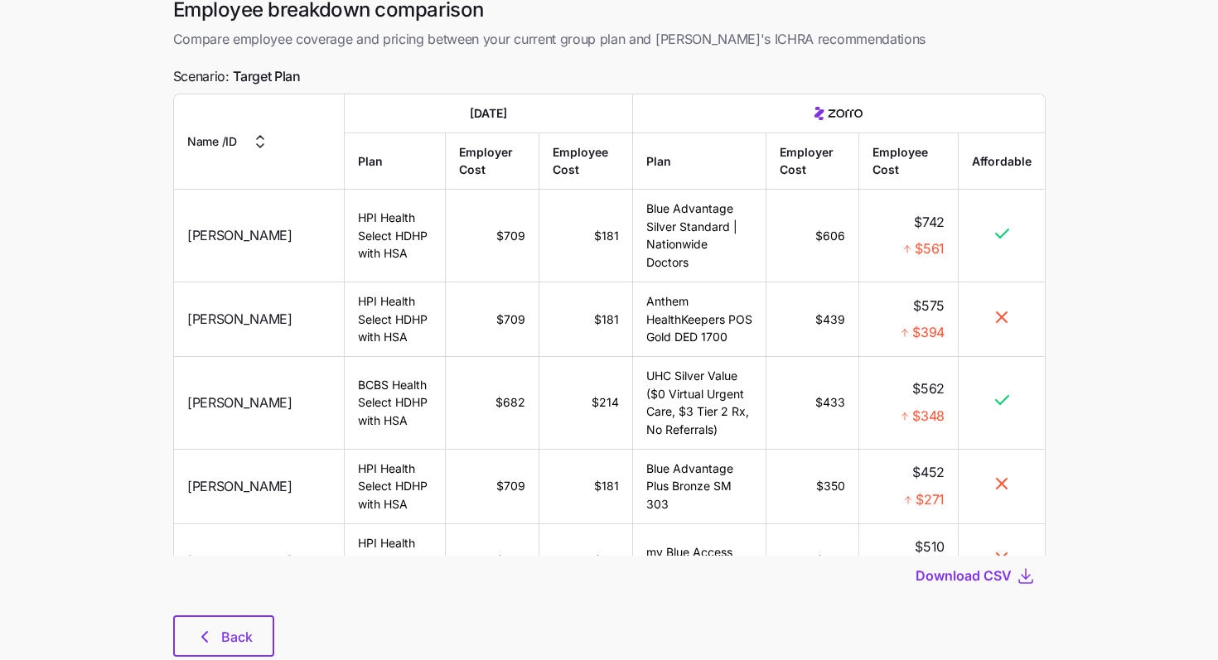
scroll to position [196, 0]
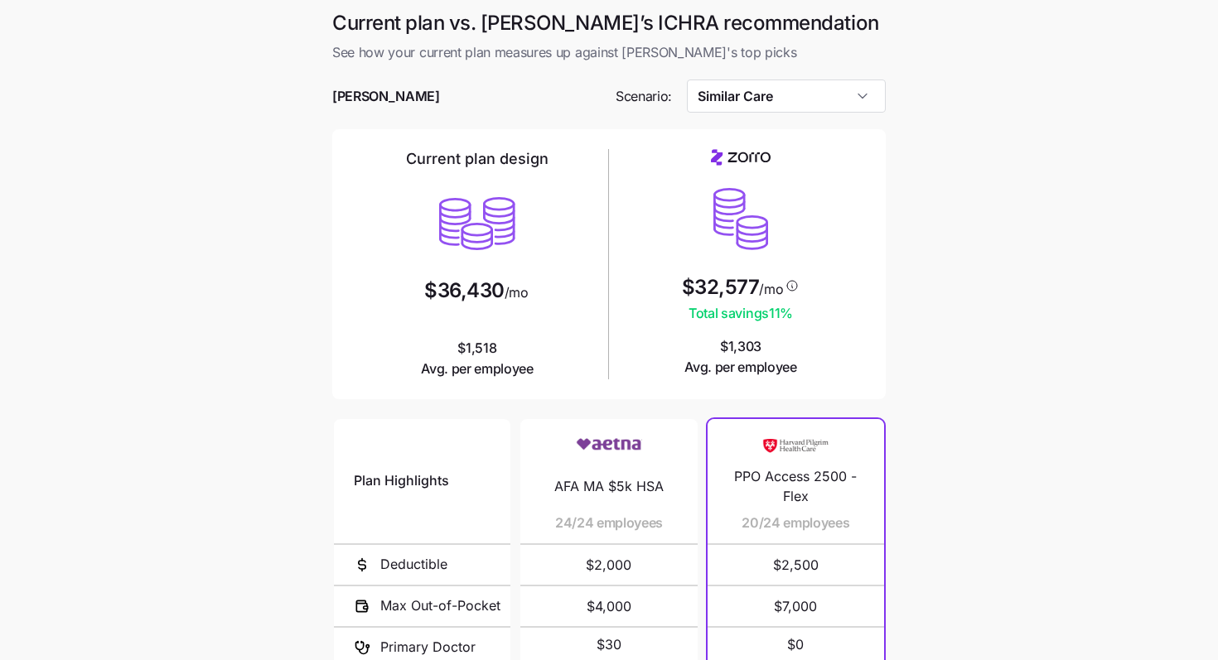
scroll to position [244, 0]
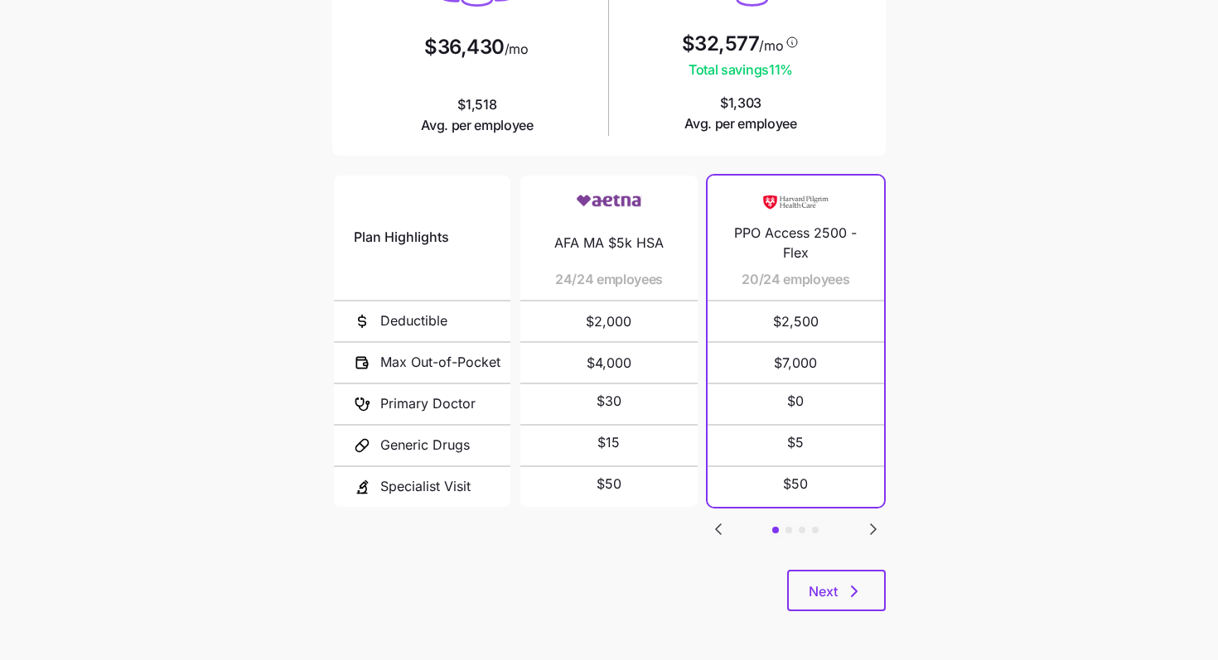
click at [860, 565] on div "Plan Highlights Deductible Max Out-of-Pocket Primary Doctor Generic Drugs Speci…" at bounding box center [609, 371] width 554 height 398
click at [860, 573] on button "Next" at bounding box center [836, 590] width 99 height 41
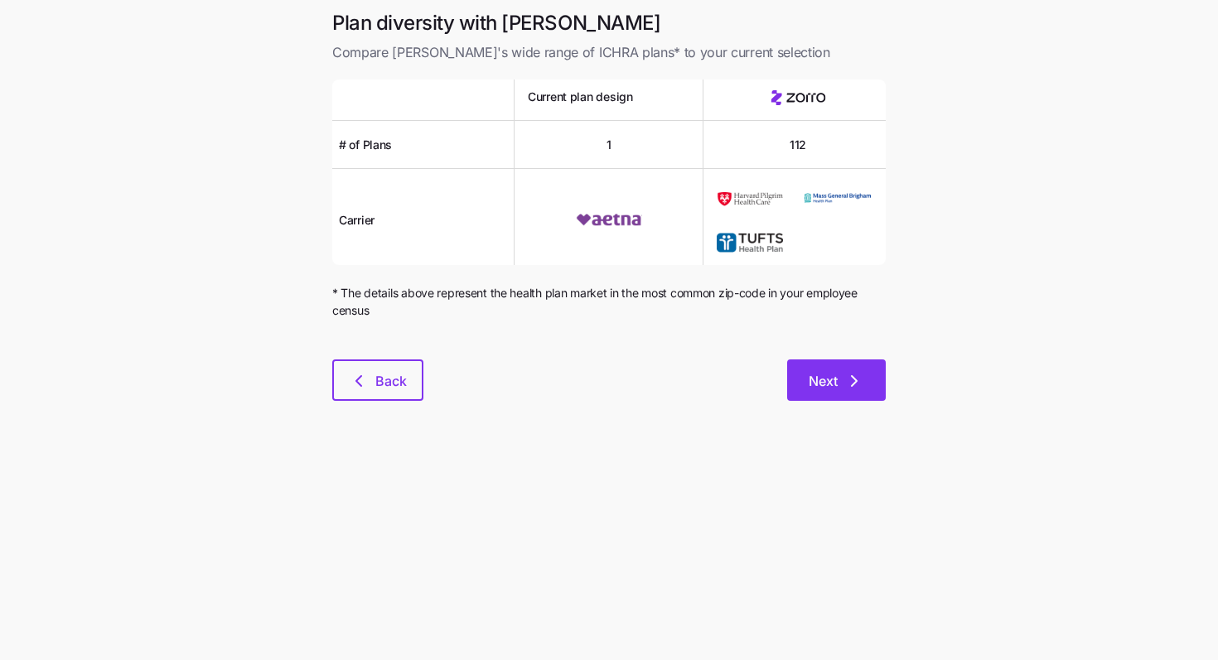
click at [831, 377] on span "Next" at bounding box center [823, 381] width 29 height 20
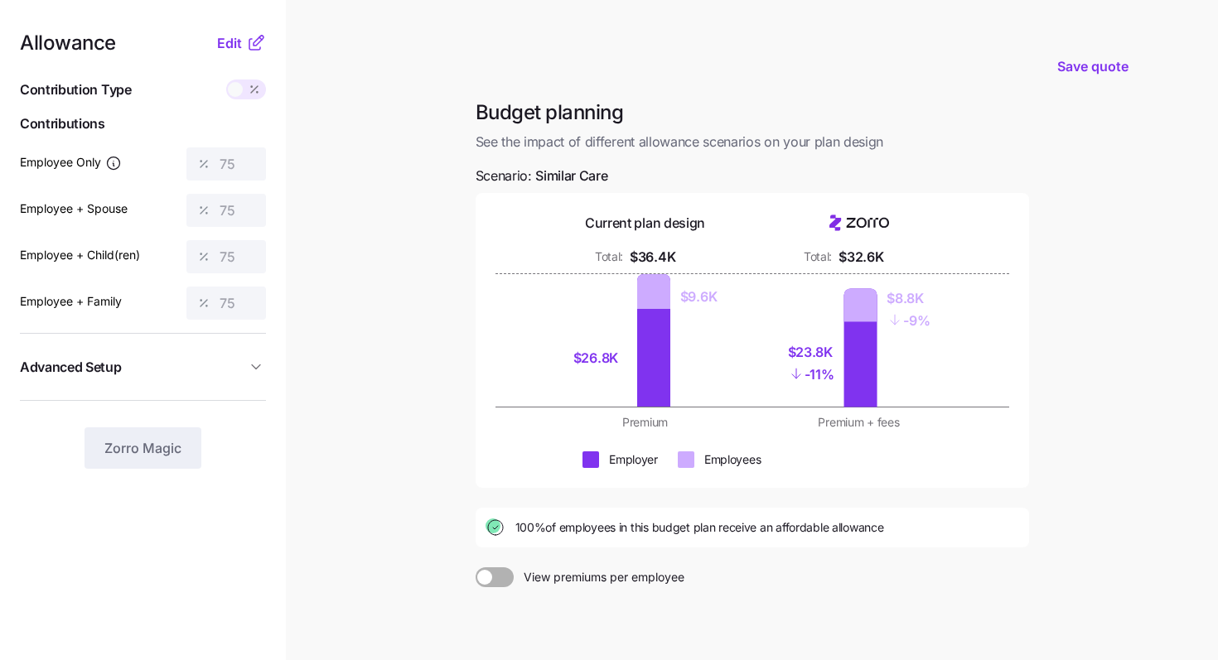
click at [253, 361] on icon "button" at bounding box center [256, 367] width 17 height 17
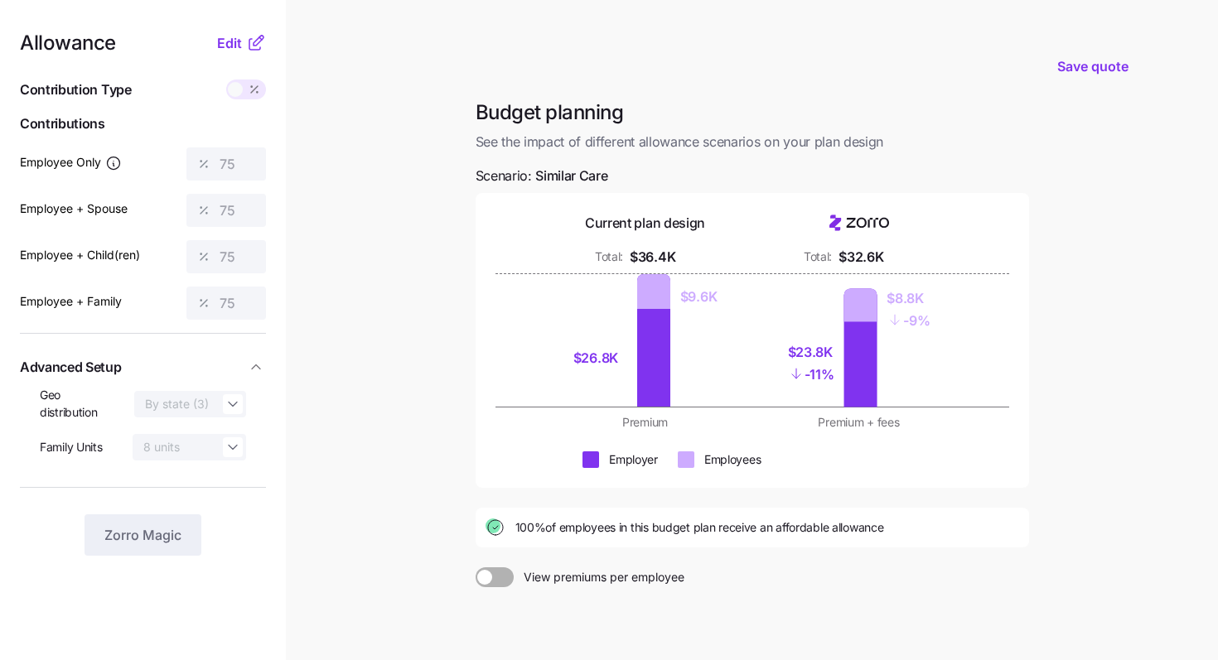
scroll to position [154, 0]
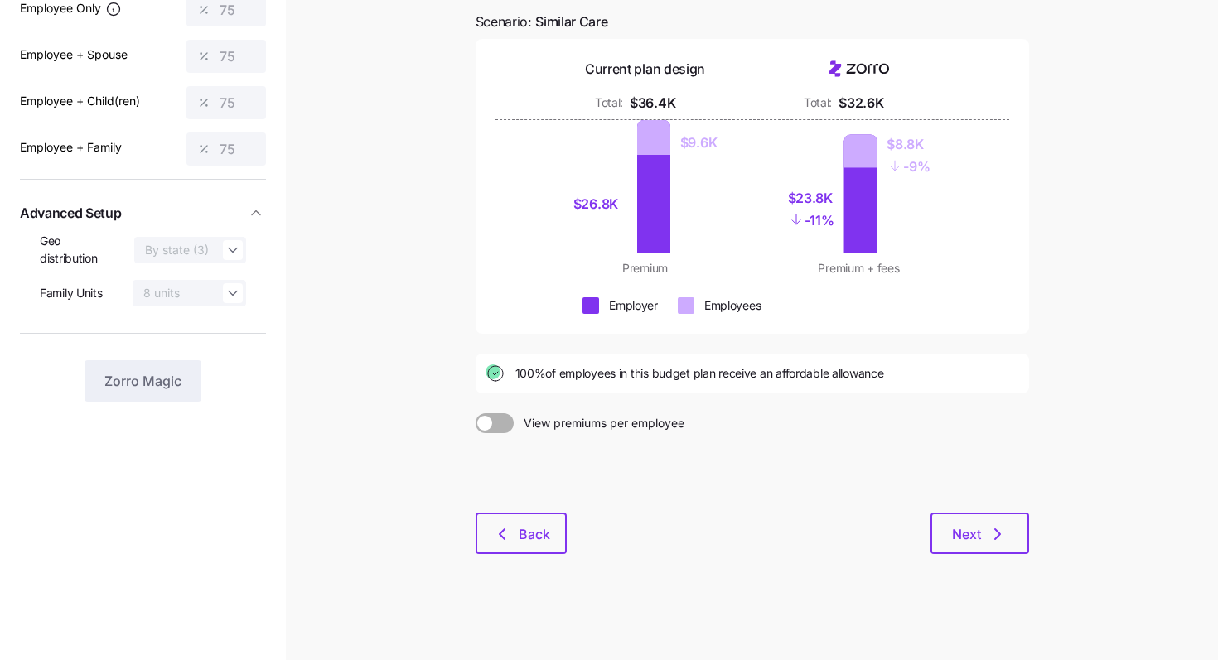
click at [990, 565] on div "Budget planning See the impact of different allowance scenarios on your plan de…" at bounding box center [752, 259] width 580 height 629
click at [962, 533] on span "Next" at bounding box center [966, 535] width 29 height 20
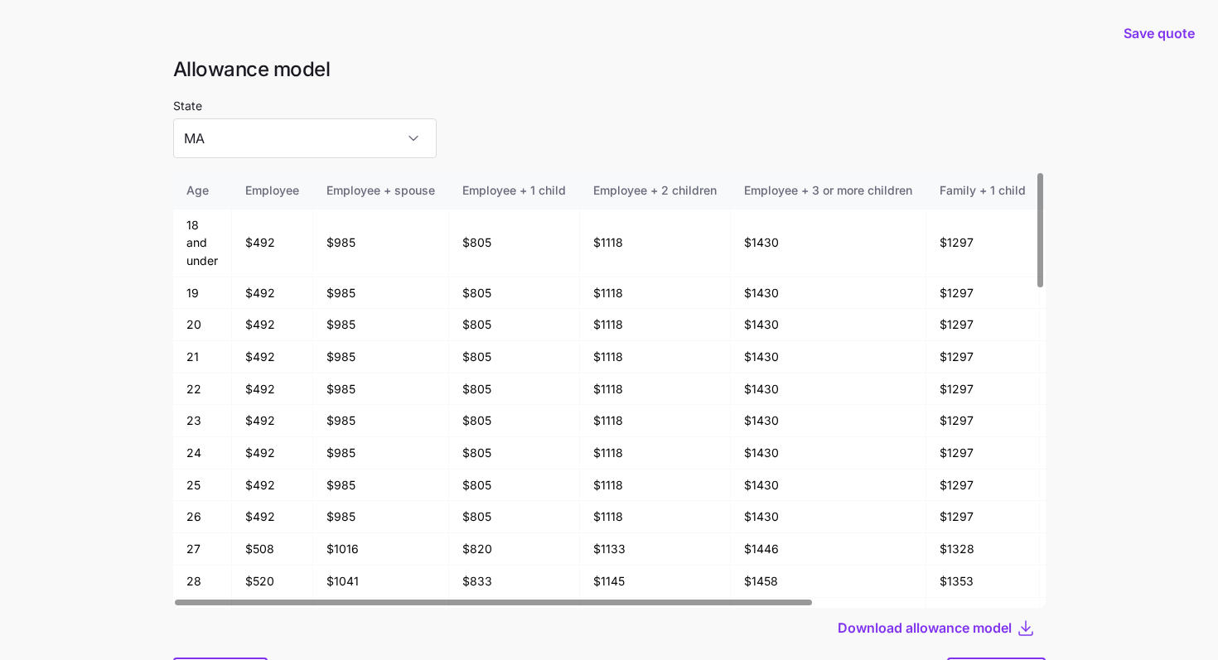
scroll to position [89, 0]
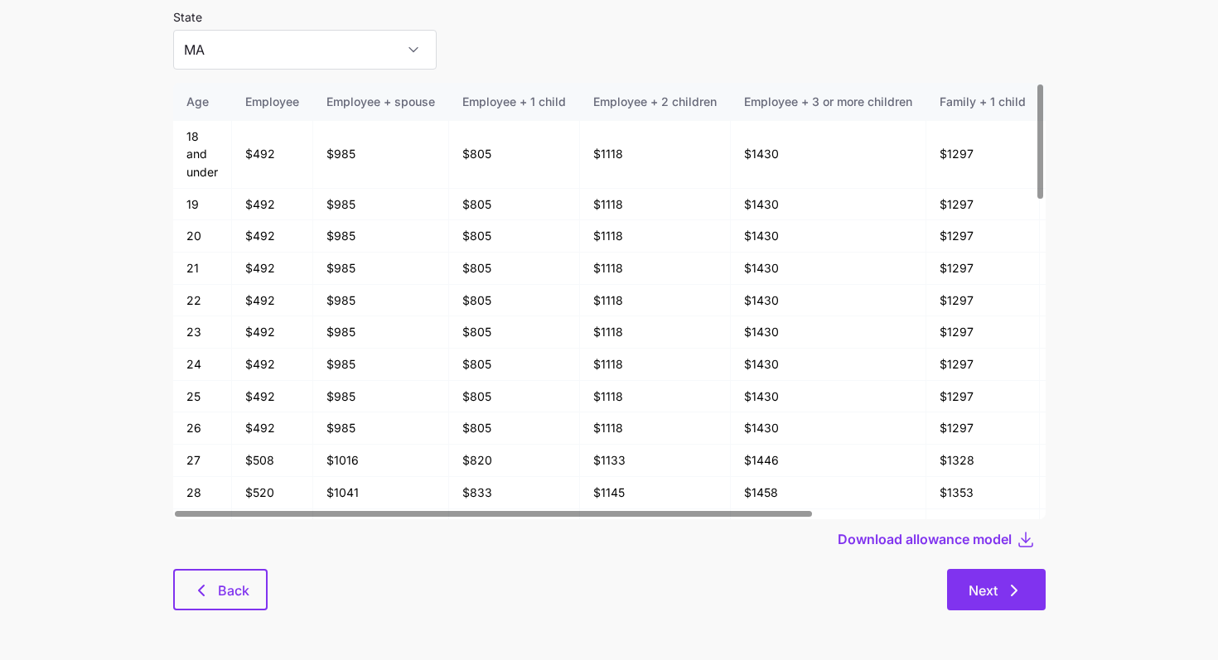
click at [1000, 575] on button "Next" at bounding box center [996, 589] width 99 height 41
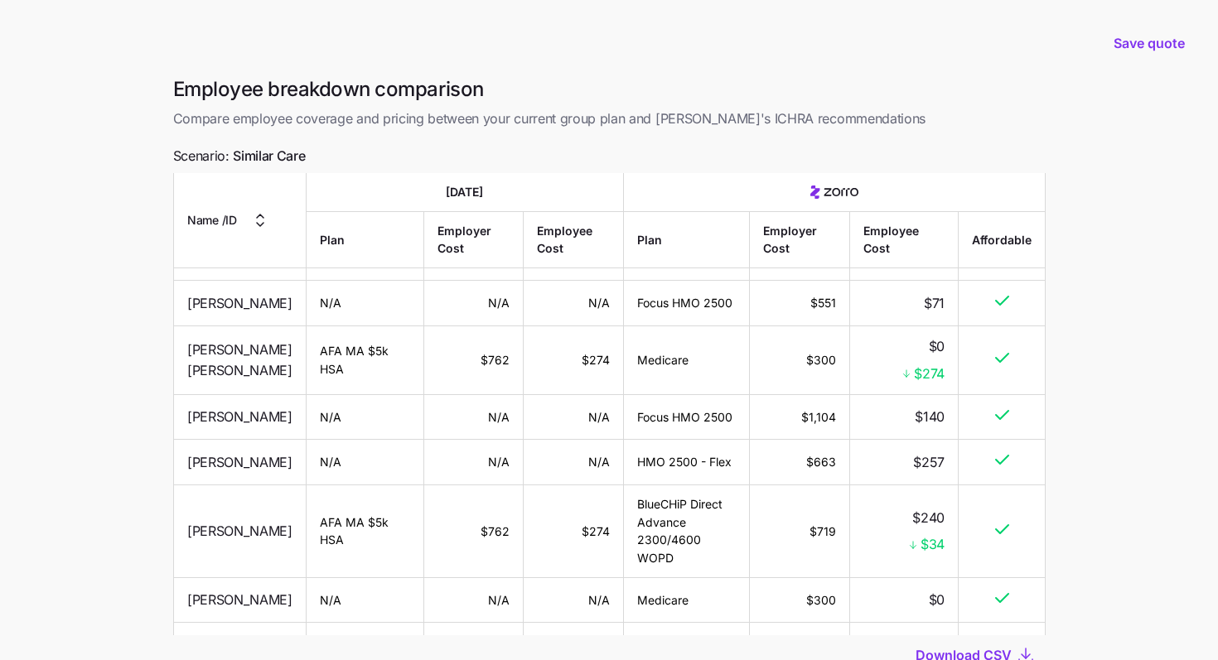
scroll to position [1665, 0]
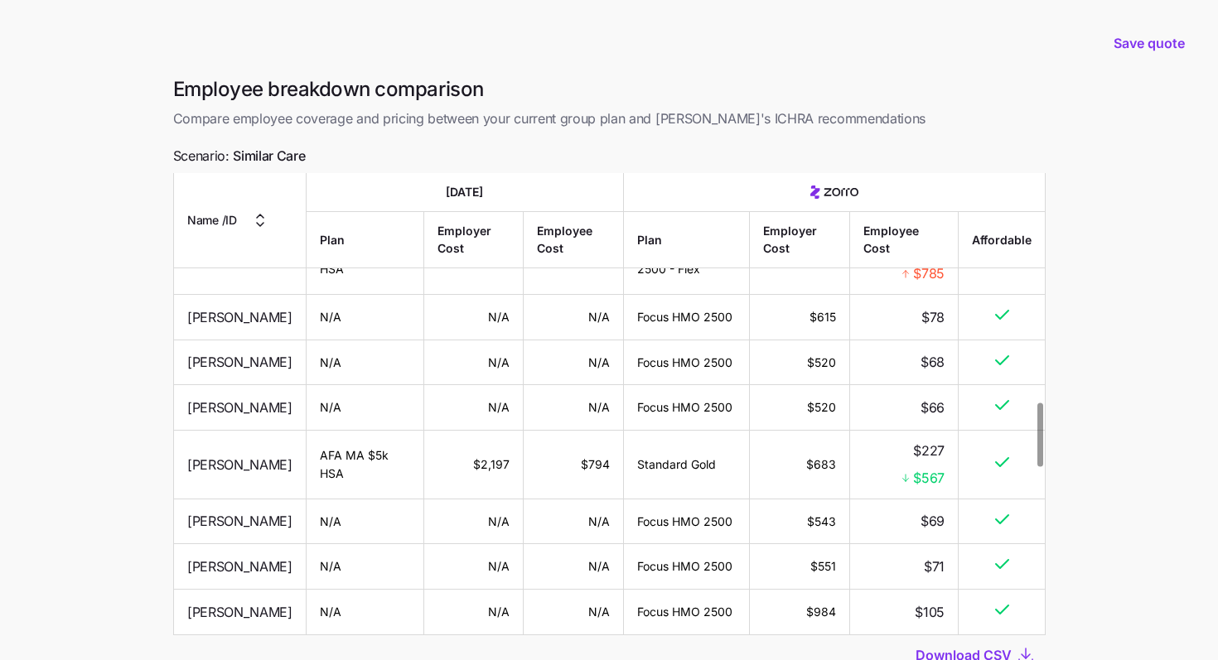
click at [766, 295] on td "$1,804" at bounding box center [799, 260] width 99 height 69
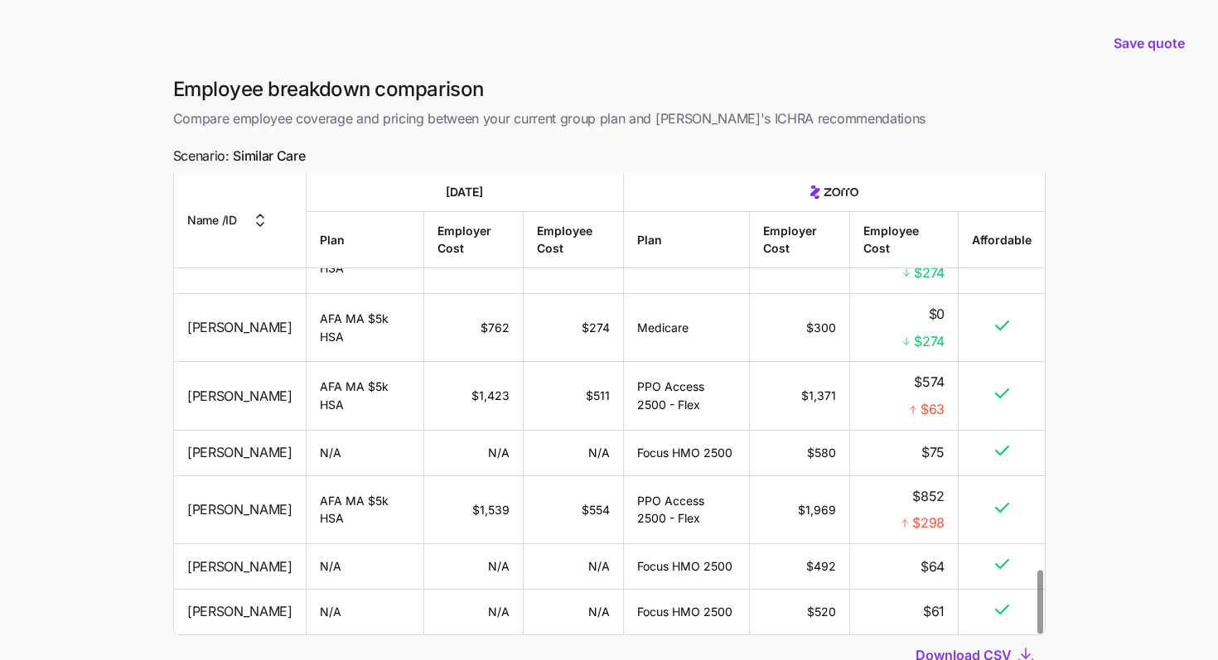
scroll to position [125, 0]
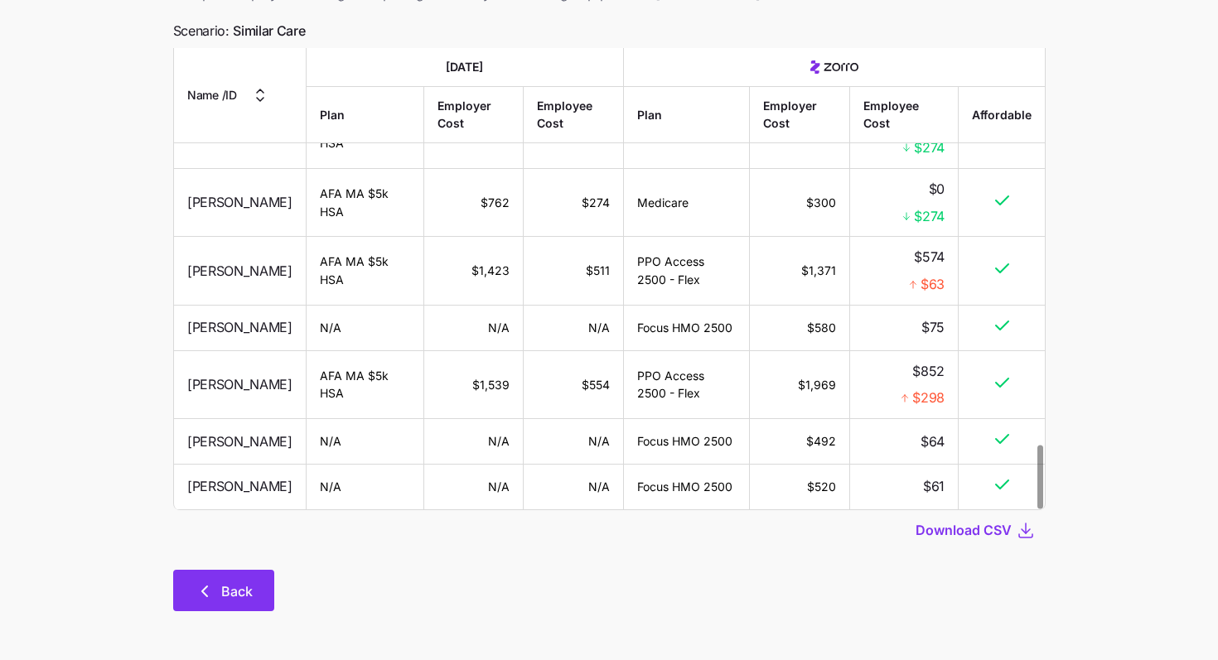
click at [225, 578] on button "Back" at bounding box center [223, 590] width 101 height 41
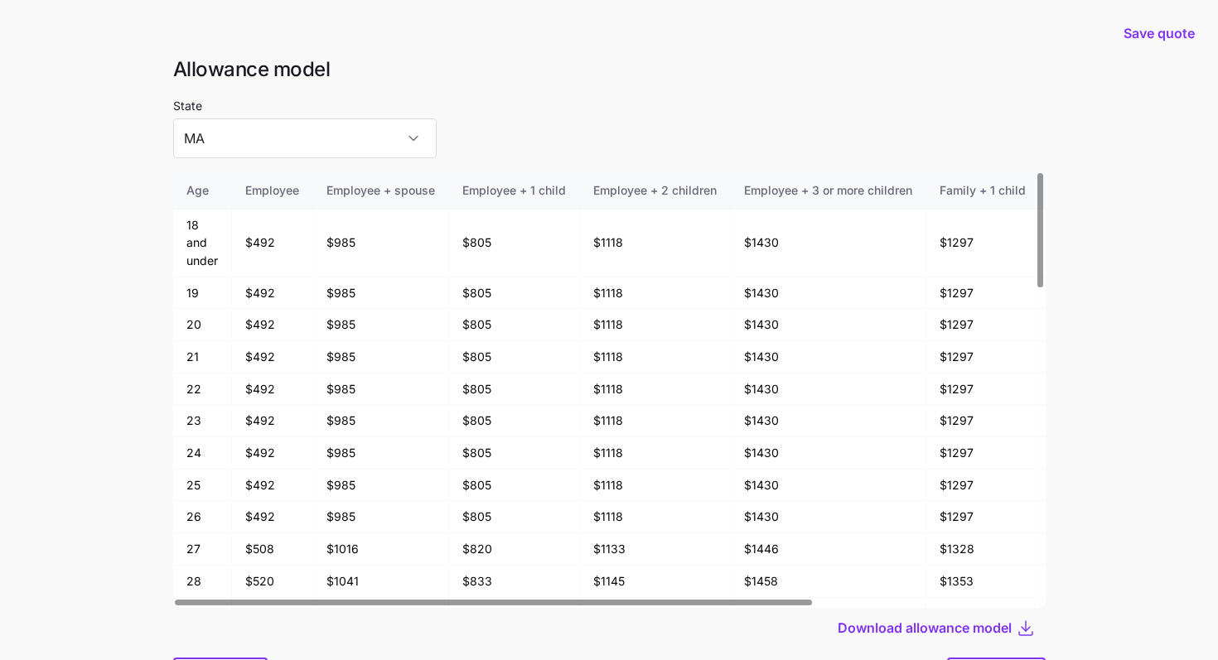
scroll to position [89, 0]
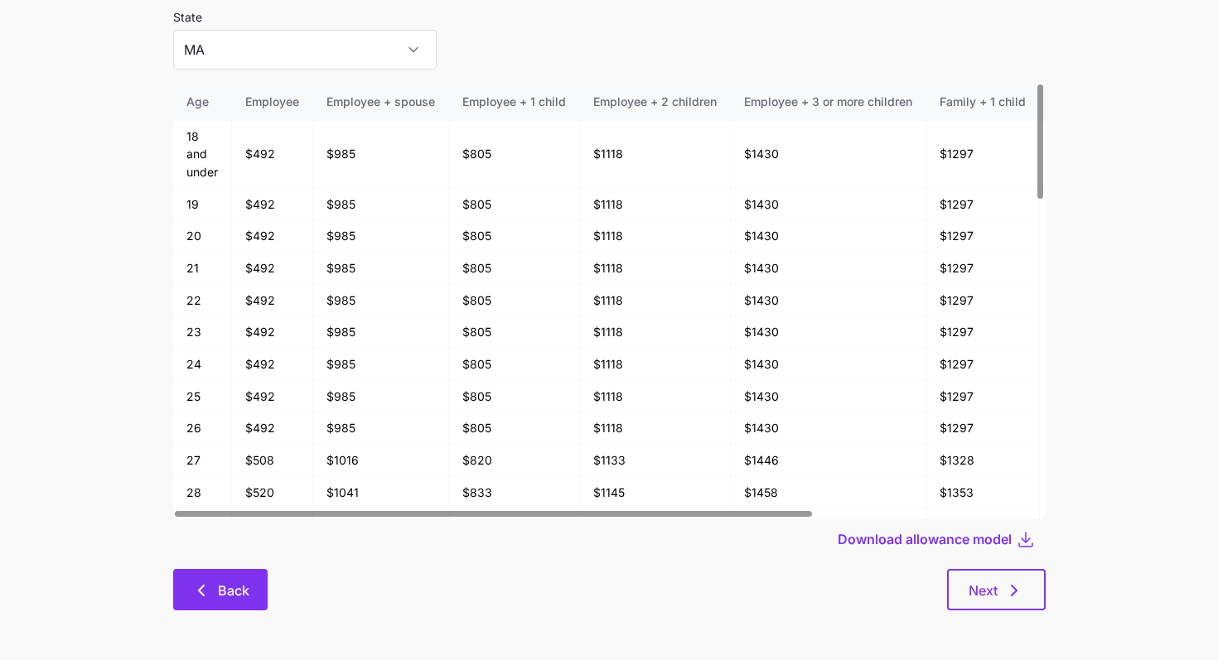
click at [241, 592] on span "Back" at bounding box center [233, 591] width 31 height 20
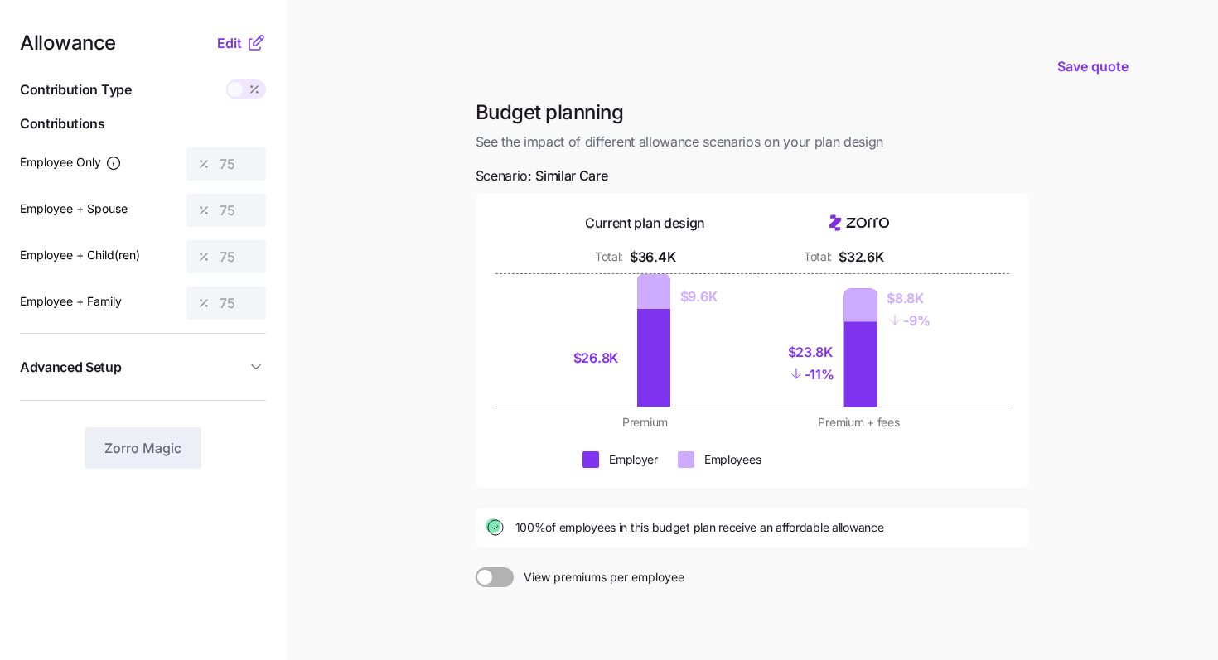
scroll to position [154, 0]
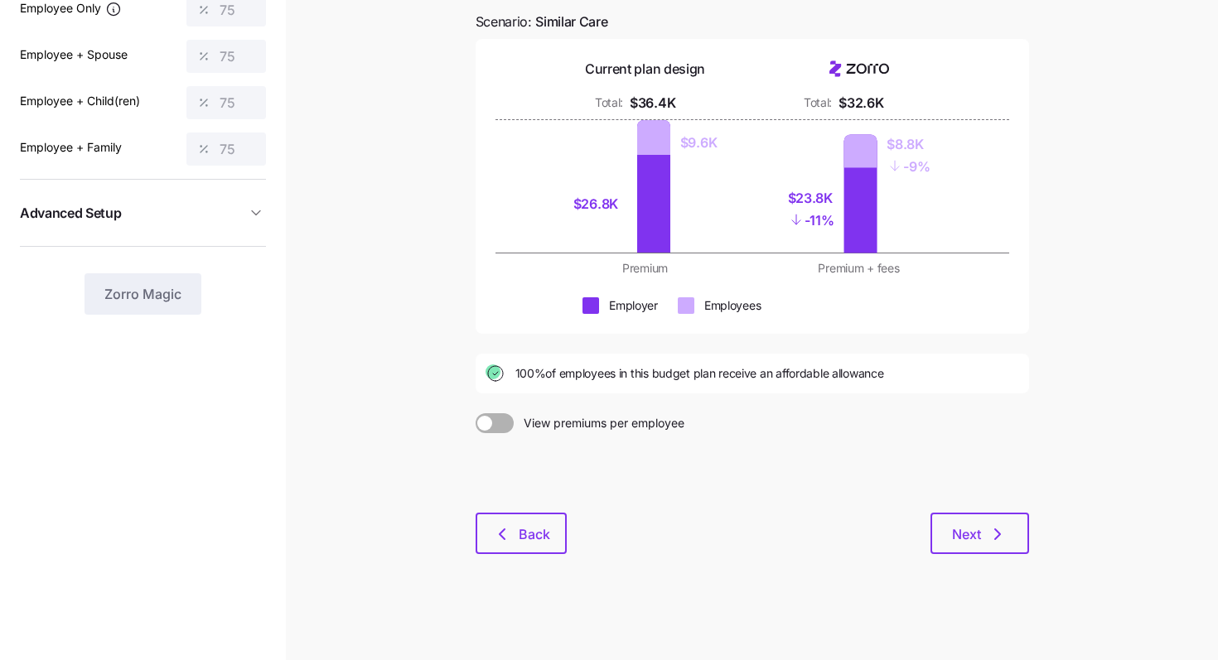
click at [530, 509] on div at bounding box center [753, 473] width 554 height 80
click at [533, 530] on span "Back" at bounding box center [534, 535] width 31 height 20
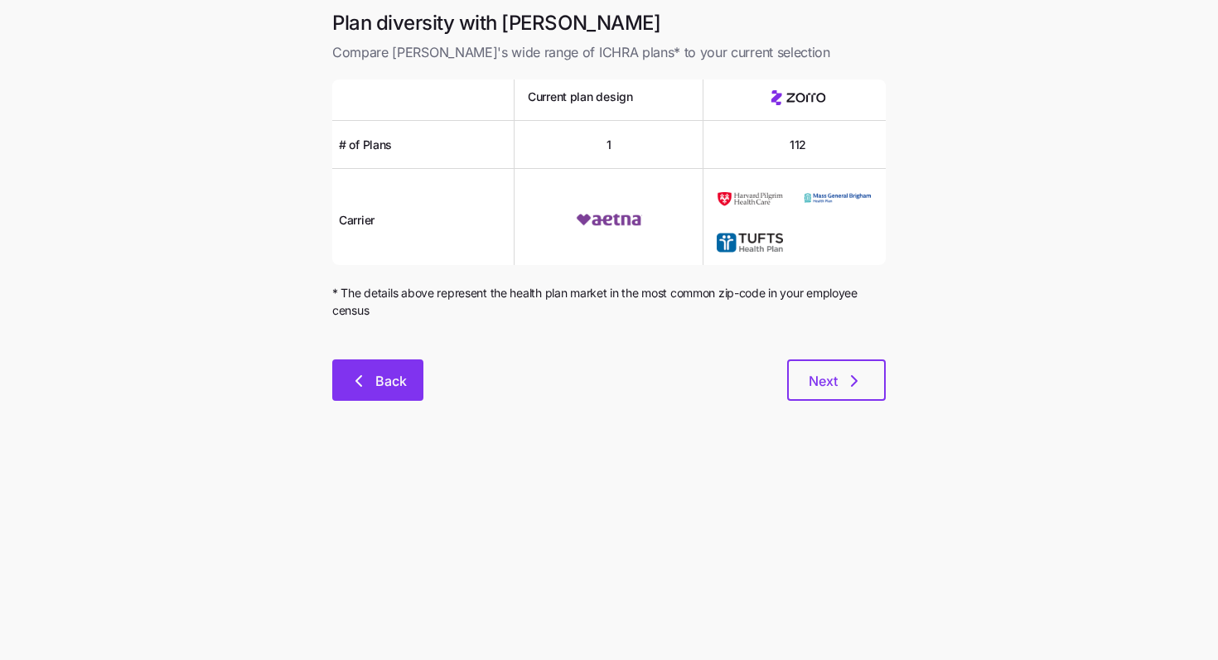
click at [380, 377] on span "Back" at bounding box center [390, 381] width 31 height 20
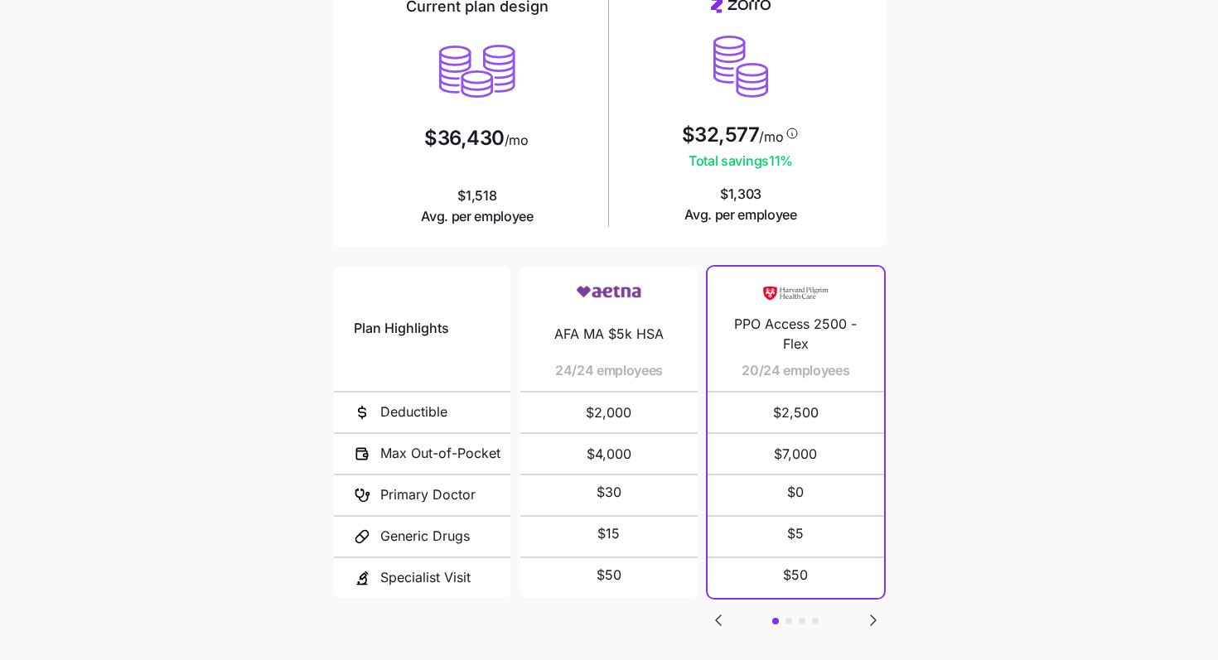
scroll to position [154, 0]
click at [867, 610] on icon "Go to next slide" at bounding box center [873, 619] width 20 height 20
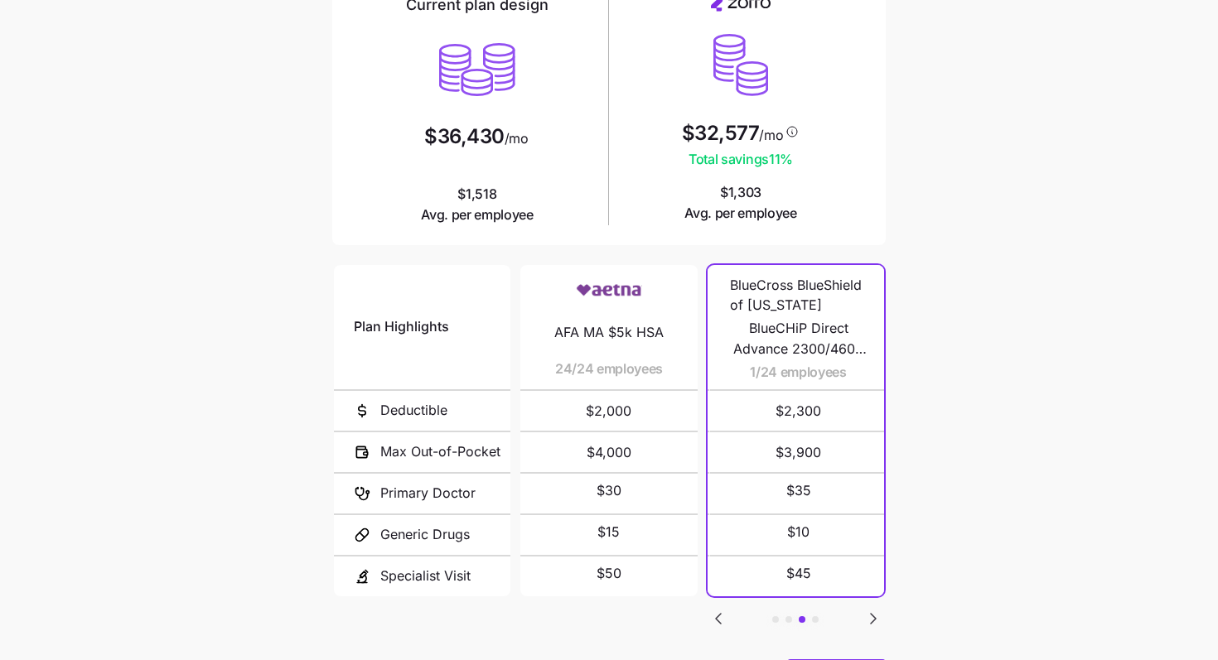
click at [867, 610] on icon "Go to next slide" at bounding box center [873, 619] width 20 height 20
click at [720, 616] on icon "Go to previous slide" at bounding box center [718, 619] width 20 height 20
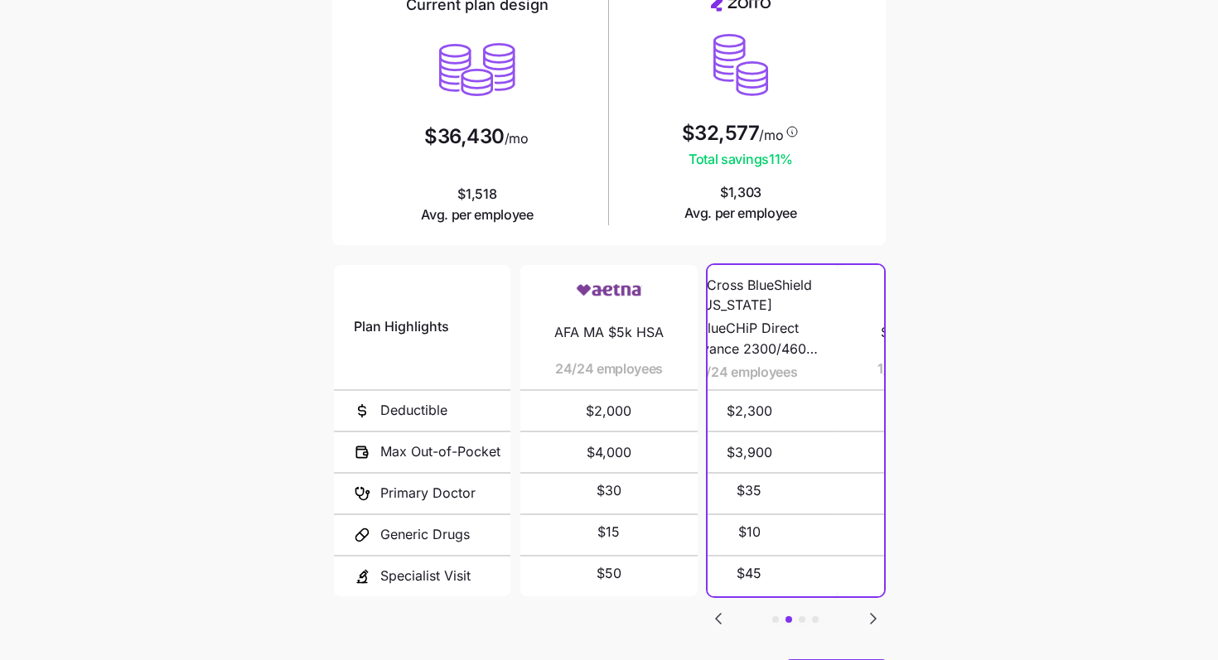
click at [720, 616] on icon "Go to previous slide" at bounding box center [718, 619] width 20 height 20
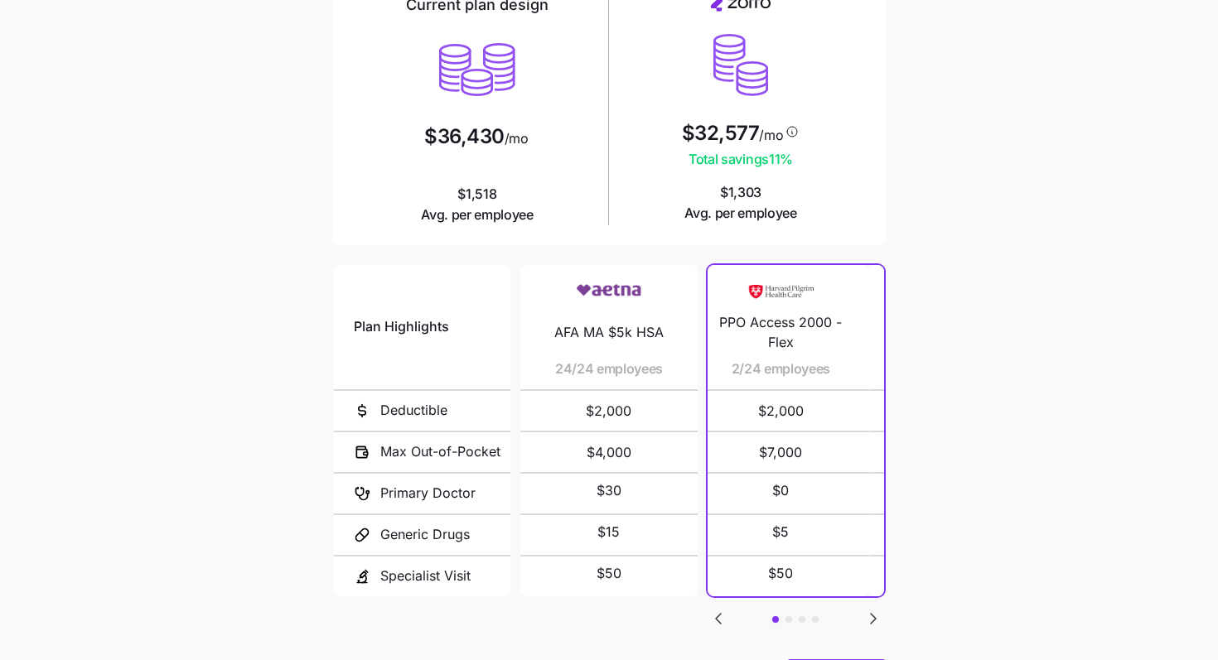
click at [720, 616] on icon "Go to previous slide" at bounding box center [718, 619] width 20 height 20
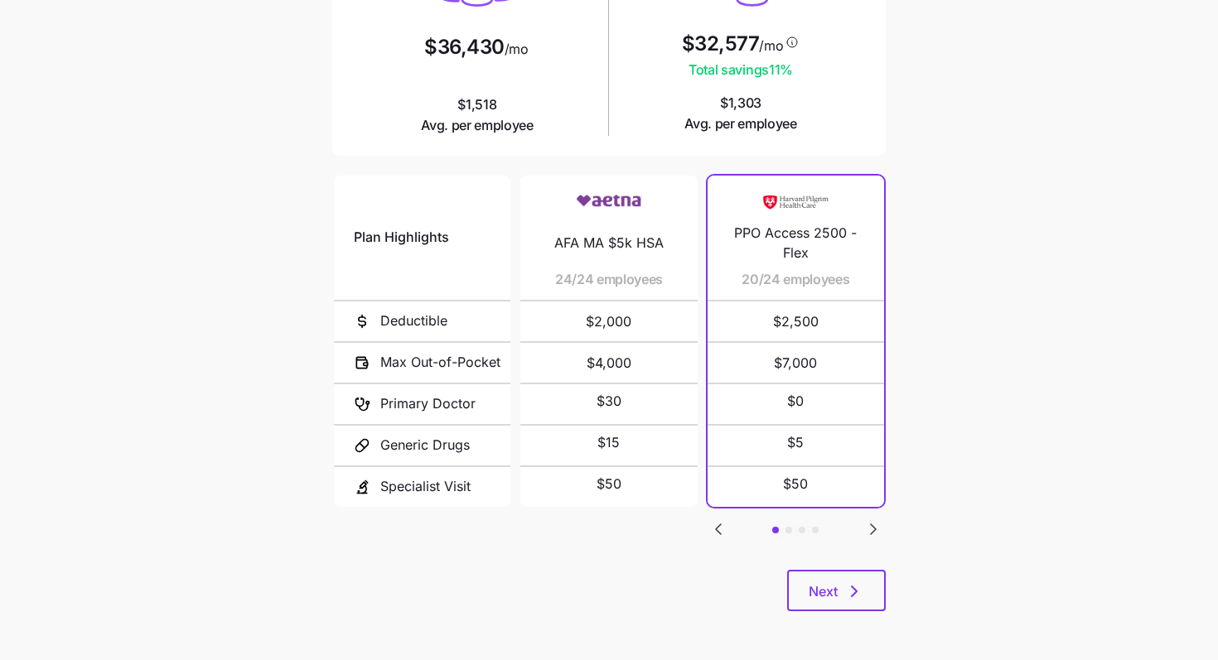
click at [889, 591] on div "Current plan vs. [PERSON_NAME]’s ICHRA recommendation See how your current plan…" at bounding box center [609, 198] width 580 height 865
click at [875, 591] on button "Next" at bounding box center [836, 590] width 99 height 41
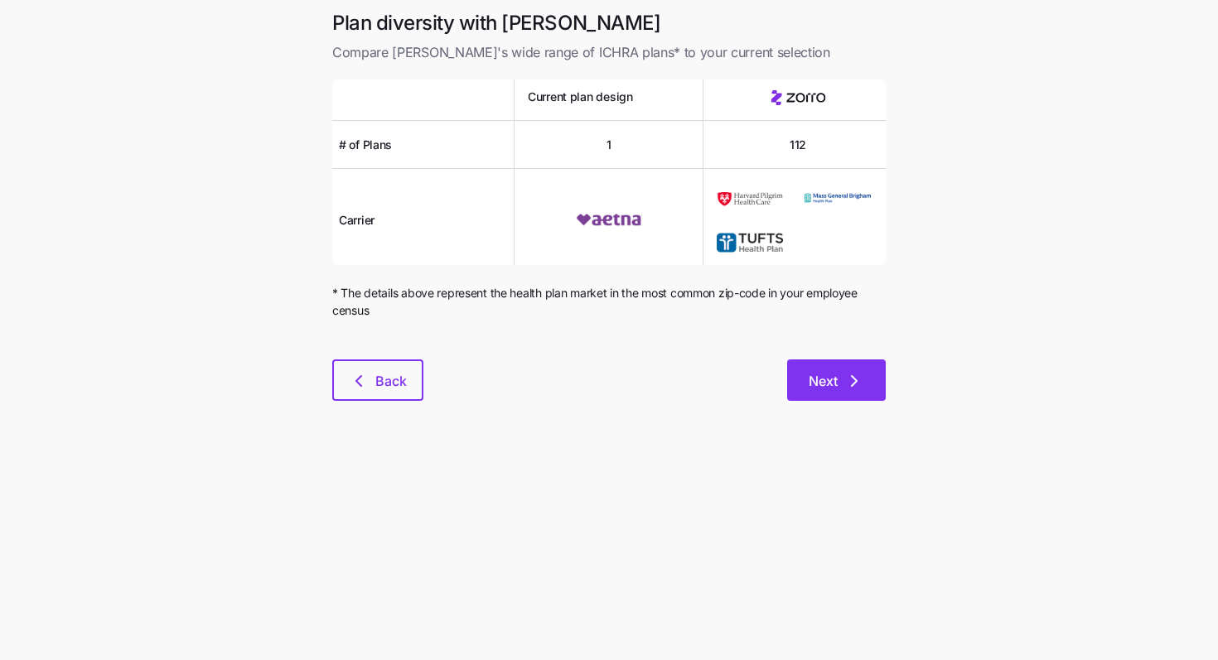
click at [868, 384] on button "Next" at bounding box center [836, 380] width 99 height 41
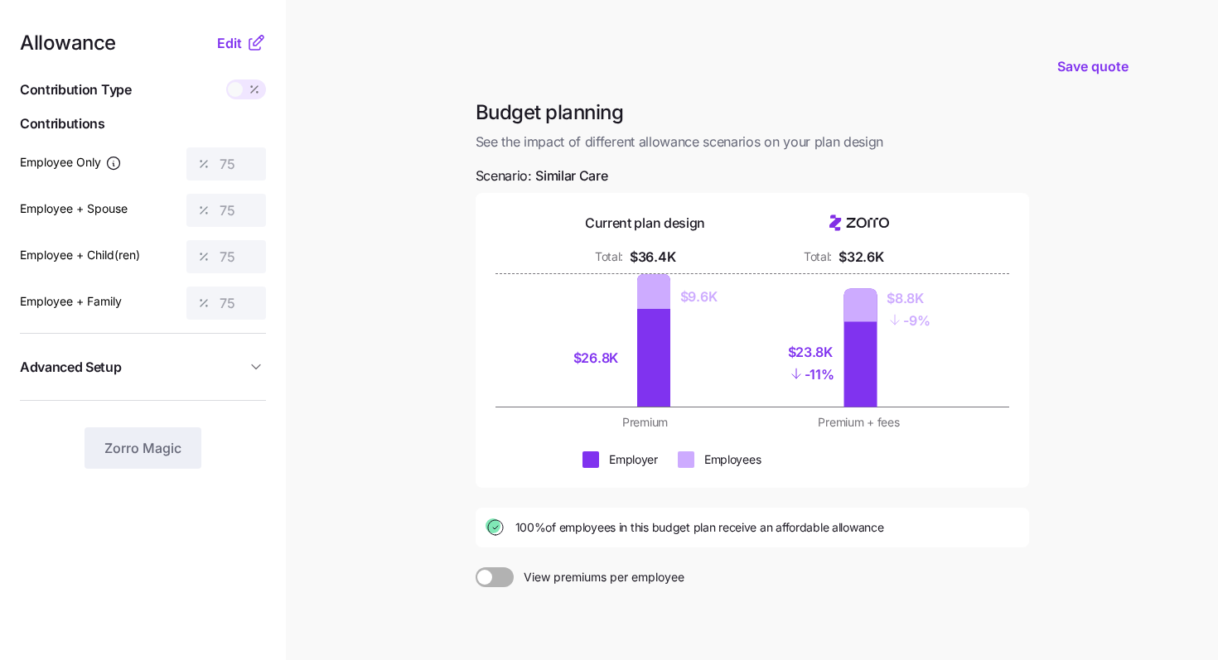
click at [234, 360] on span "Advanced Setup" at bounding box center [133, 367] width 226 height 21
